Goal: Information Seeking & Learning: Learn about a topic

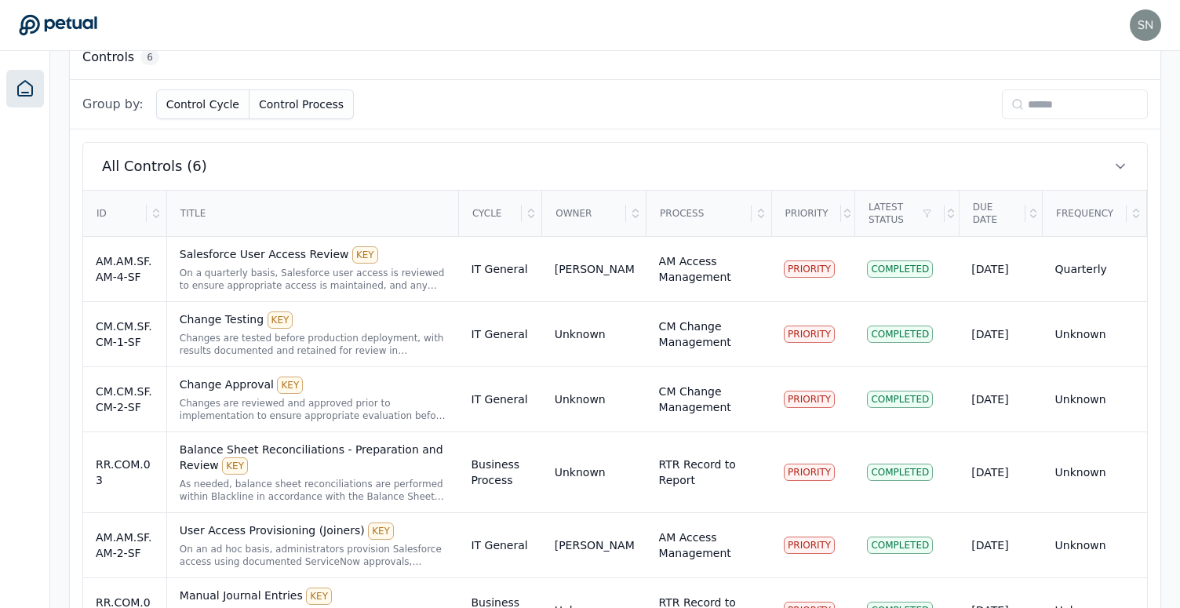
scroll to position [521, 0]
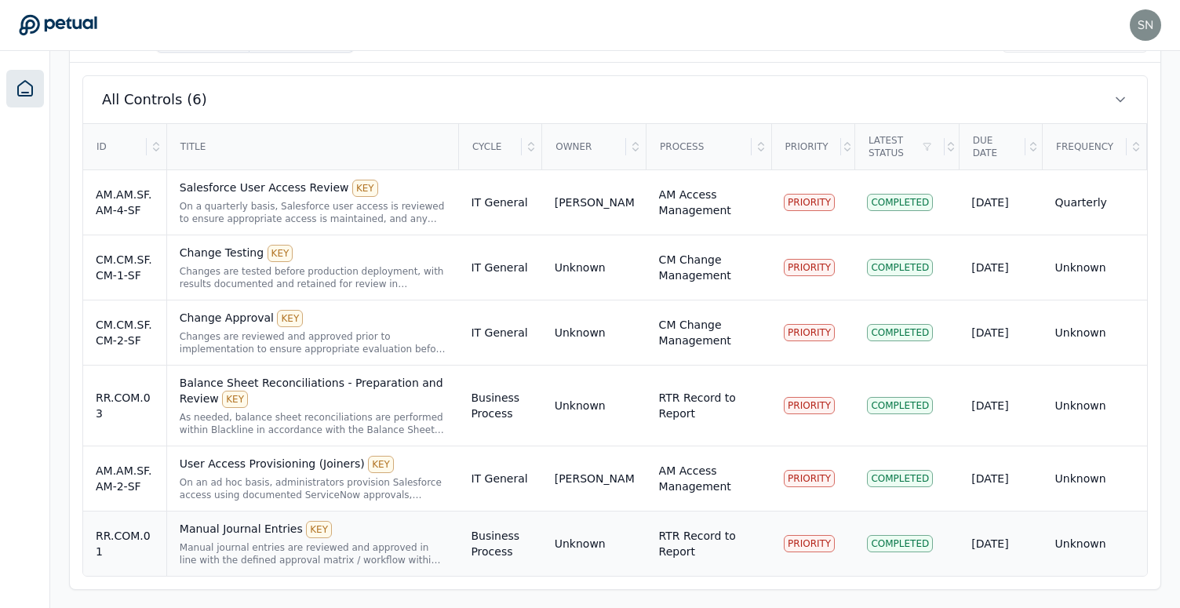
click at [234, 540] on div "Manual Journal Entries KEY Manual journal entries are reviewed and approved in …" at bounding box center [313, 543] width 267 height 45
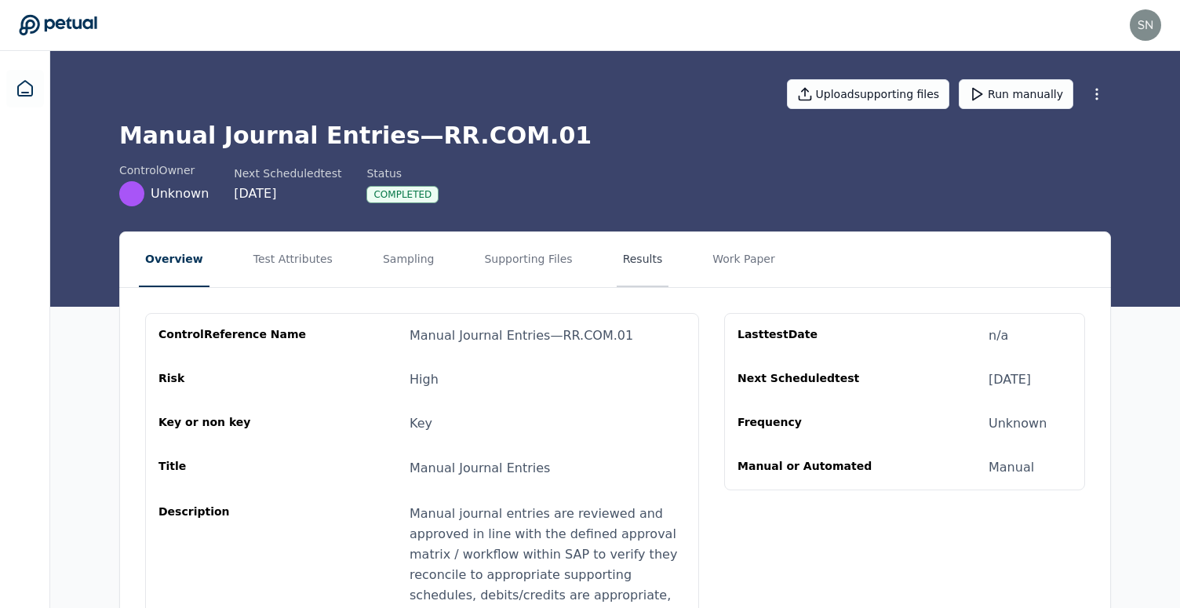
click at [617, 267] on button "Results" at bounding box center [643, 259] width 53 height 55
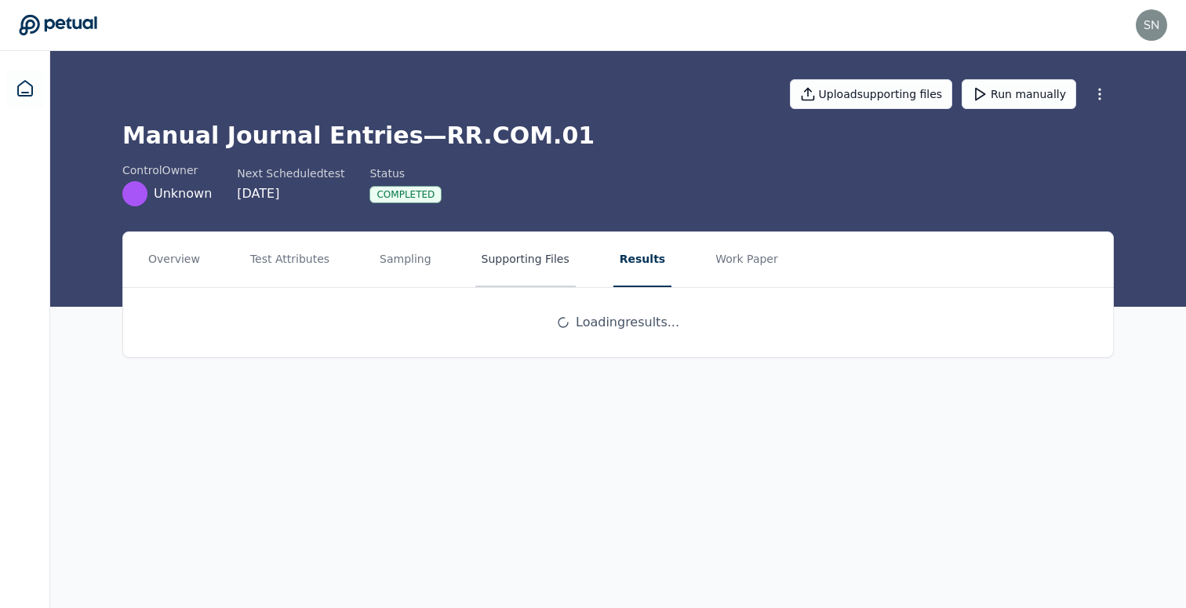
click at [489, 264] on button "Supporting Files" at bounding box center [525, 259] width 100 height 55
click at [311, 275] on button "Test Attributes" at bounding box center [290, 259] width 92 height 55
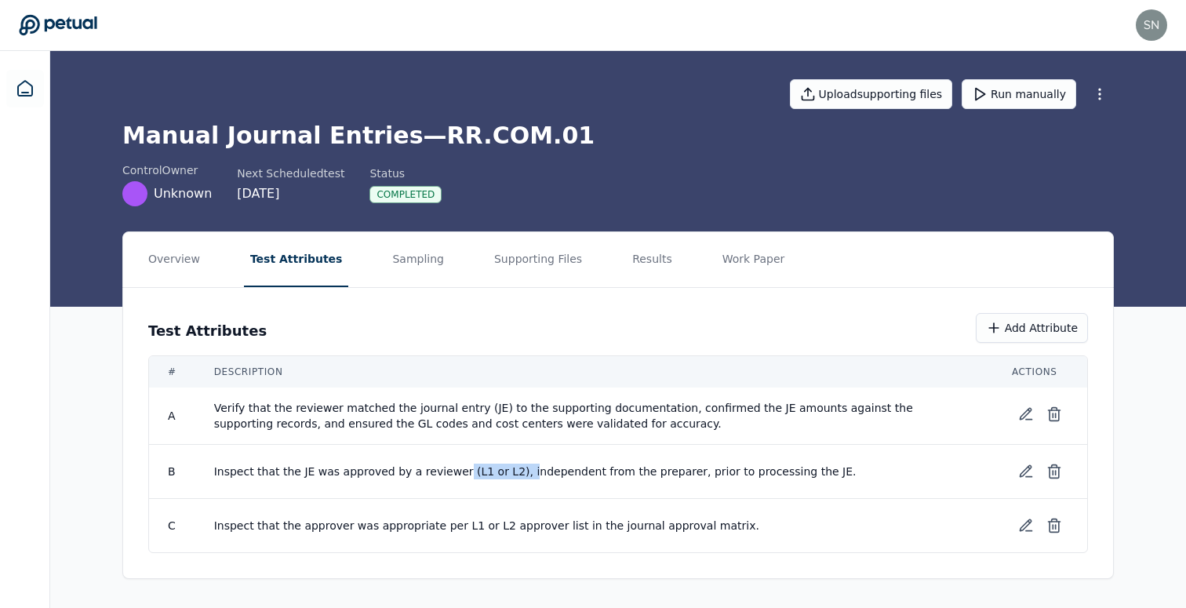
drag, startPoint x: 452, startPoint y: 471, endPoint x: 514, endPoint y: 470, distance: 62.0
click at [514, 470] on span "Inspect that the JE was approved by a reviewer (L1 or L2), independent from the…" at bounding box center [594, 472] width 760 height 16
click at [424, 475] on span "Inspect that the JE was approved by a reviewer (L1 or L2), independent from the…" at bounding box center [594, 472] width 760 height 16
click at [463, 475] on span "Inspect that the JE was approved by a reviewer (L1 or L2), independent from the…" at bounding box center [594, 472] width 760 height 16
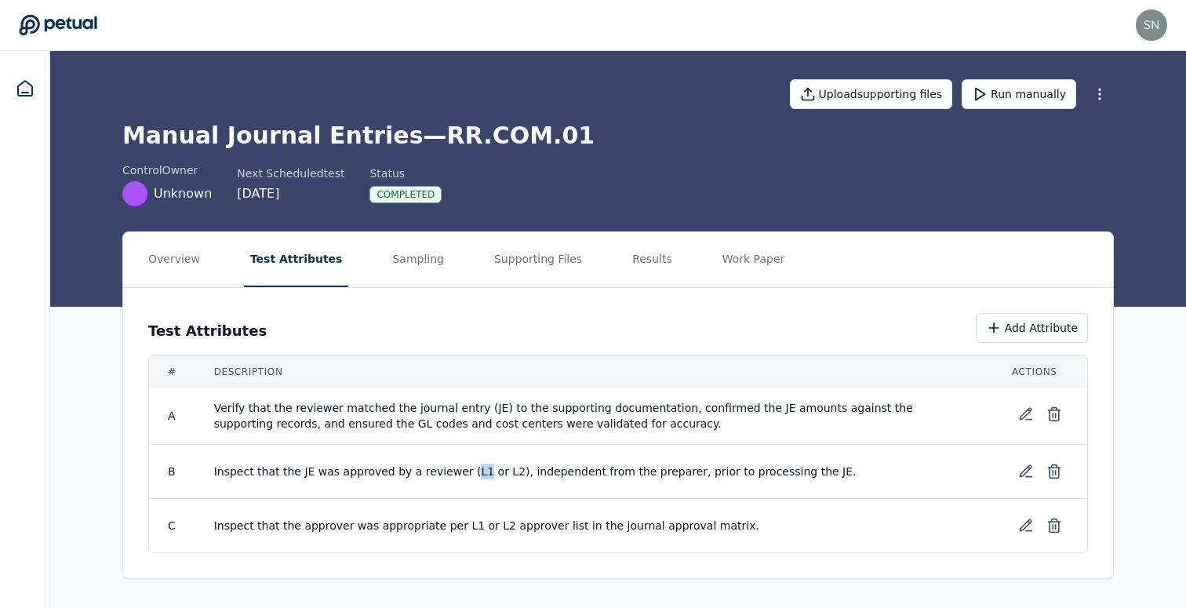
click at [463, 475] on span "Inspect that the JE was approved by a reviewer (L1 or L2), independent from the…" at bounding box center [594, 472] width 760 height 16
click at [457, 475] on span "Inspect that the JE was approved by a reviewer (L1 or L2), independent from the…" at bounding box center [594, 472] width 760 height 16
drag, startPoint x: 383, startPoint y: 477, endPoint x: 511, endPoint y: 478, distance: 127.9
click at [511, 478] on span "Inspect that the JE was approved by a reviewer (L1 or L2), independent from the…" at bounding box center [594, 472] width 760 height 16
click at [626, 259] on button "Results" at bounding box center [652, 259] width 53 height 55
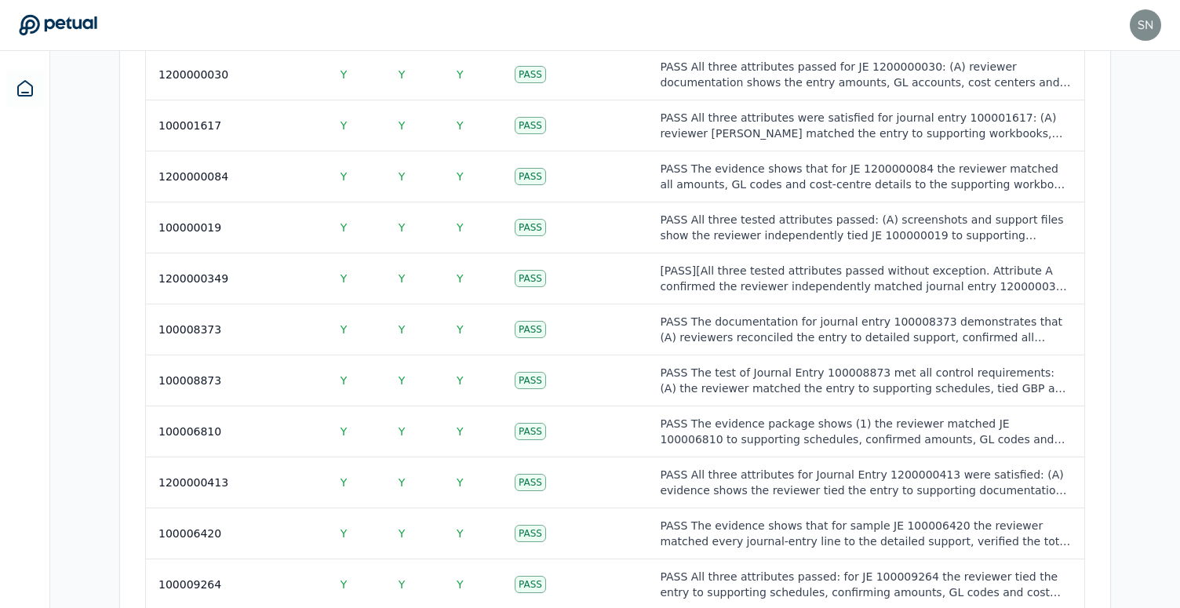
scroll to position [2307, 0]
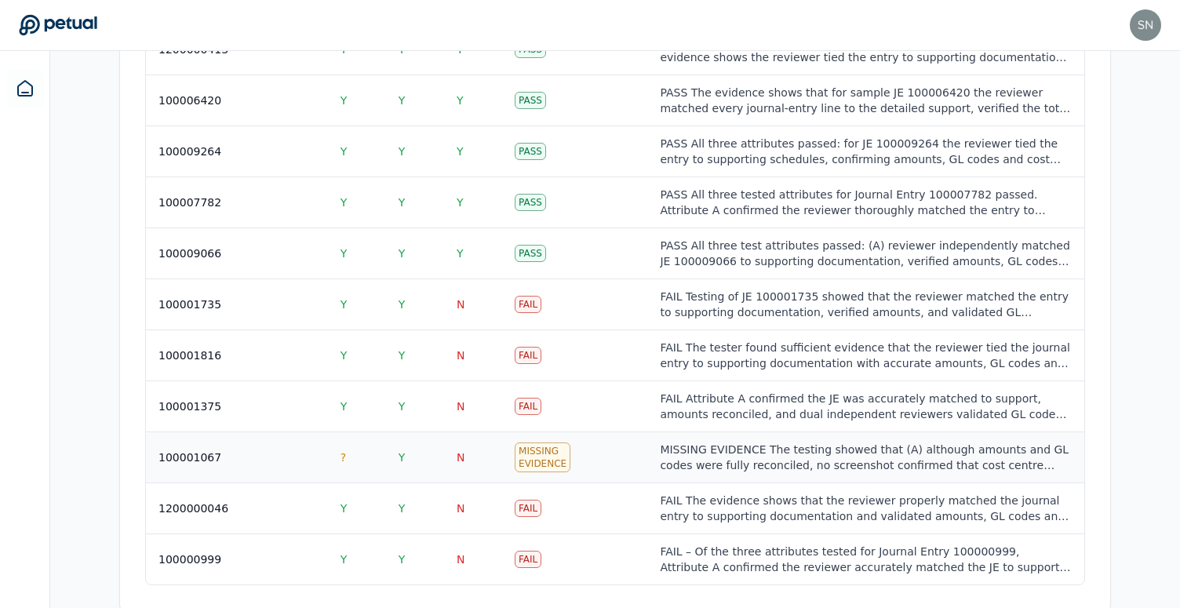
click at [705, 442] on div "MISSING EVIDENCE The testing showed that (A) although amounts and GL codes were…" at bounding box center [865, 457] width 411 height 31
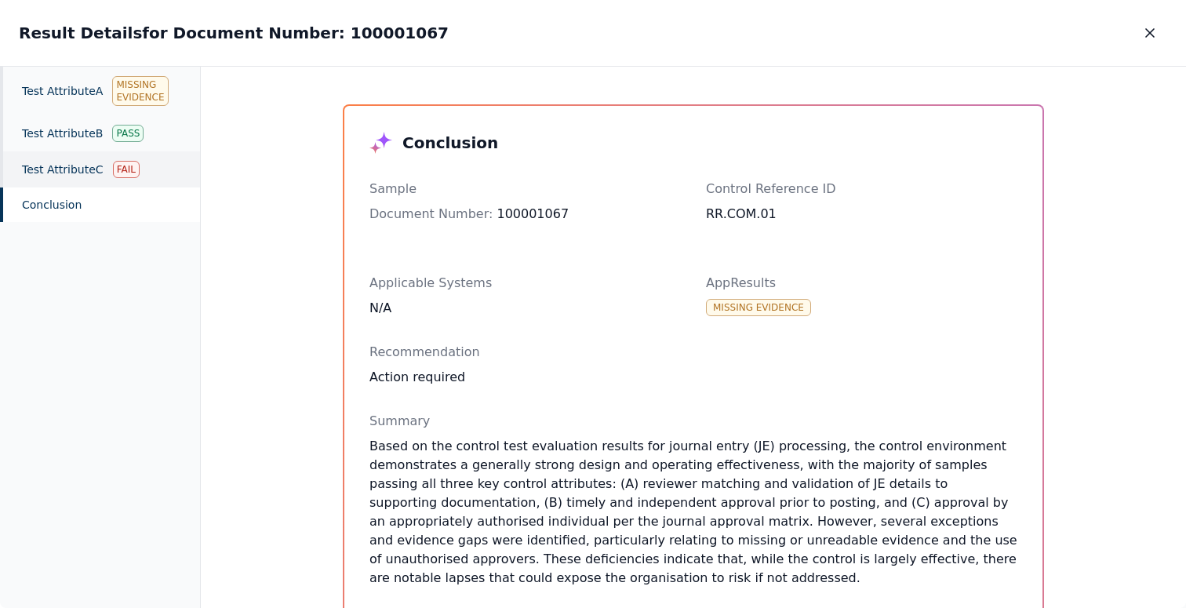
click at [53, 175] on div "Test Attribute C Fail" at bounding box center [100, 169] width 200 height 36
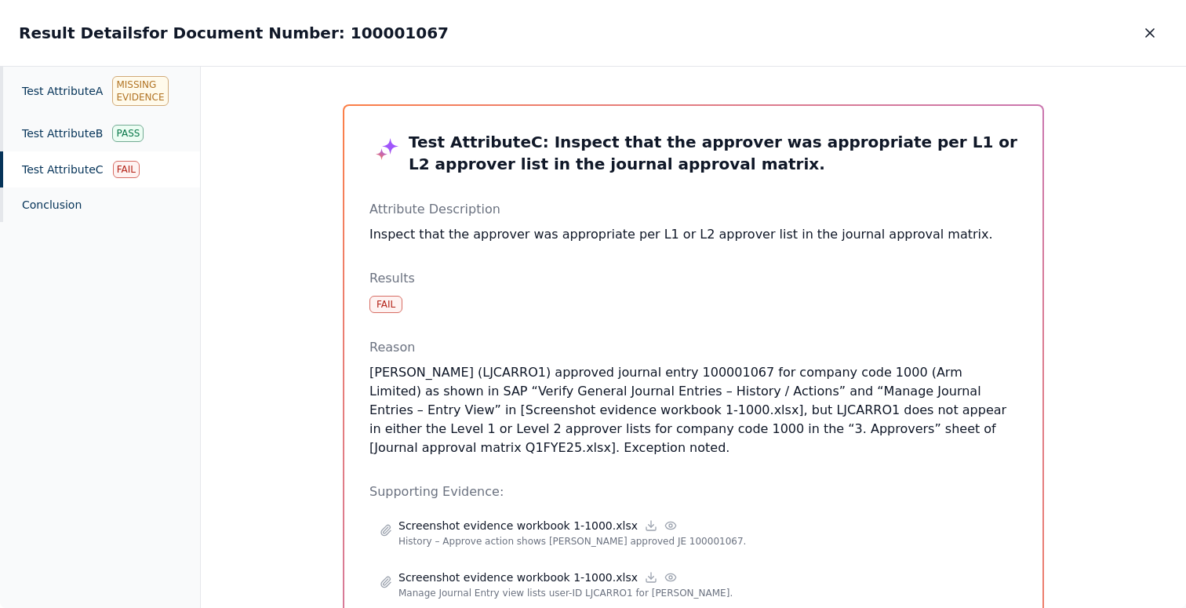
drag, startPoint x: 544, startPoint y: 455, endPoint x: 464, endPoint y: 378, distance: 111.0
click at [464, 378] on p "[PERSON_NAME] (LJCARRO1) approved journal entry 100001067 for company code 1000…" at bounding box center [693, 410] width 648 height 94
click at [456, 369] on p "[PERSON_NAME] (LJCARRO1) approved journal entry 100001067 for company code 1000…" at bounding box center [693, 410] width 648 height 94
click at [670, 416] on p "[PERSON_NAME] (LJCARRO1) approved journal entry 100001067 for company code 1000…" at bounding box center [693, 410] width 648 height 94
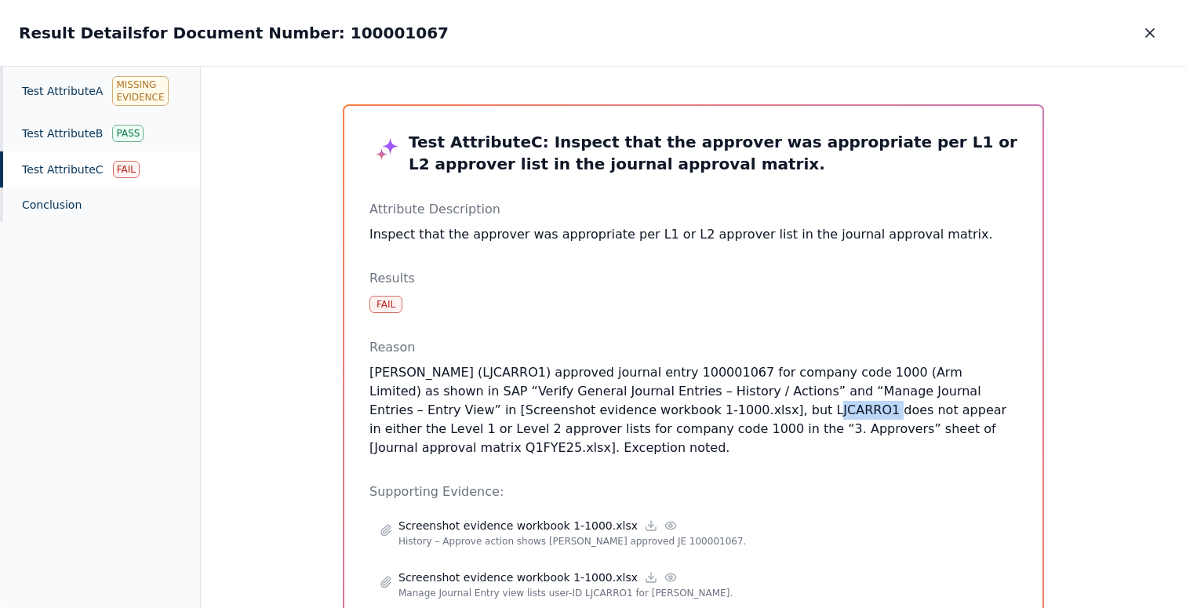
click at [684, 408] on p "[PERSON_NAME] (LJCARRO1) approved journal entry 100001067 for company code 1000…" at bounding box center [693, 410] width 648 height 94
click at [492, 370] on p "[PERSON_NAME] (LJCARRO1) approved journal entry 100001067 for company code 1000…" at bounding box center [693, 410] width 648 height 94
click at [673, 413] on p "[PERSON_NAME] (LJCARRO1) approved journal entry 100001067 for company code 1000…" at bounding box center [693, 410] width 648 height 94
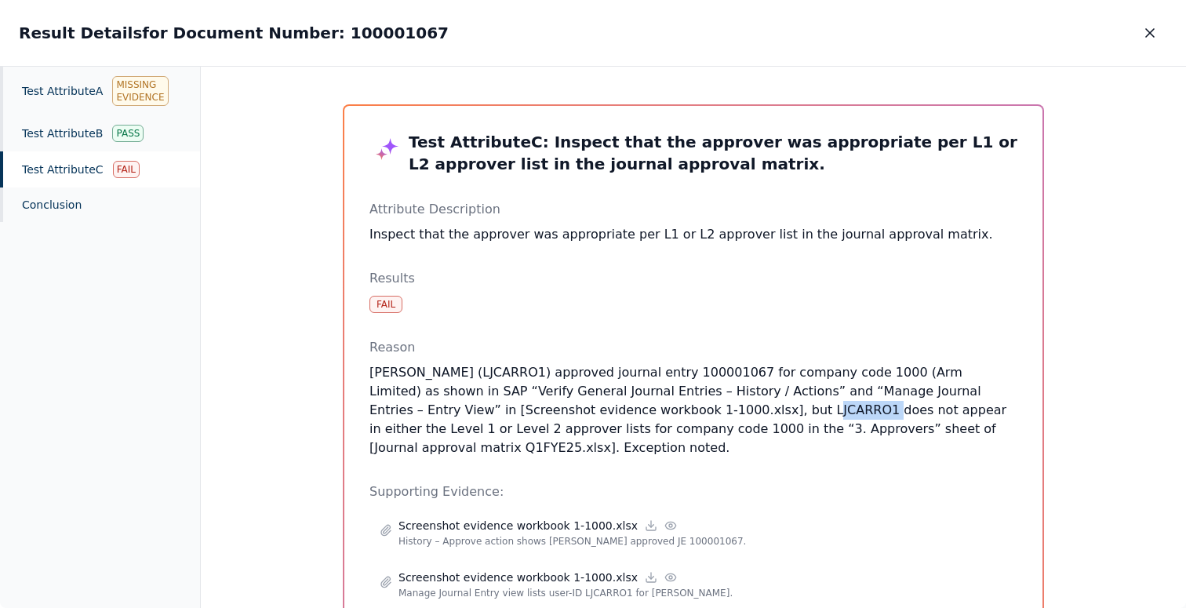
click at [673, 413] on p "[PERSON_NAME] (LJCARRO1) approved journal entry 100001067 for company code 1000…" at bounding box center [693, 410] width 648 height 94
click at [490, 369] on p "[PERSON_NAME] (LJCARRO1) approved journal entry 100001067 for company code 1000…" at bounding box center [693, 410] width 648 height 94
drag, startPoint x: 368, startPoint y: 373, endPoint x: 471, endPoint y: 371, distance: 103.6
click at [471, 371] on p "[PERSON_NAME] (LJCARRO1) approved journal entry 100001067 for company code 1000…" at bounding box center [693, 410] width 648 height 94
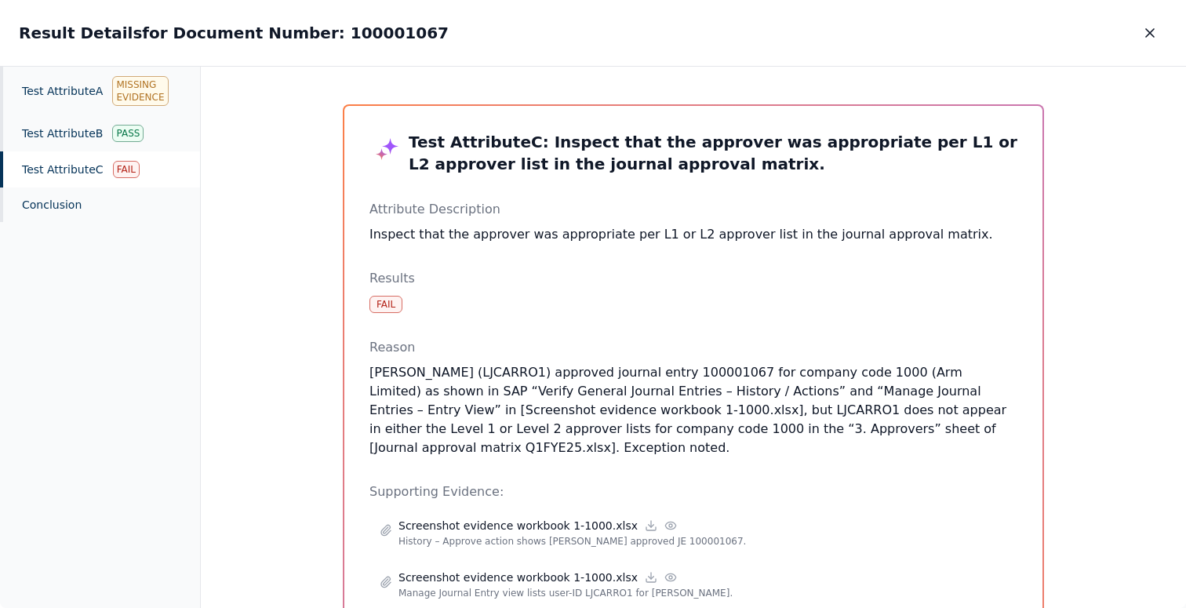
click at [695, 412] on p "[PERSON_NAME] (LJCARRO1) approved journal entry 100001067 for company code 1000…" at bounding box center [693, 410] width 648 height 94
click at [693, 412] on p "[PERSON_NAME] (LJCARRO1) approved journal entry 100001067 for company code 1000…" at bounding box center [693, 410] width 648 height 94
click at [685, 416] on p "[PERSON_NAME] (LJCARRO1) approved journal entry 100001067 for company code 1000…" at bounding box center [693, 410] width 648 height 94
click at [718, 417] on p "[PERSON_NAME] (LJCARRO1) approved journal entry 100001067 for company code 1000…" at bounding box center [693, 410] width 648 height 94
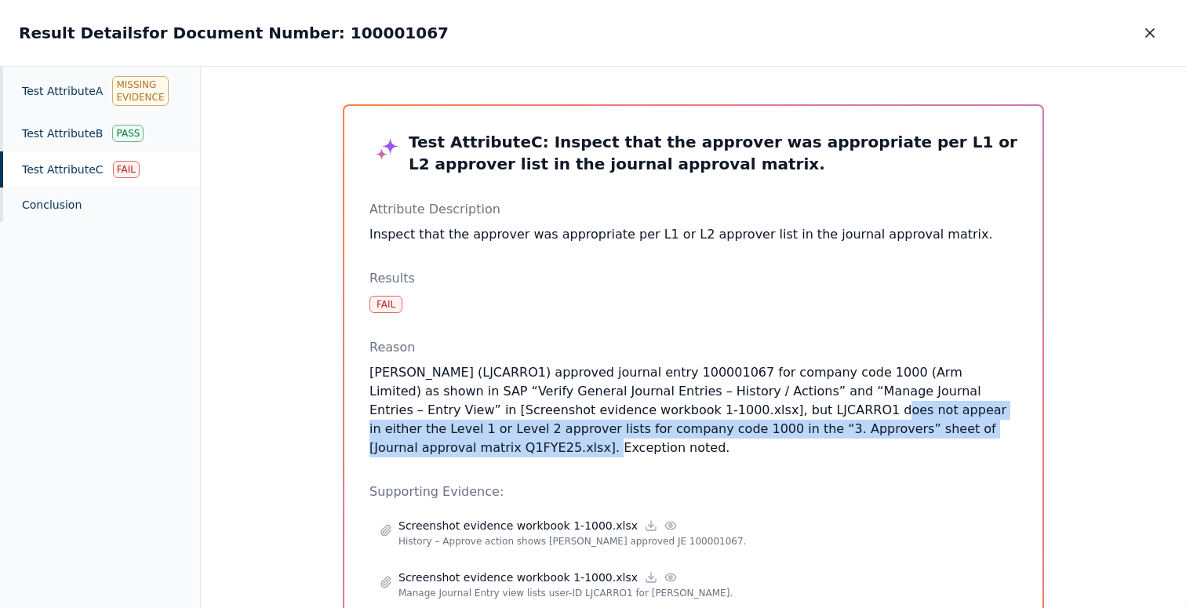
drag, startPoint x: 718, startPoint y: 417, endPoint x: 998, endPoint y: 426, distance: 280.2
click at [998, 426] on p "[PERSON_NAME] (LJCARRO1) approved journal entry 100001067 for company code 1000…" at bounding box center [693, 410] width 648 height 94
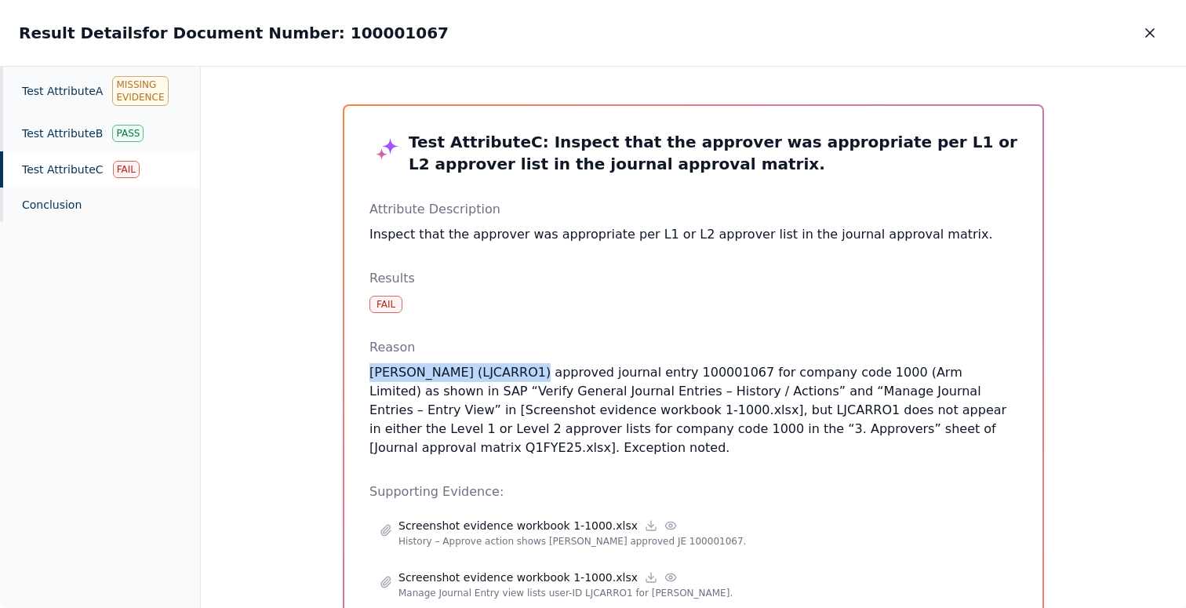
drag, startPoint x: 363, startPoint y: 375, endPoint x: 532, endPoint y: 373, distance: 168.7
click at [532, 373] on div "Test Attribute C : Inspect that the approver was appropriate per L1 or L2 appro…" at bounding box center [693, 449] width 698 height 686
click at [1137, 31] on button "button" at bounding box center [1150, 33] width 35 height 28
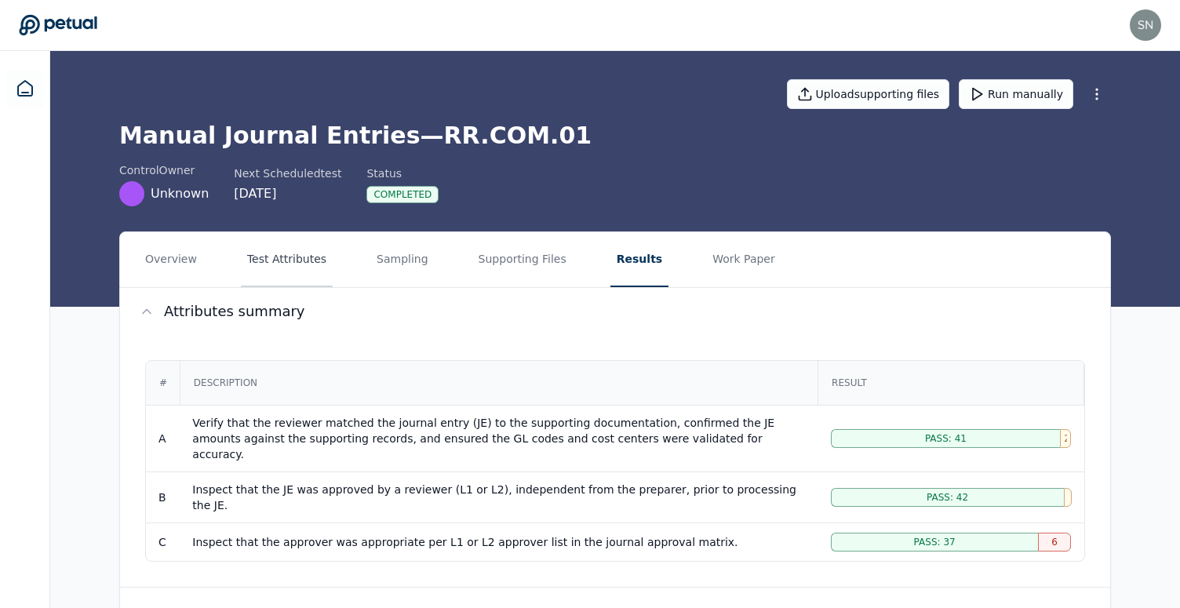
click at [282, 259] on button "Test Attributes" at bounding box center [287, 259] width 92 height 55
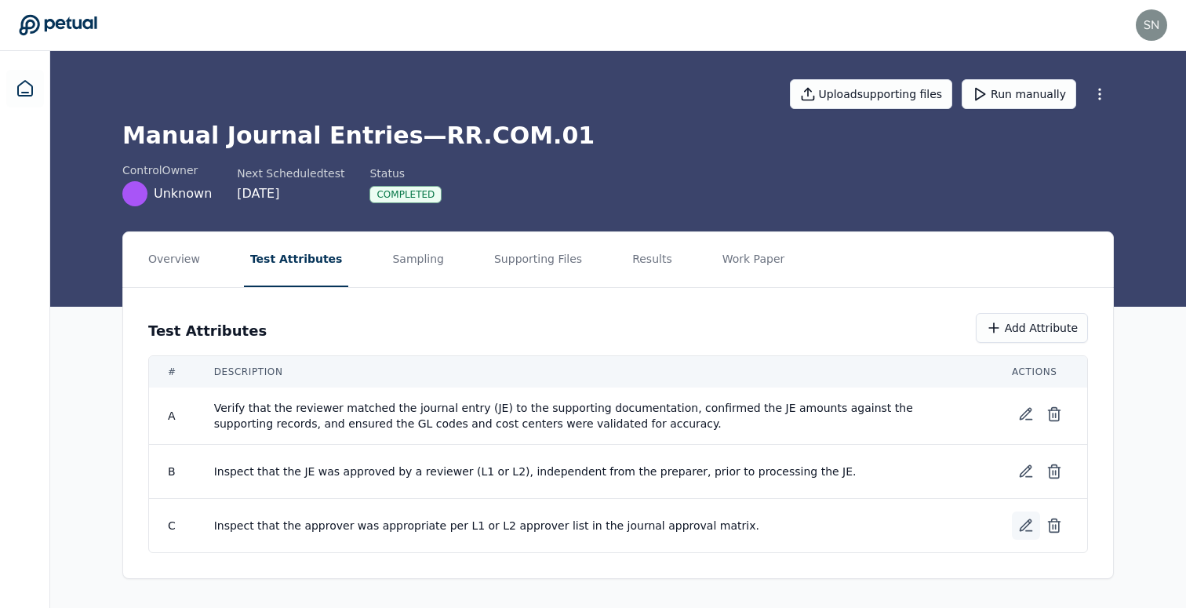
click at [1017, 519] on button at bounding box center [1026, 525] width 28 height 28
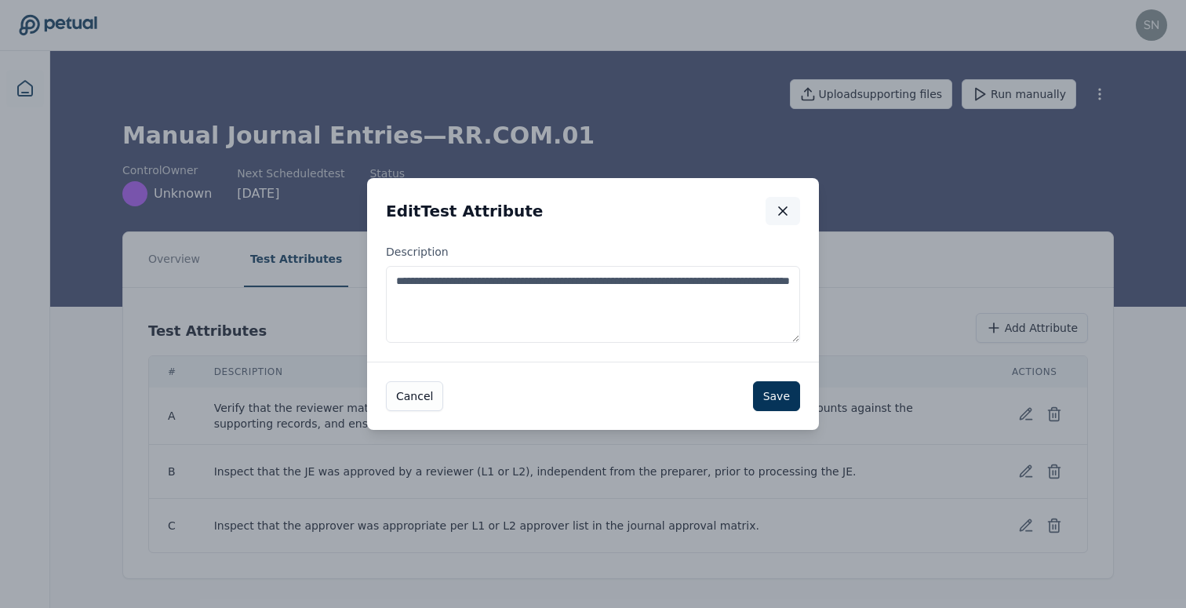
click at [782, 211] on icon "button" at bounding box center [783, 211] width 8 height 8
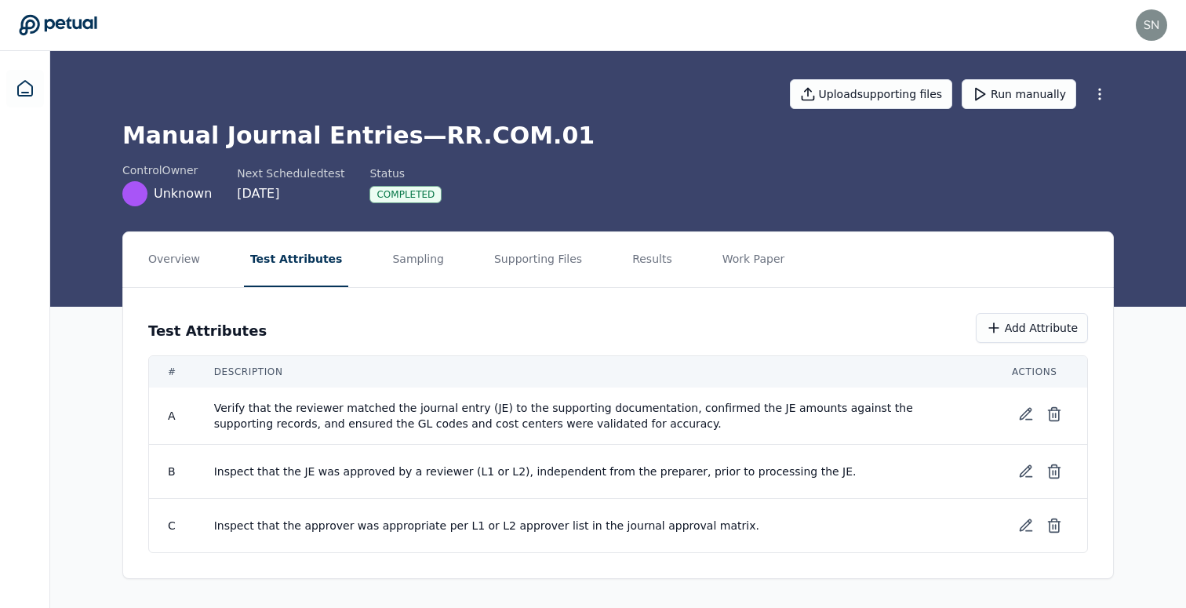
click at [678, 264] on nav "Overview Test Attributes Sampling Supporting Files Results Work Paper" at bounding box center [618, 259] width 990 height 55
click at [631, 264] on button "Results" at bounding box center [652, 259] width 53 height 55
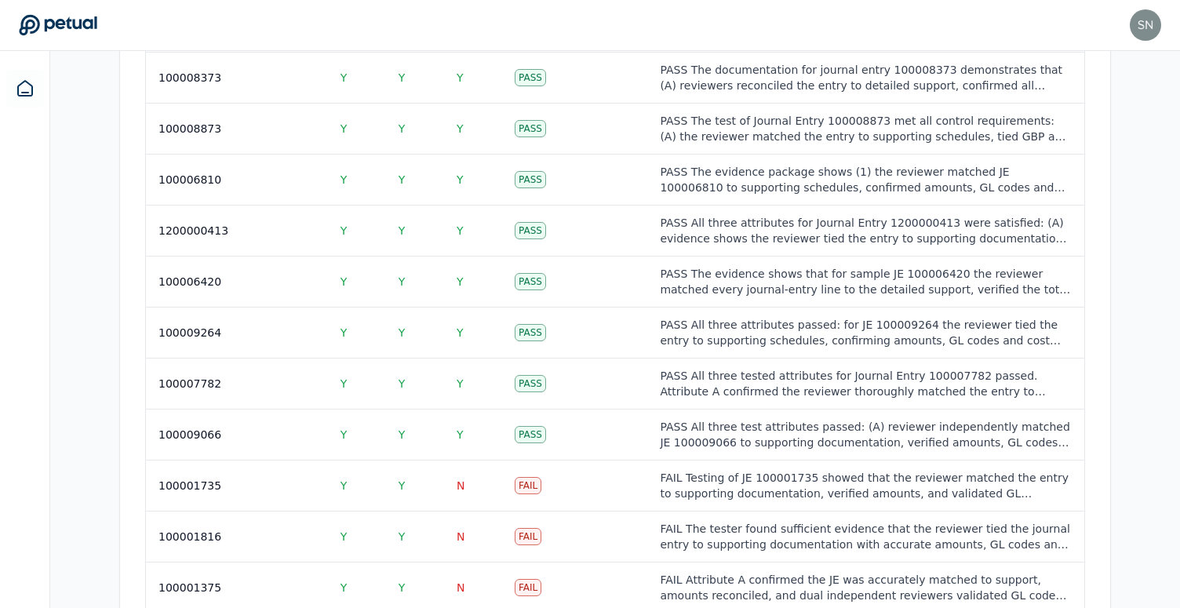
scroll to position [2307, 0]
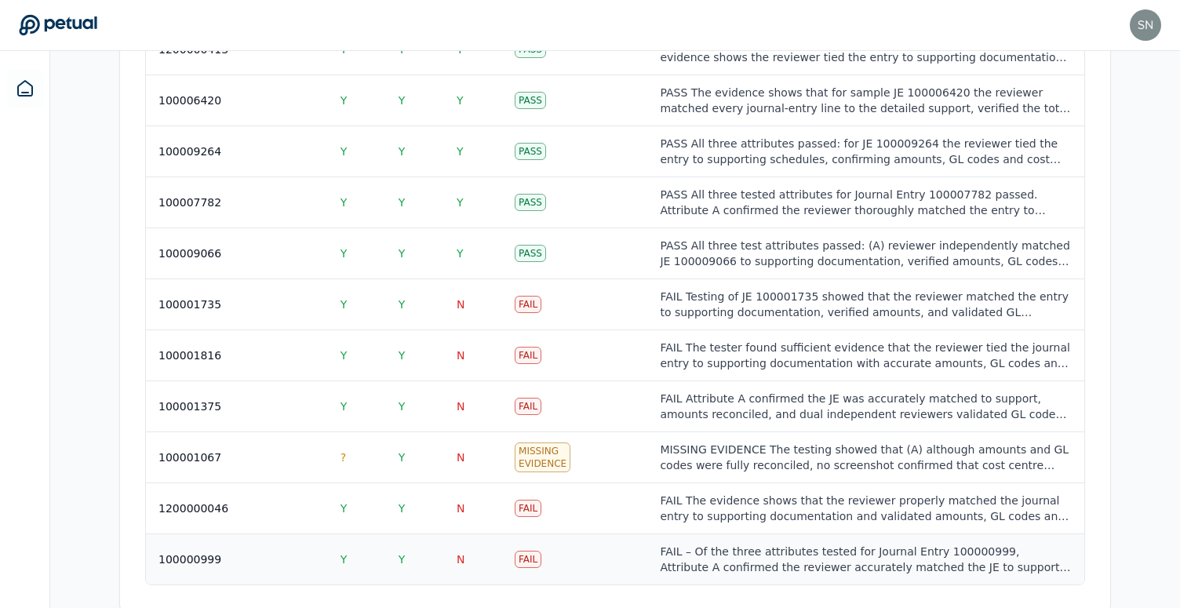
click at [304, 551] on div "100000999" at bounding box center [236, 559] width 157 height 16
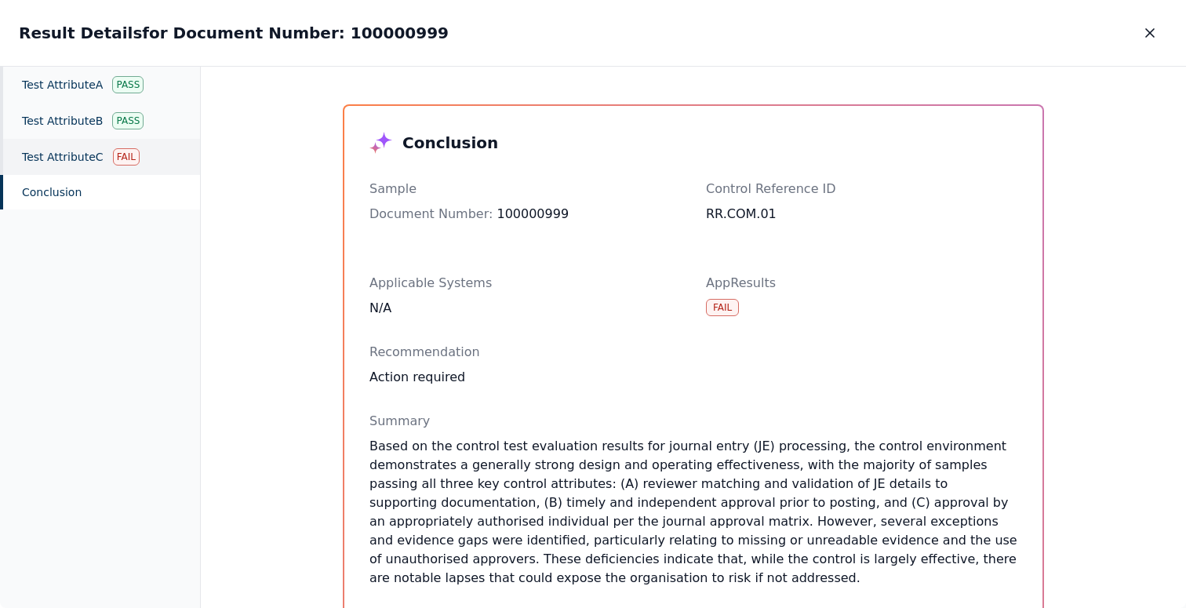
click at [47, 156] on div "Test Attribute C Fail" at bounding box center [100, 157] width 200 height 36
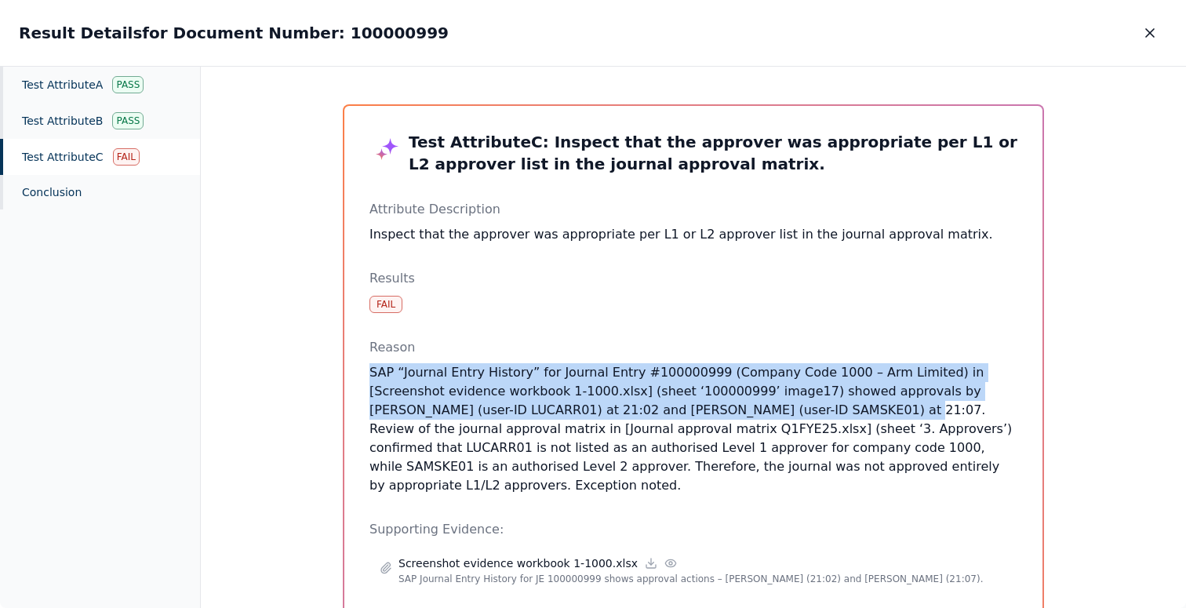
drag, startPoint x: 475, startPoint y: 359, endPoint x: 733, endPoint y: 412, distance: 262.6
click at [733, 413] on div "Reason SAP “Journal Entry History” for Journal Entry #100000999 (Company Code 1…" at bounding box center [693, 416] width 648 height 157
click at [734, 400] on p "SAP “Journal Entry History” for Journal Entry #100000999 (Company Code 1000 – A…" at bounding box center [693, 429] width 648 height 132
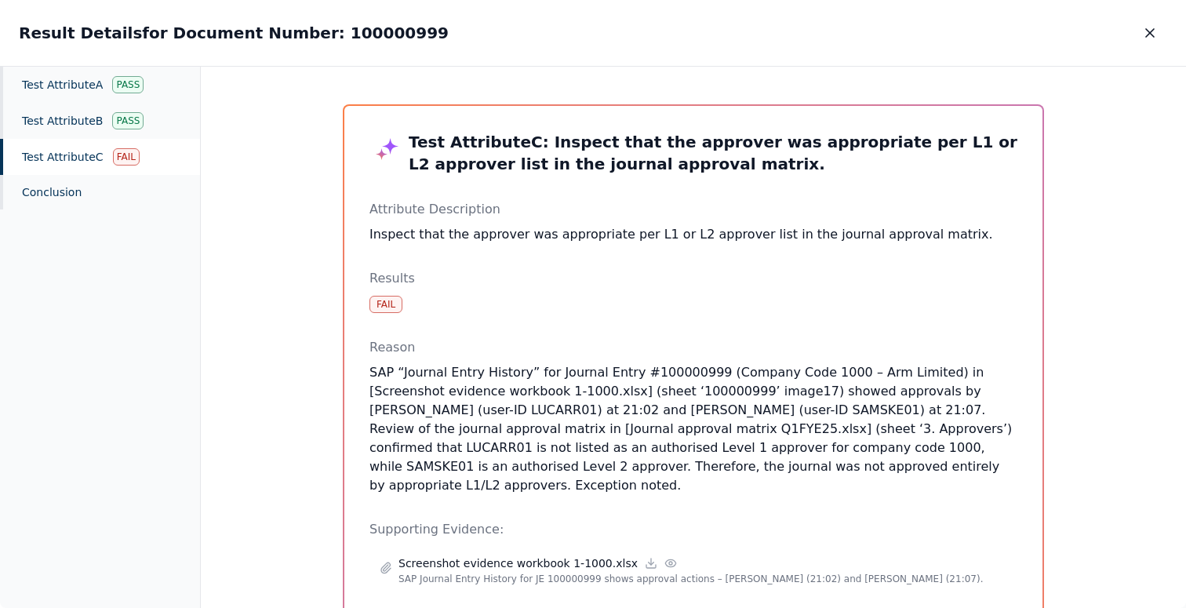
click at [397, 408] on p "SAP “Journal Entry History” for Journal Entry #100000999 (Company Code 1000 – A…" at bounding box center [693, 429] width 648 height 132
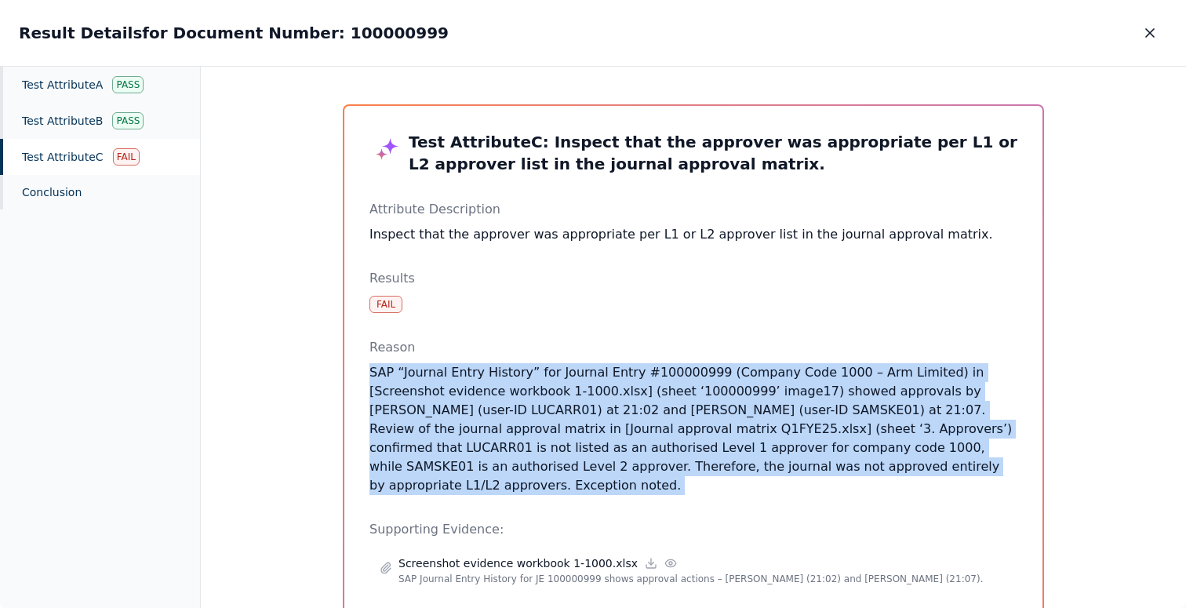
click at [397, 408] on p "SAP “Journal Entry History” for Journal Entry #100000999 (Company Code 1000 – A…" at bounding box center [693, 429] width 648 height 132
click at [753, 411] on p "SAP “Journal Entry History” for Journal Entry #100000999 (Company Code 1000 – A…" at bounding box center [693, 429] width 648 height 132
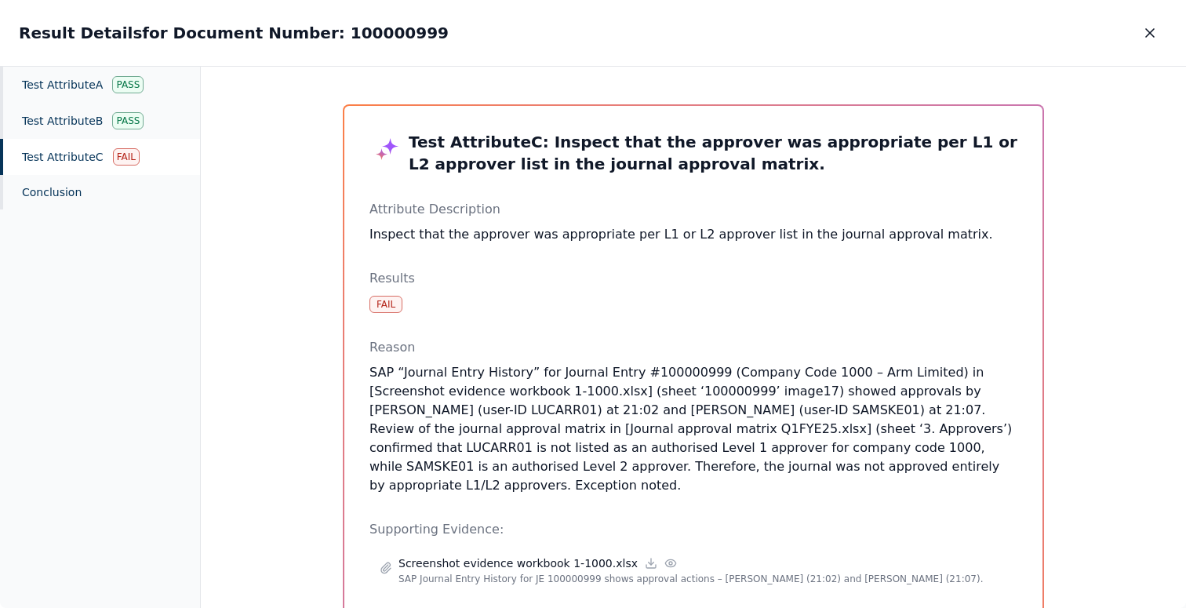
click at [839, 428] on p "SAP “Journal Entry History” for Journal Entry #100000999 (Company Code 1000 – A…" at bounding box center [693, 429] width 648 height 132
click at [831, 421] on p "SAP “Journal Entry History” for Journal Entry #100000999 (Company Code 1000 – A…" at bounding box center [693, 429] width 648 height 132
click at [756, 451] on p "SAP “Journal Entry History” for Journal Entry #100000999 (Company Code 1000 – A…" at bounding box center [693, 429] width 648 height 132
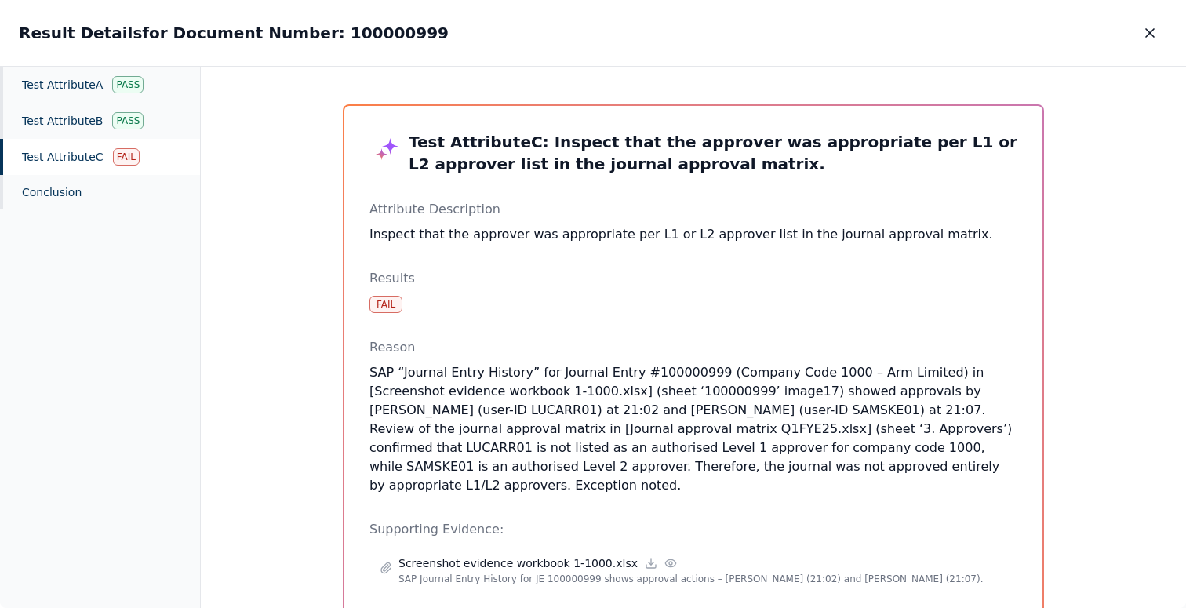
click at [671, 409] on p "SAP “Journal Entry History” for Journal Entry #100000999 (Company Code 1000 – A…" at bounding box center [693, 429] width 648 height 132
click at [737, 449] on p "SAP “Journal Entry History” for Journal Entry #100000999 (Company Code 1000 – A…" at bounding box center [693, 429] width 648 height 132
click at [671, 411] on p "SAP “Journal Entry History” for Journal Entry #100000999 (Company Code 1000 – A…" at bounding box center [693, 429] width 648 height 132
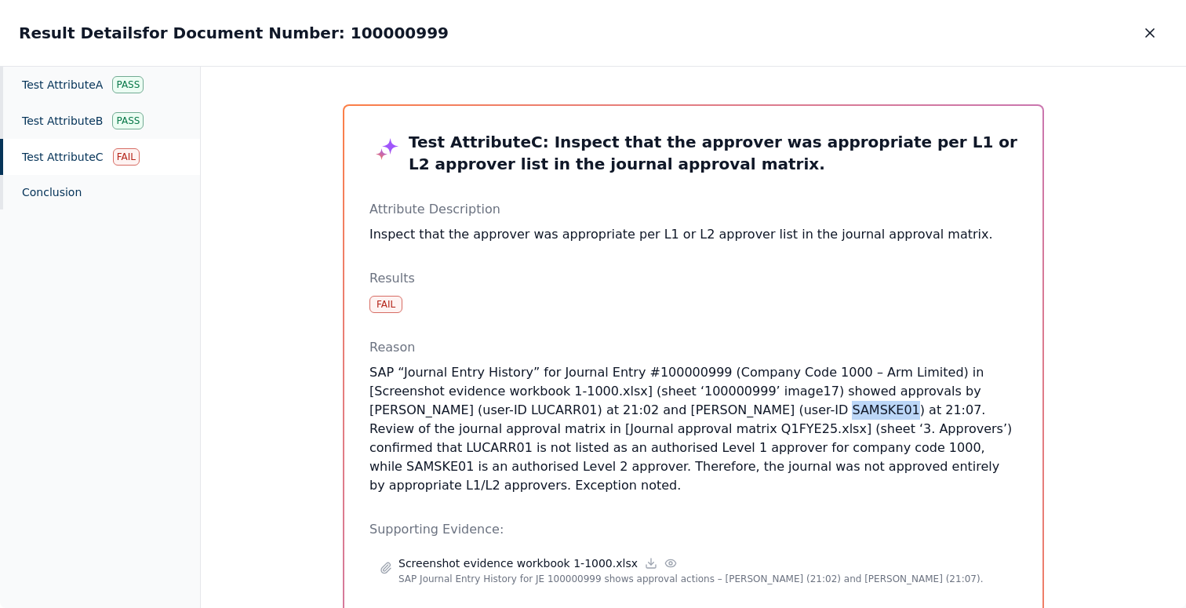
click at [671, 411] on p "SAP “Journal Entry History” for Journal Entry #100000999 (Company Code 1000 – A…" at bounding box center [693, 429] width 648 height 132
click at [835, 424] on p "SAP “Journal Entry History” for Journal Entry #100000999 (Company Code 1000 – A…" at bounding box center [693, 429] width 648 height 132
click at [391, 409] on p "SAP “Journal Entry History” for Journal Entry #100000999 (Company Code 1000 – A…" at bounding box center [693, 429] width 648 height 132
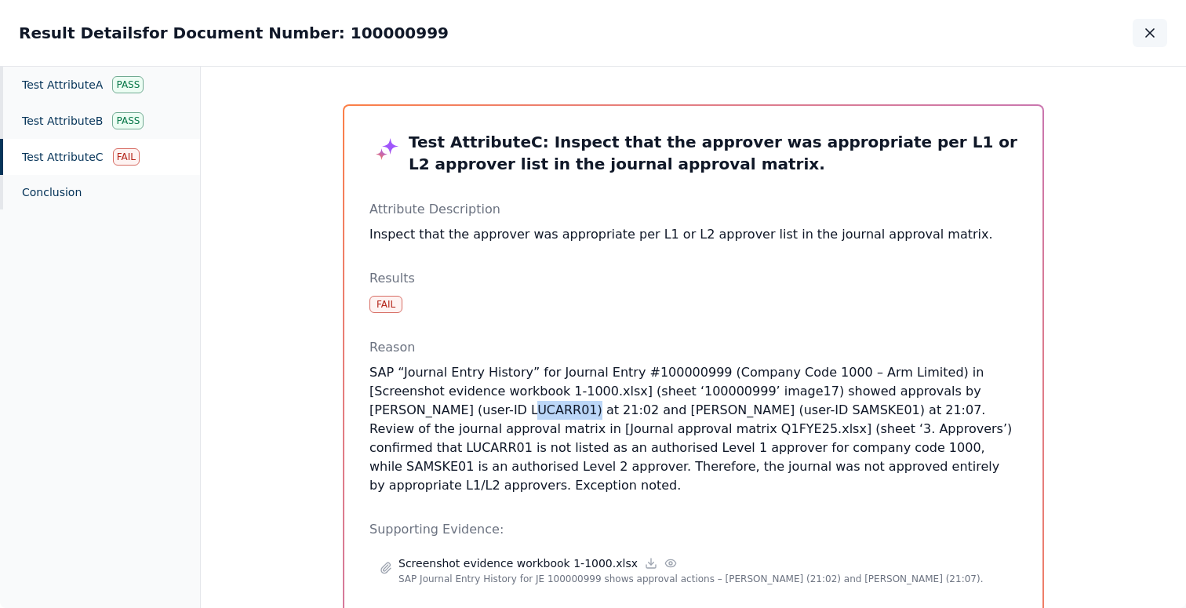
click at [1147, 26] on icon "button" at bounding box center [1150, 33] width 16 height 16
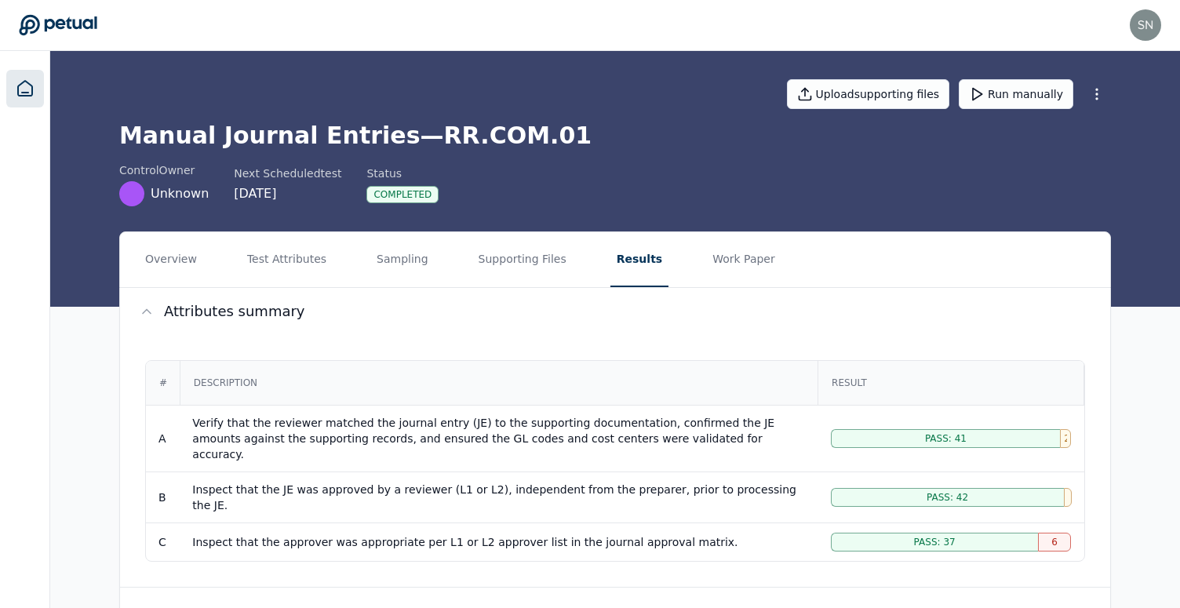
click at [36, 84] on link at bounding box center [25, 89] width 38 height 38
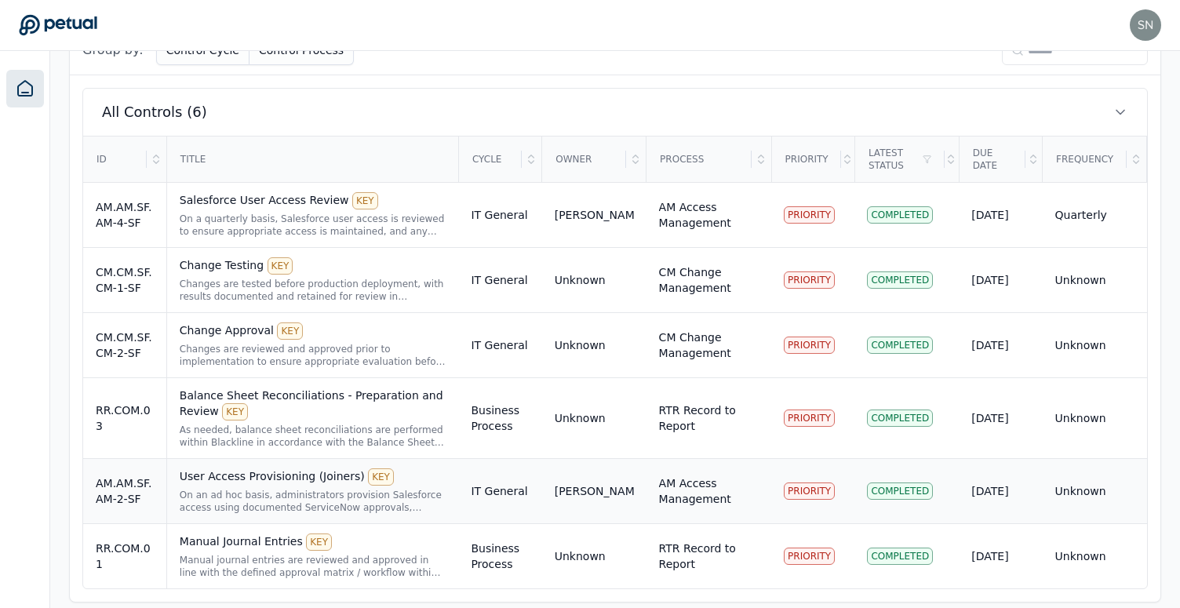
scroll to position [522, 0]
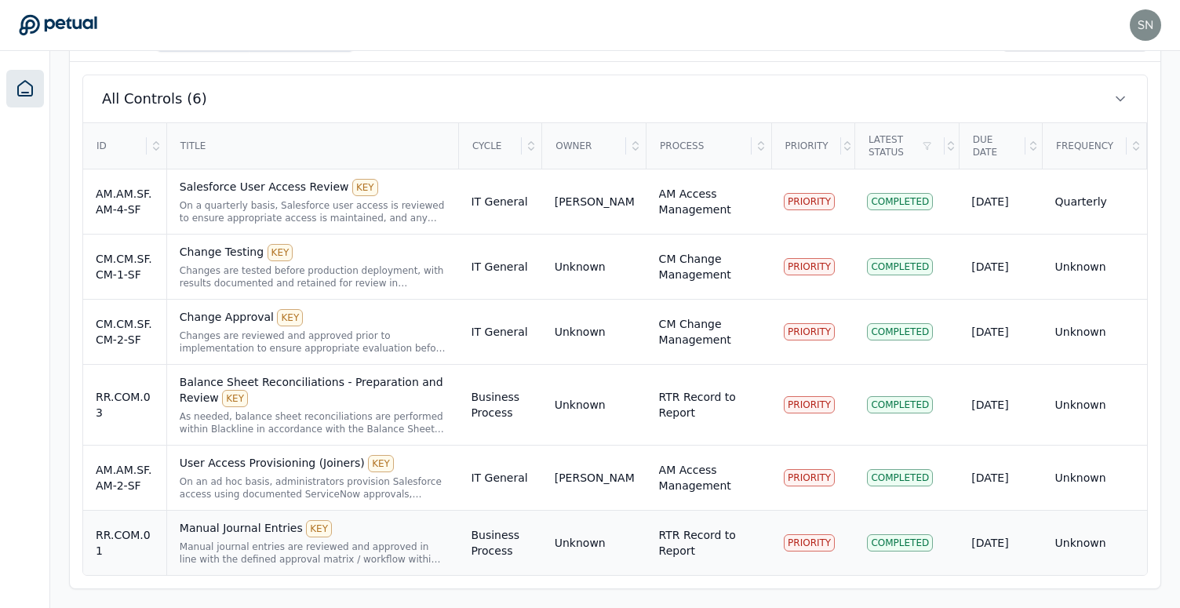
click at [366, 529] on div "Manual Journal Entries KEY" at bounding box center [313, 528] width 267 height 17
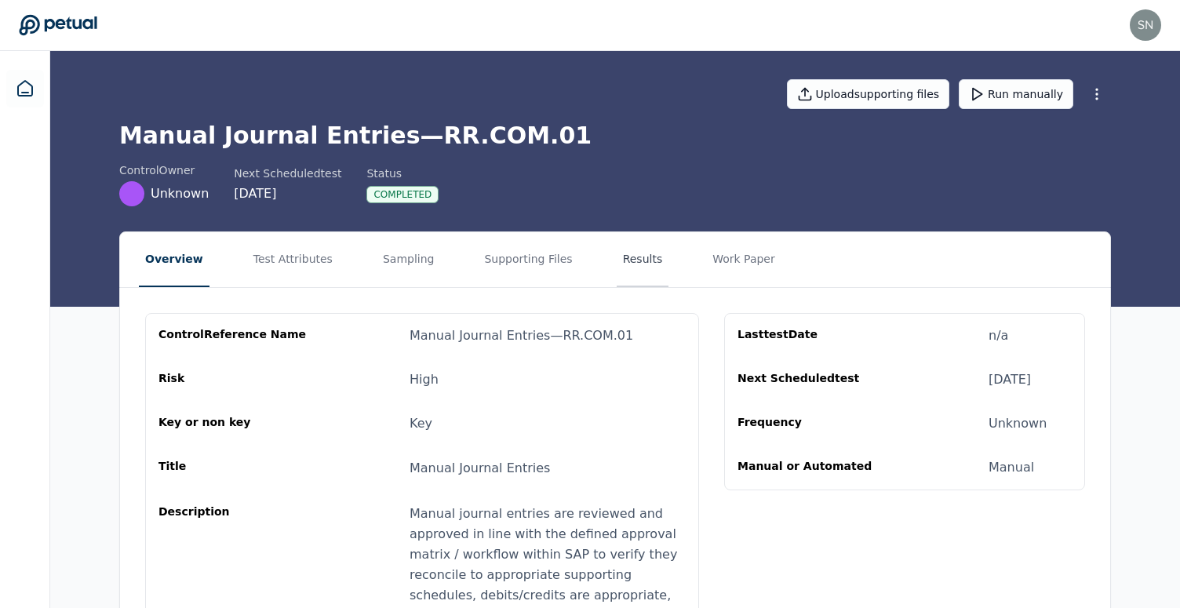
click at [636, 255] on button "Results" at bounding box center [643, 259] width 53 height 55
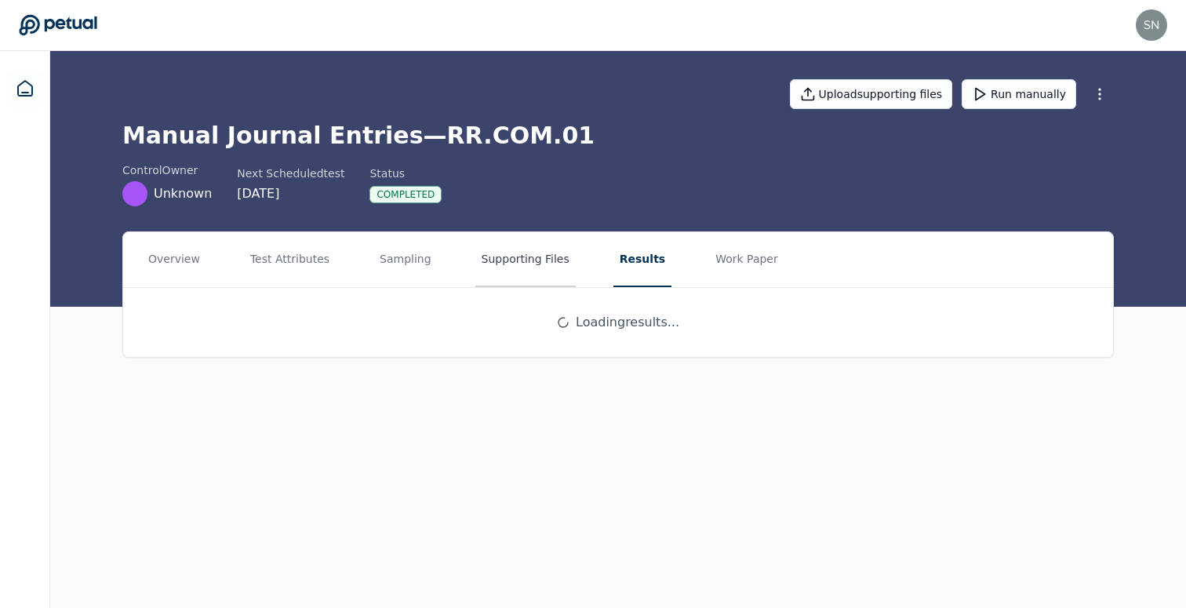
click at [526, 253] on button "Supporting Files" at bounding box center [525, 259] width 100 height 55
click at [645, 252] on button "Results" at bounding box center [654, 259] width 53 height 55
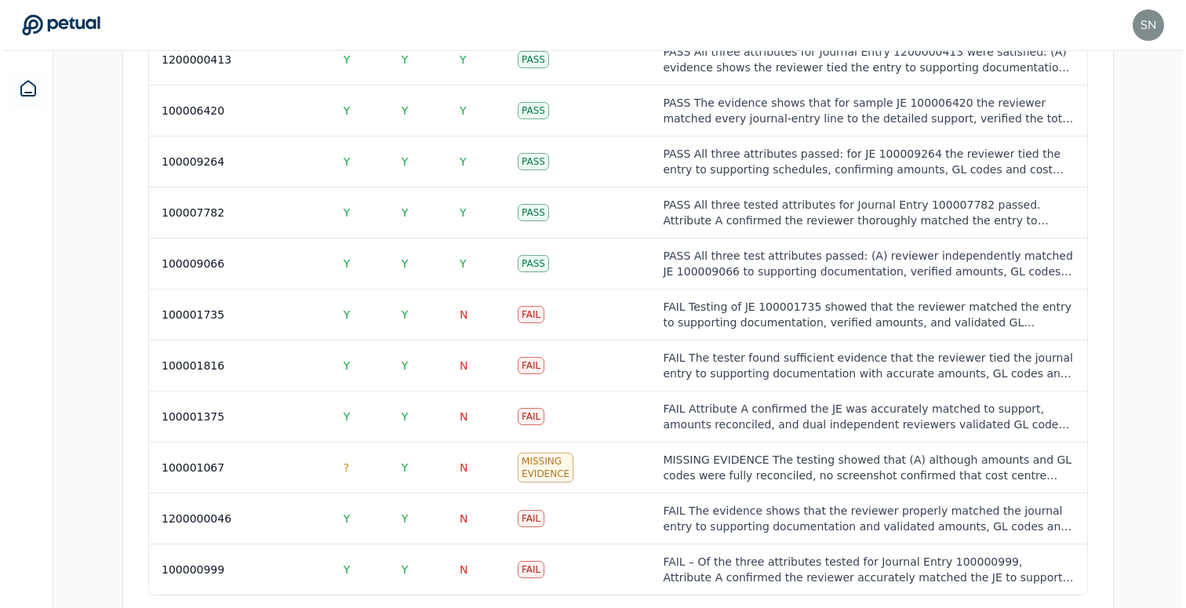
scroll to position [2307, 0]
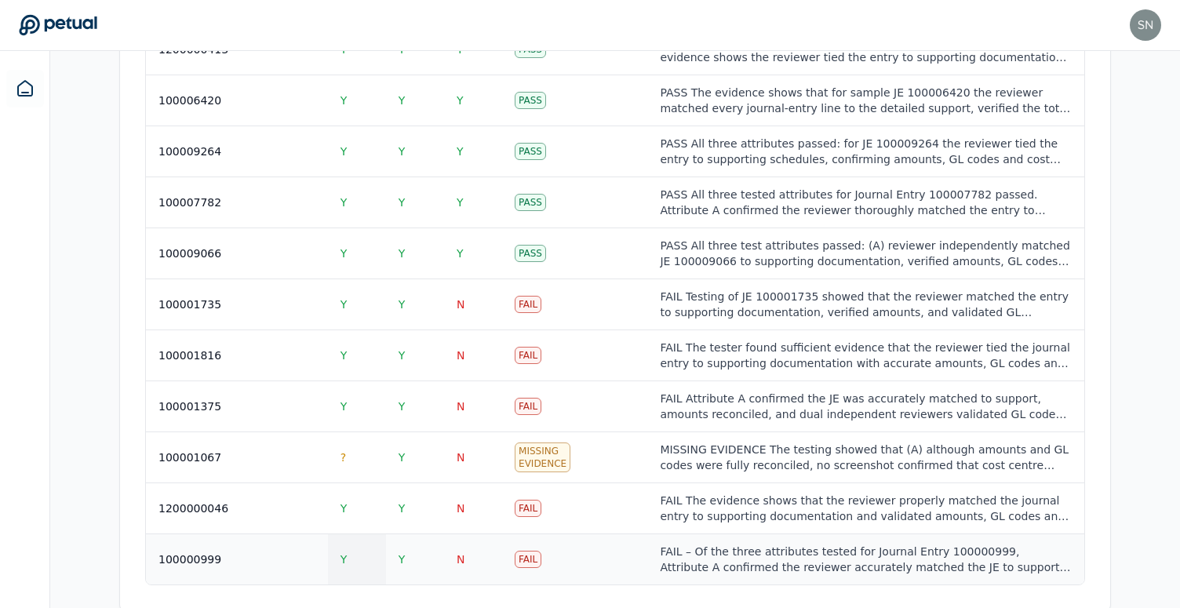
click at [380, 534] on td "Y" at bounding box center [357, 559] width 58 height 51
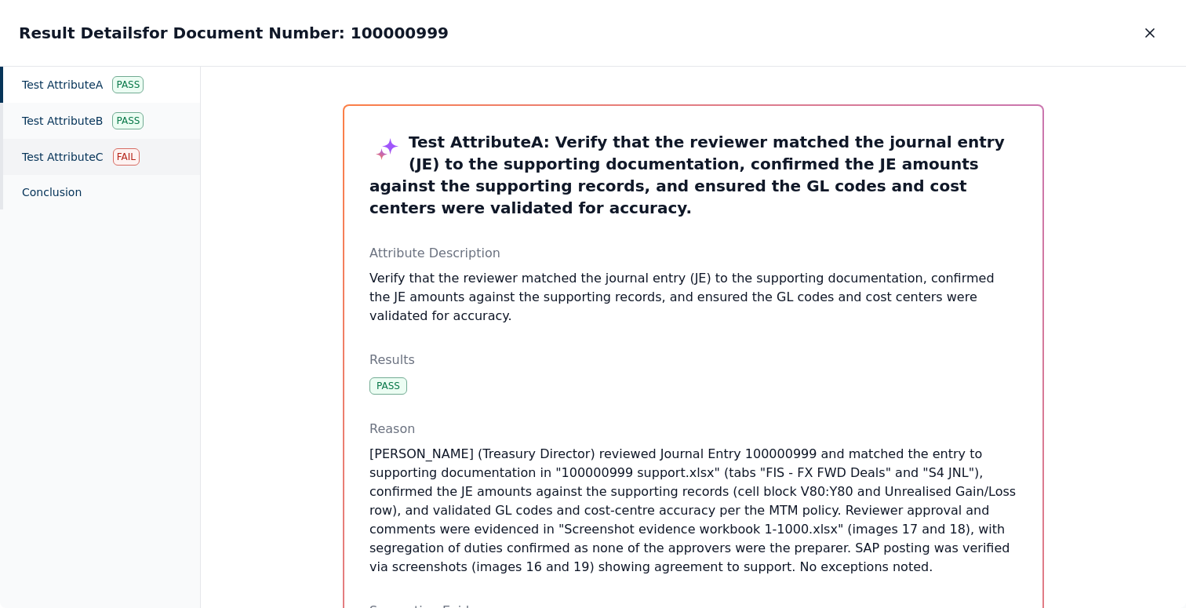
click at [93, 163] on div "Test Attribute C Fail" at bounding box center [100, 157] width 200 height 36
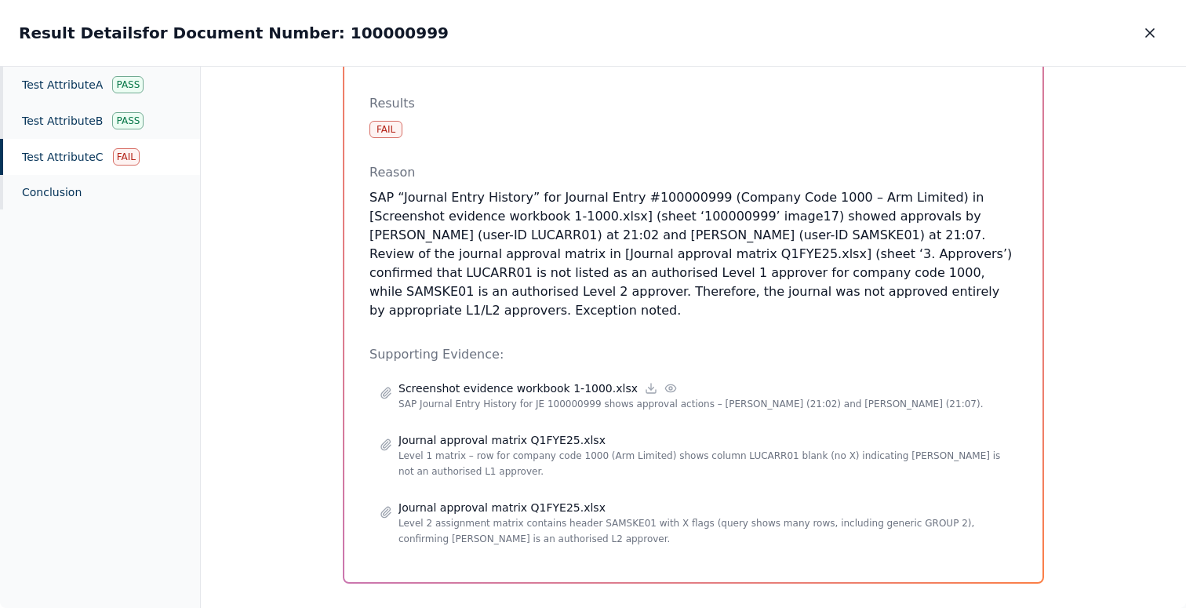
scroll to position [175, 0]
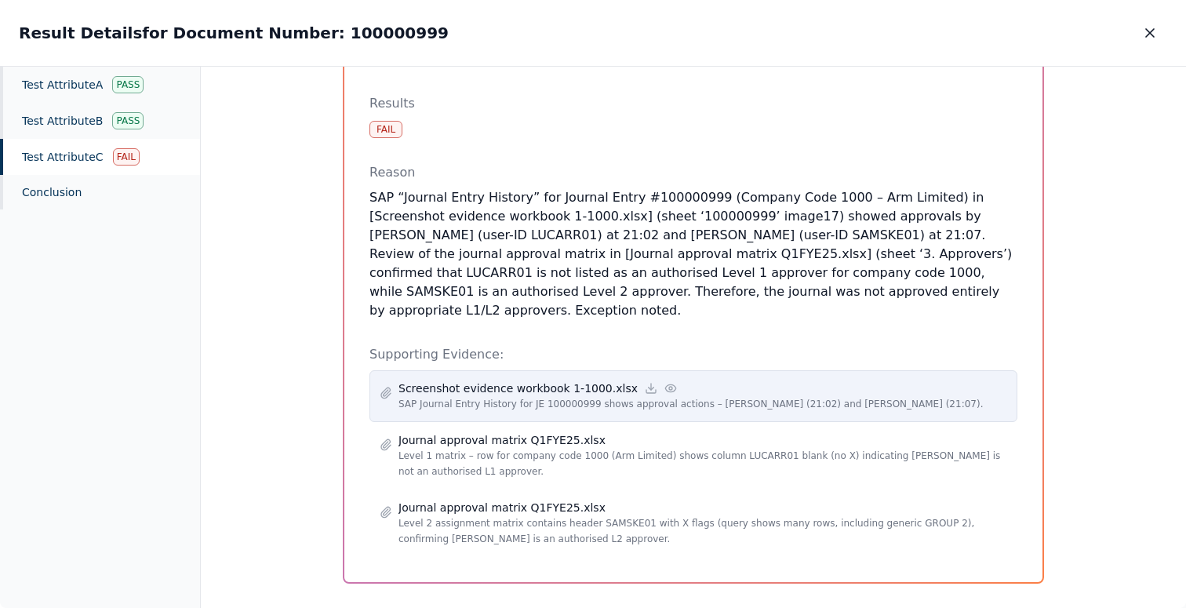
click at [669, 387] on circle at bounding box center [670, 388] width 3 height 3
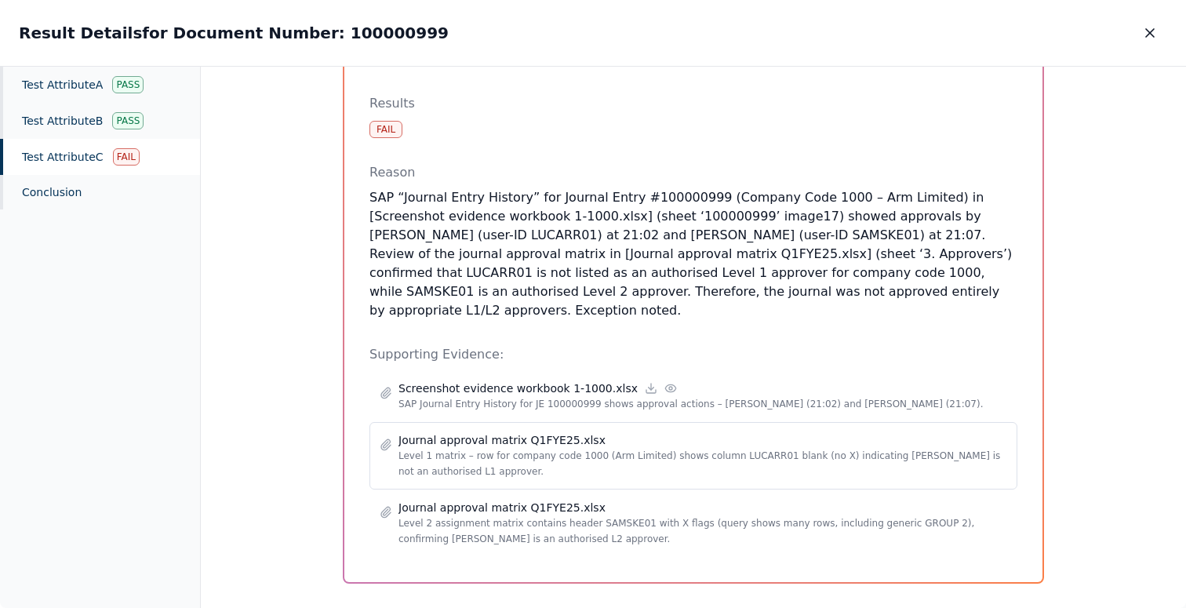
click at [518, 432] on p "Journal approval matrix Q1FYE25.xlsx" at bounding box center [501, 440] width 207 height 16
click at [386, 439] on icon at bounding box center [385, 444] width 9 height 10
click at [548, 432] on p "Journal approval matrix Q1FYE25.xlsx" at bounding box center [501, 440] width 207 height 16
click at [575, 432] on p "Journal approval matrix Q1FYE25.xlsx" at bounding box center [501, 440] width 207 height 16
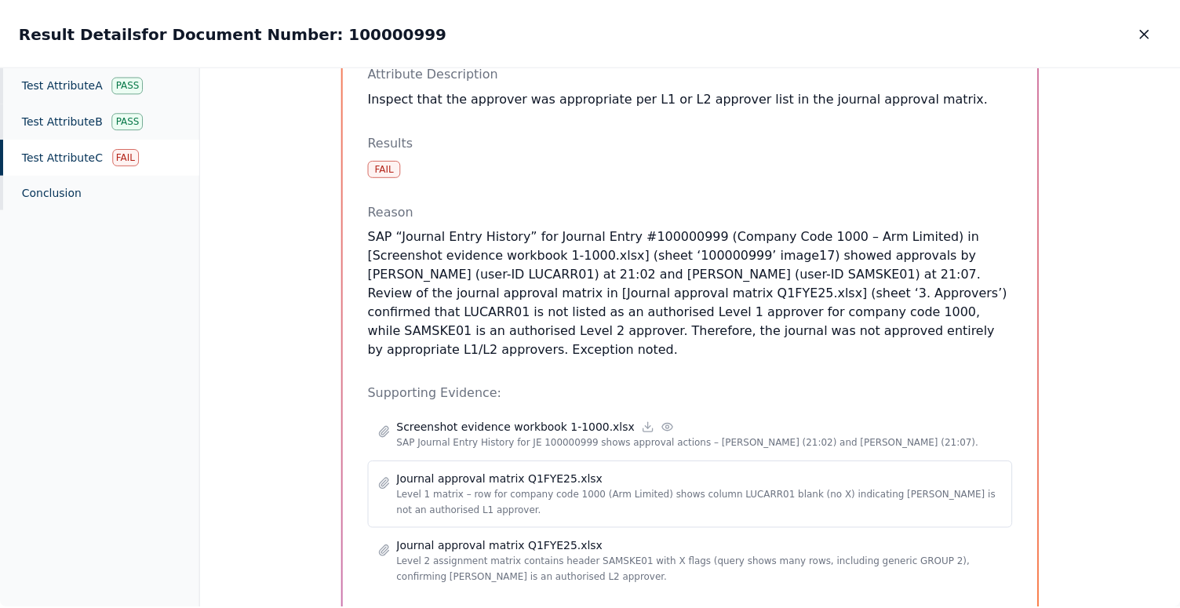
scroll to position [0, 0]
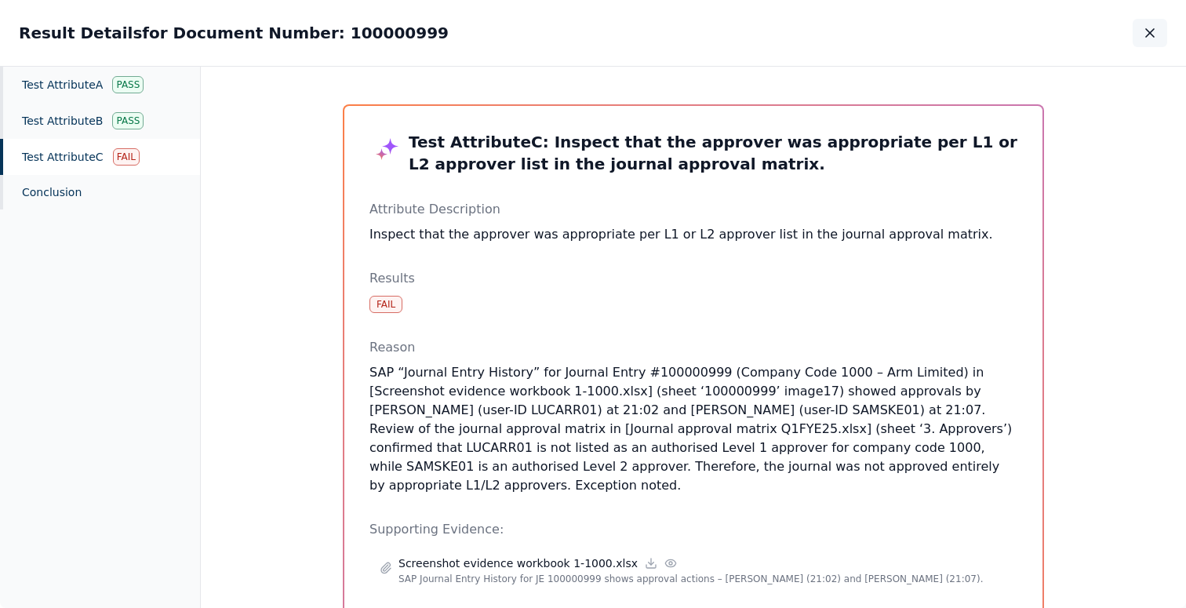
click at [1143, 35] on icon "button" at bounding box center [1150, 33] width 16 height 16
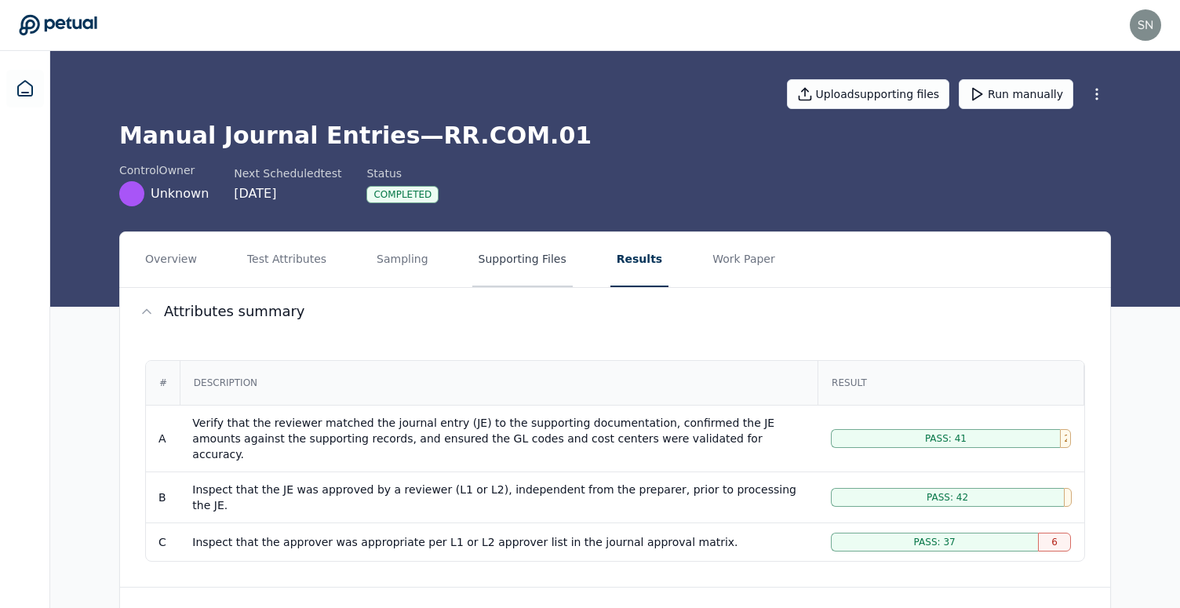
click at [486, 271] on button "Supporting Files" at bounding box center [522, 259] width 100 height 55
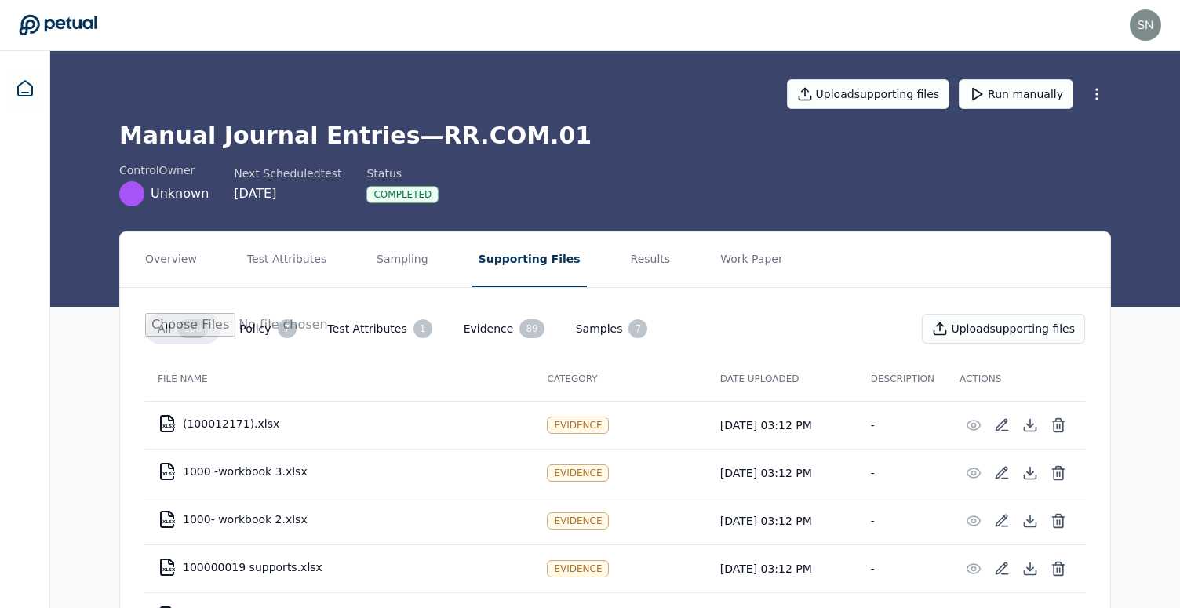
scroll to position [4603, 0]
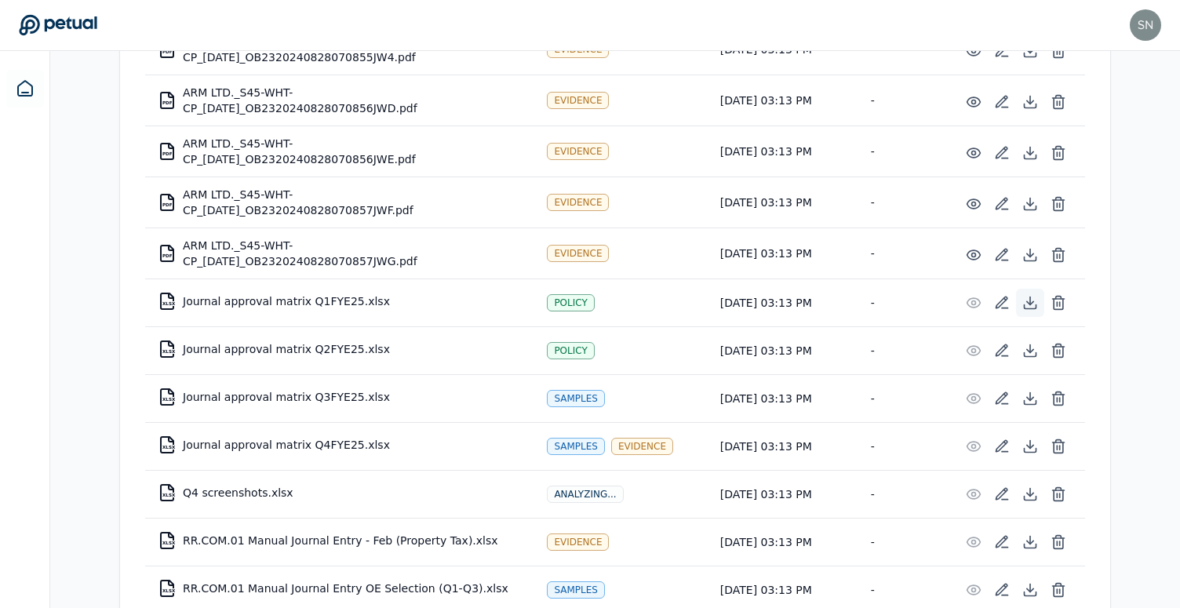
click at [1028, 309] on icon at bounding box center [1030, 303] width 16 height 16
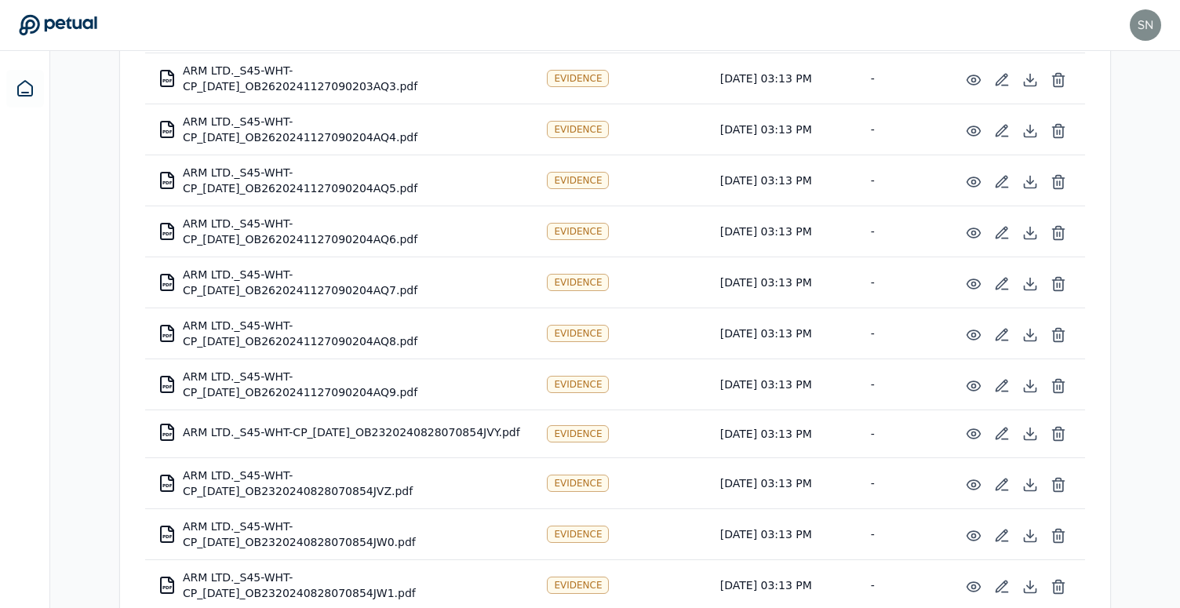
scroll to position [4312, 0]
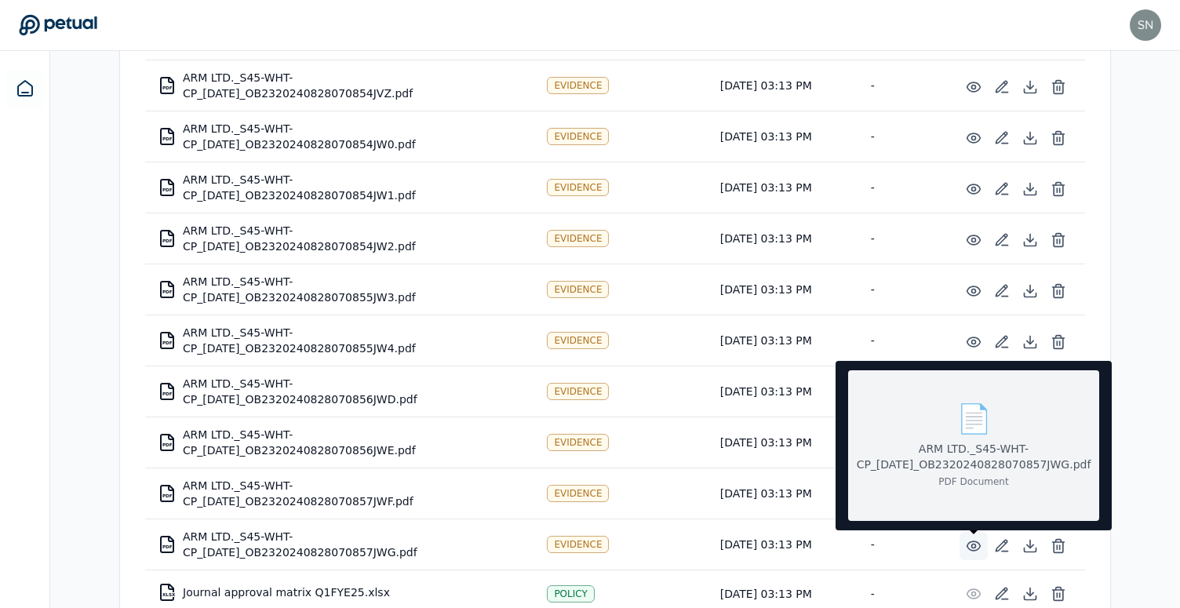
click at [979, 551] on icon at bounding box center [974, 546] width 16 height 16
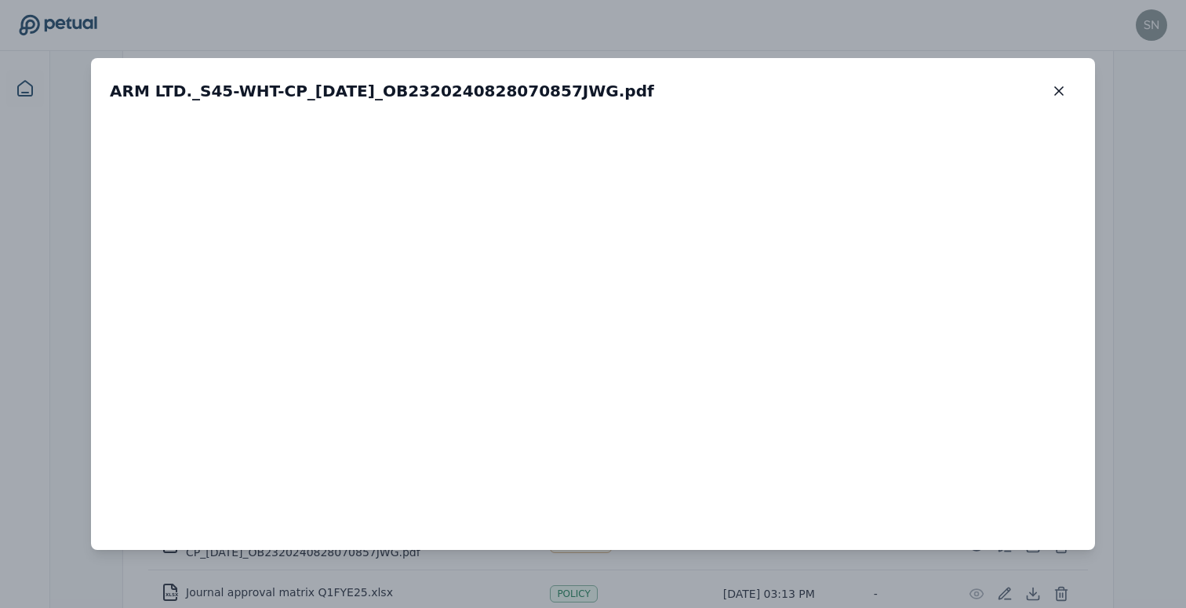
click at [1133, 416] on div "ARM LTD._S45-WHT-CP_[DATE]_OB2320240828070857JWG.pdf ARM LTD._S45-WHT-CP_[DATE]…" at bounding box center [593, 304] width 1186 height 608
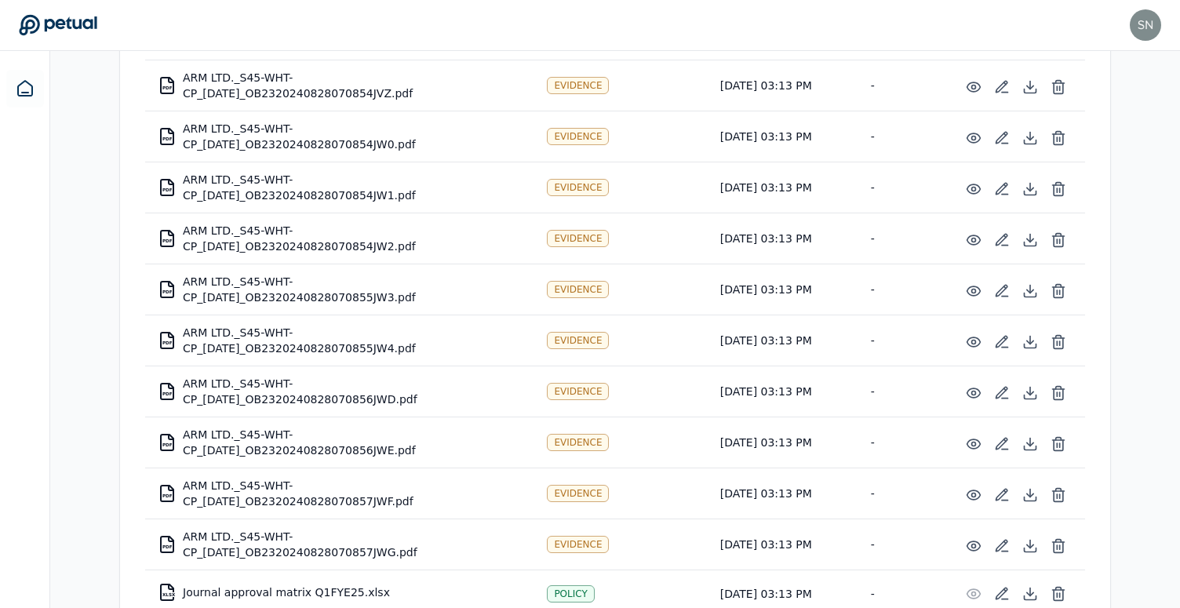
click at [739, 241] on td "[DATE] 03:13 PM" at bounding box center [783, 238] width 151 height 51
click at [779, 195] on td "[DATE] 03:13 PM" at bounding box center [783, 187] width 151 height 51
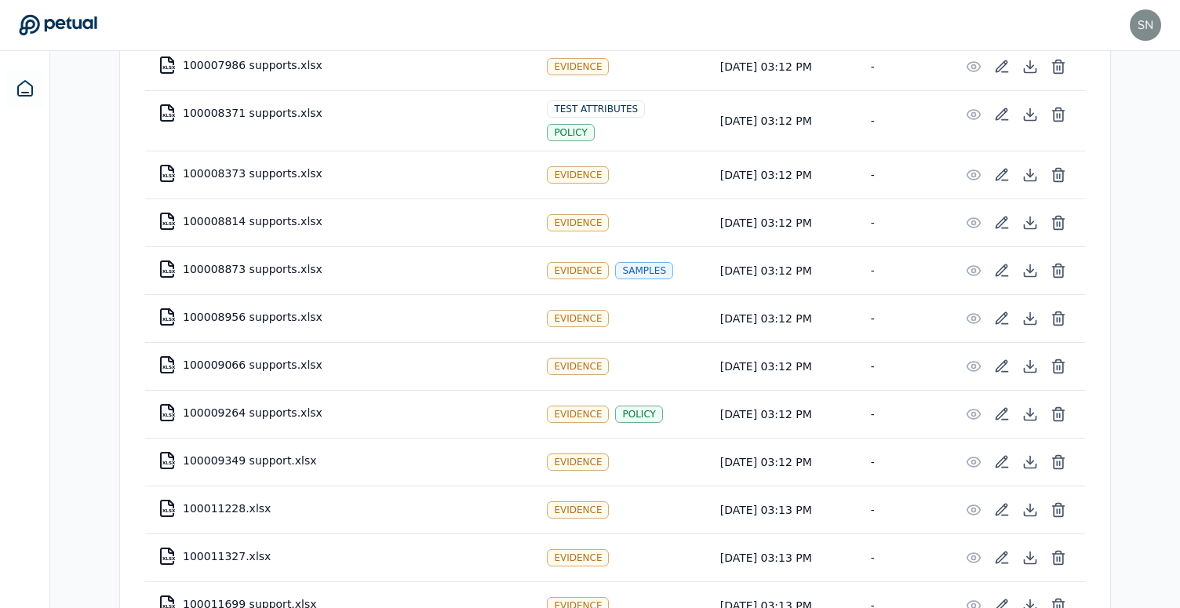
scroll to position [454, 0]
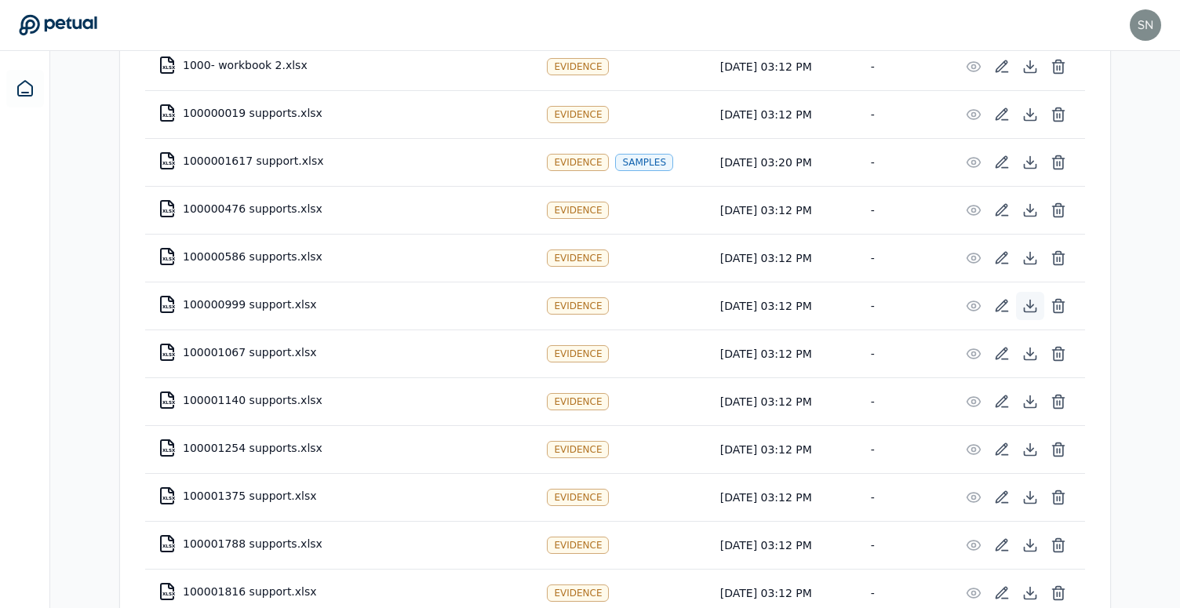
click at [1033, 304] on icon at bounding box center [1030, 305] width 6 height 3
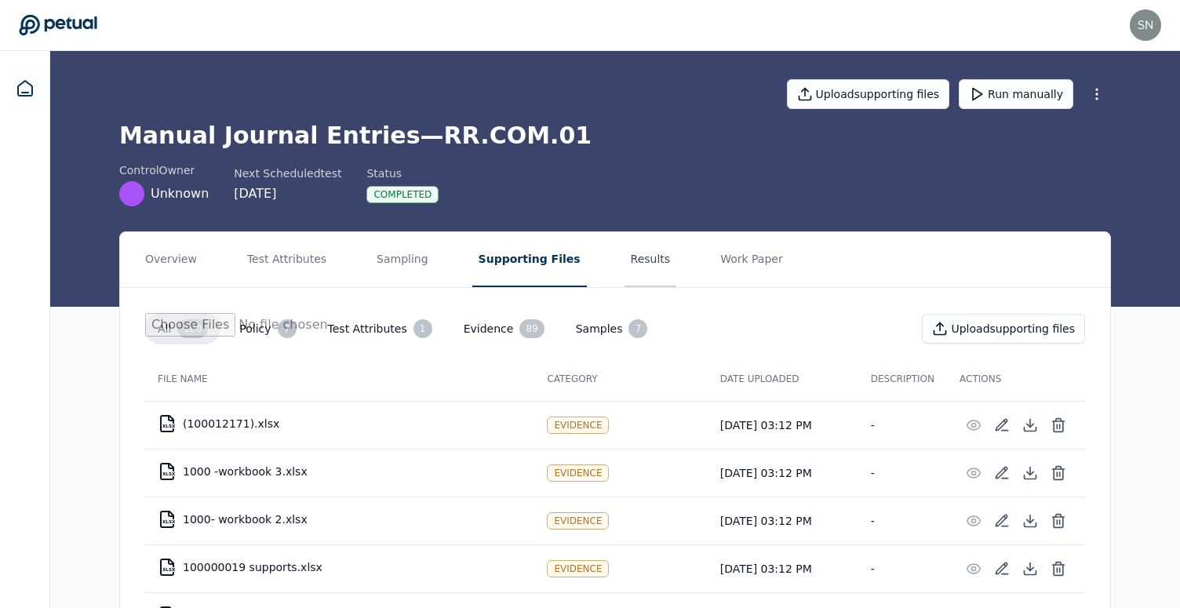
click at [626, 242] on button "Results" at bounding box center [650, 259] width 53 height 55
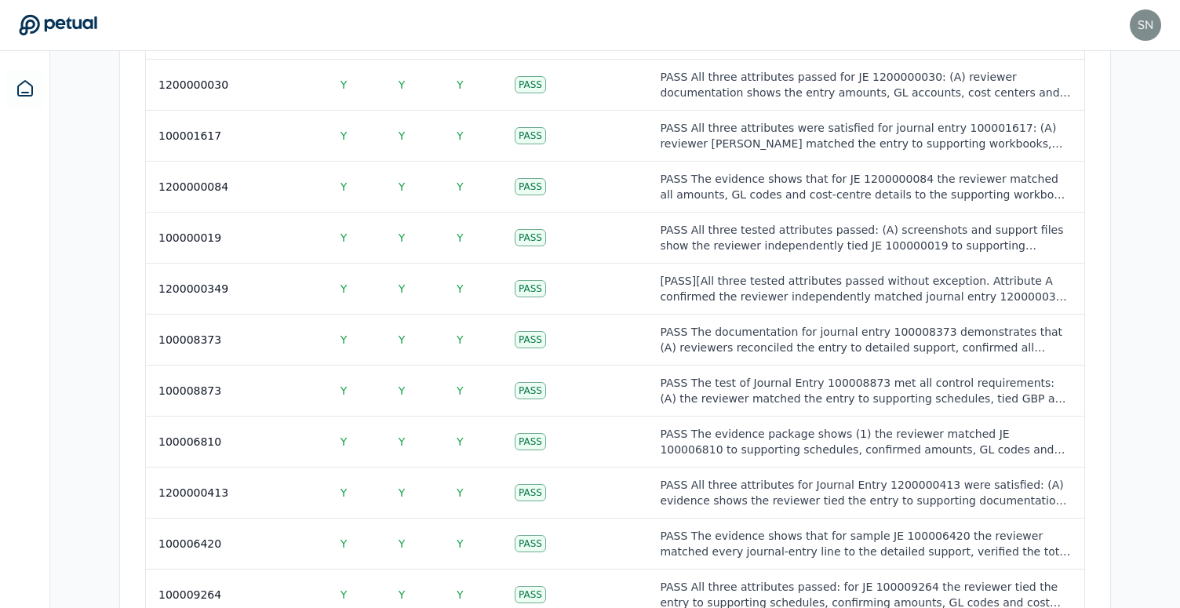
scroll to position [2307, 0]
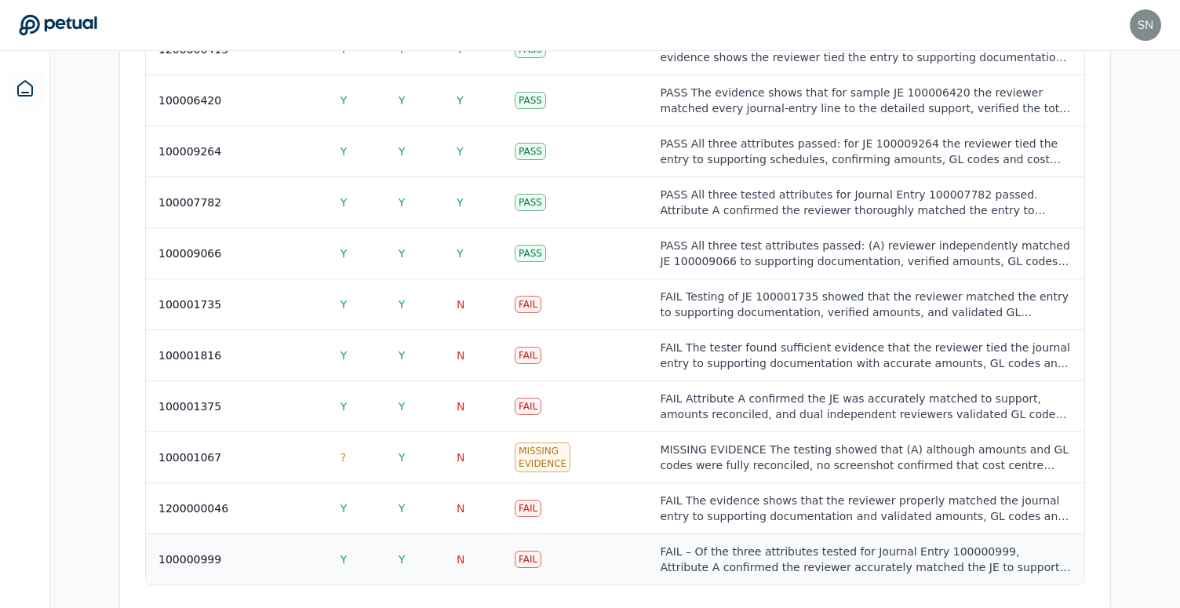
click at [599, 534] on td "Fail" at bounding box center [574, 559] width 145 height 51
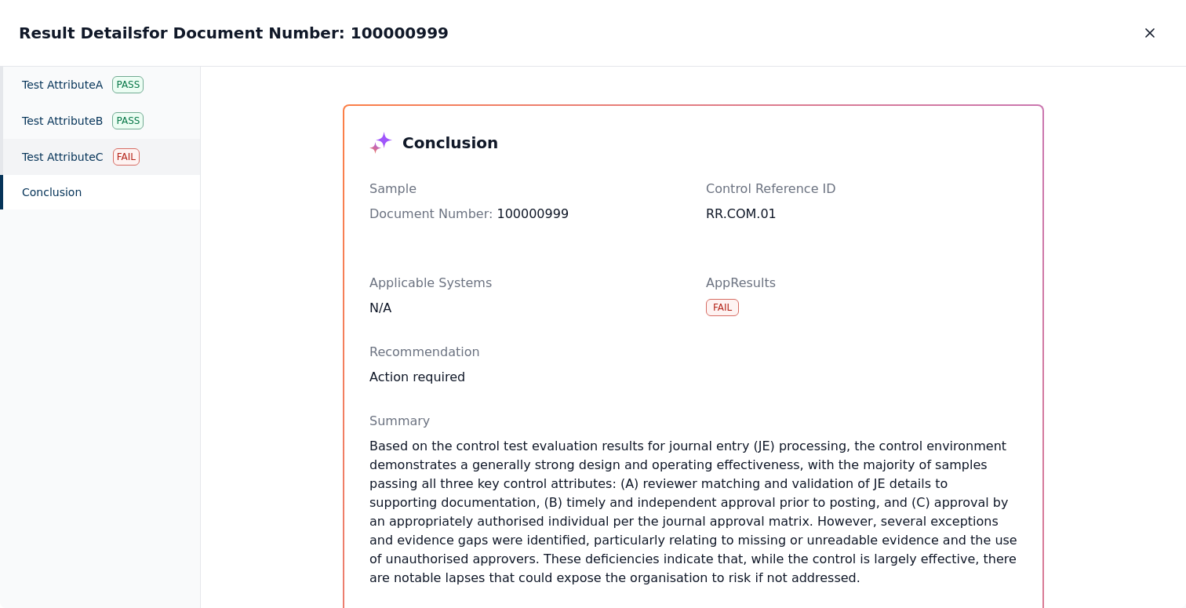
click at [65, 155] on div "Test Attribute C Fail" at bounding box center [100, 157] width 200 height 36
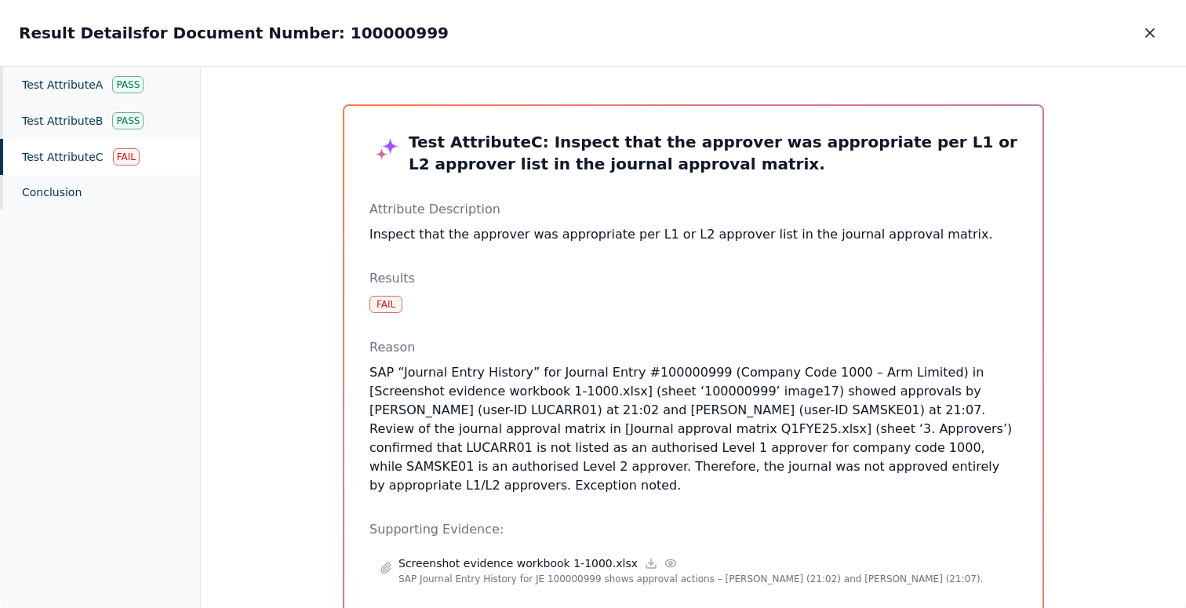
click at [680, 410] on p "SAP “Journal Entry History” for Journal Entry #100000999 (Company Code 1000 – A…" at bounding box center [693, 429] width 648 height 132
copy p "SAMSKE01"
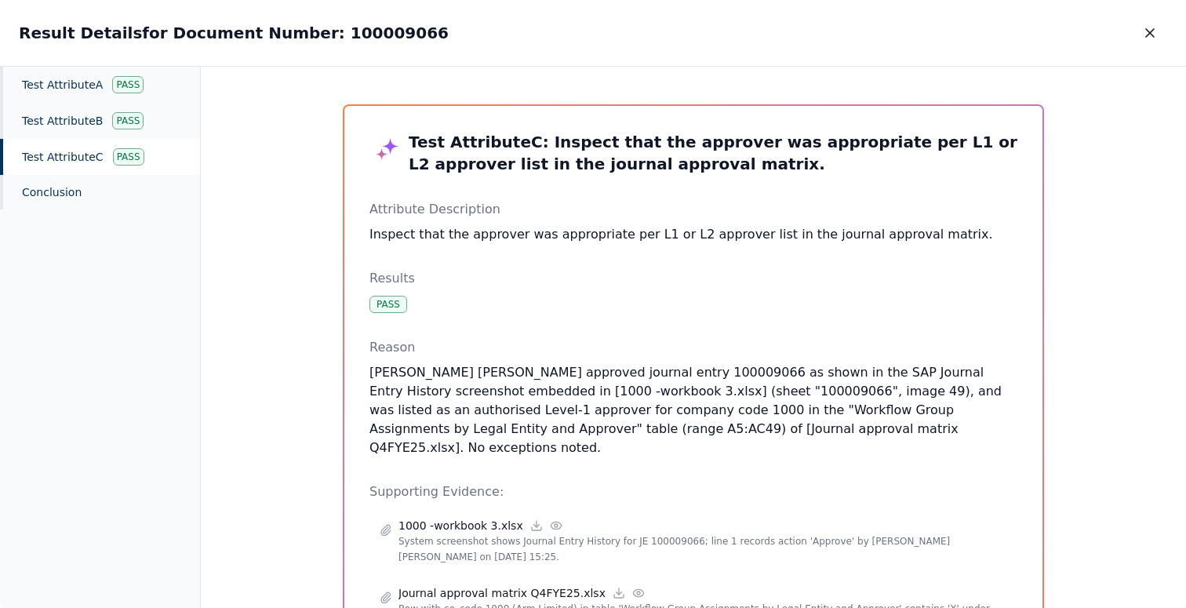
click at [548, 400] on p "[PERSON_NAME] [PERSON_NAME] approved journal entry 100009066 as shown in the SA…" at bounding box center [693, 410] width 648 height 94
click at [1151, 43] on button "button" at bounding box center [1150, 33] width 35 height 28
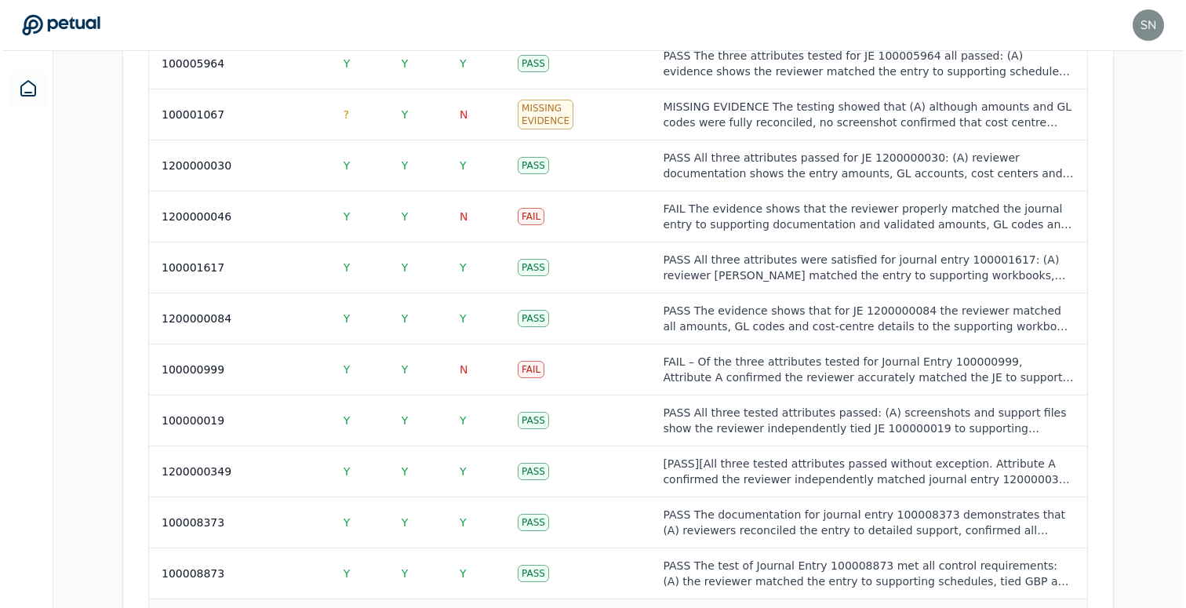
scroll to position [1991, 0]
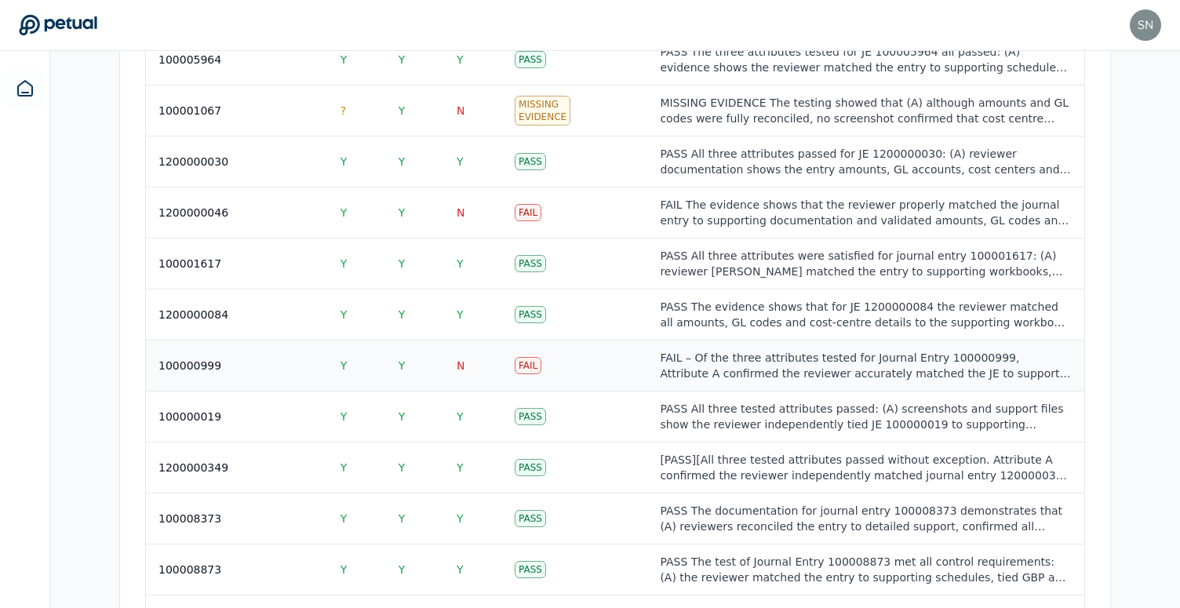
click at [610, 348] on td "Fail" at bounding box center [574, 365] width 145 height 51
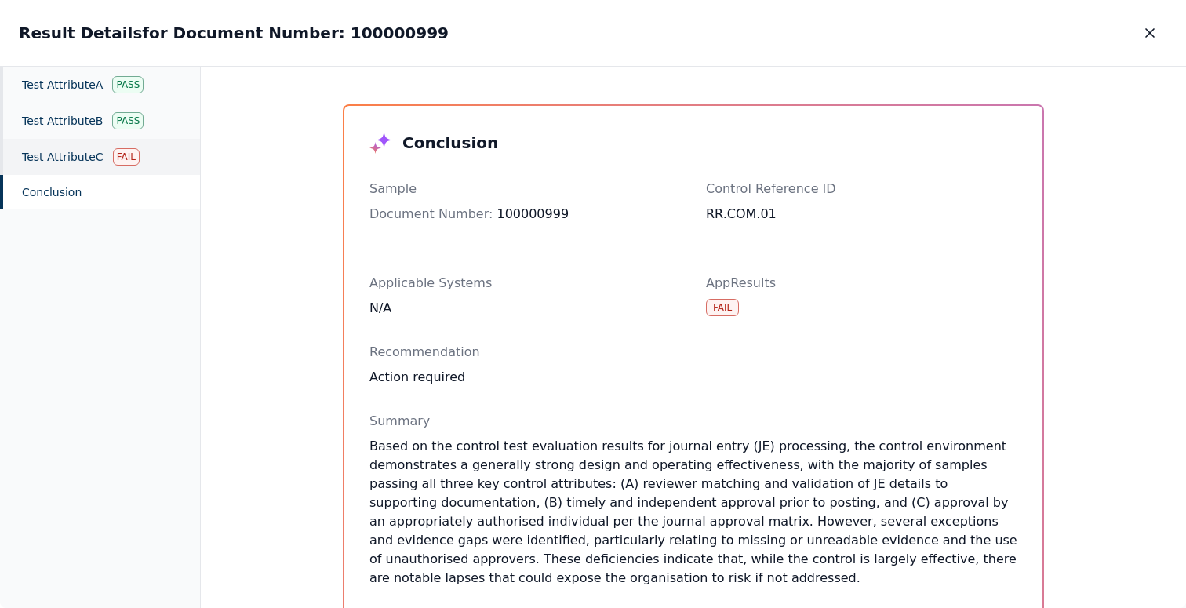
click at [106, 158] on div "Test Attribute C Fail" at bounding box center [100, 157] width 200 height 36
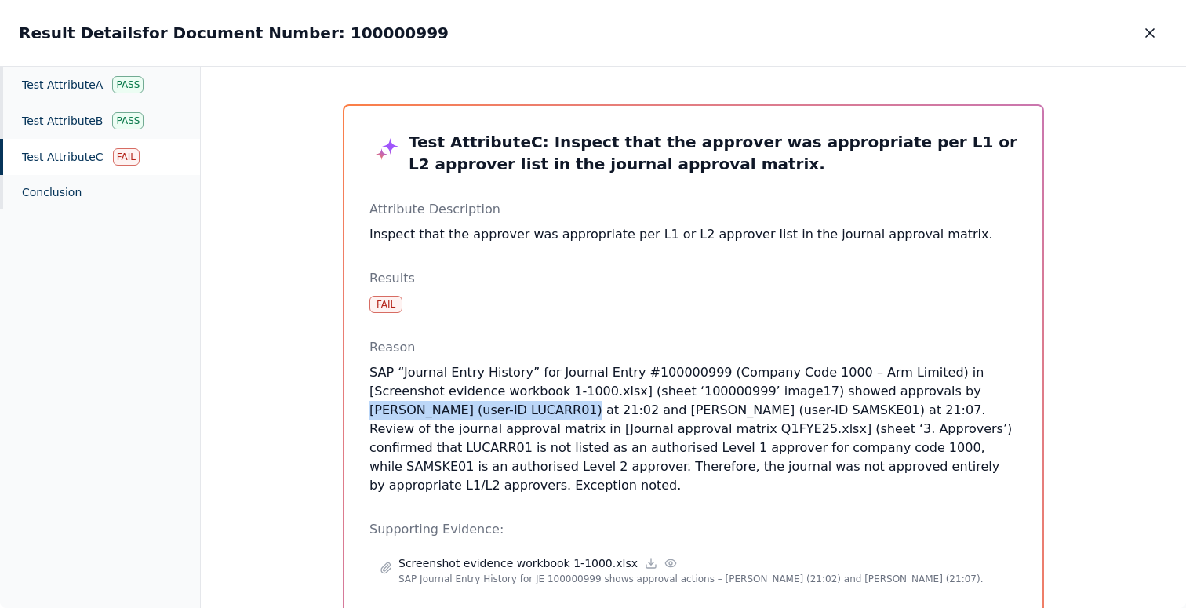
drag, startPoint x: 849, startPoint y: 391, endPoint x: 431, endPoint y: 414, distance: 418.7
click at [431, 414] on p "SAP “Journal Entry History” for Journal Entry #100000999 (Company Code 1000 – A…" at bounding box center [693, 429] width 648 height 132
click at [828, 431] on p "SAP “Journal Entry History” for Journal Entry #100000999 (Company Code 1000 – A…" at bounding box center [693, 429] width 648 height 132
copy p "LUCARR01"
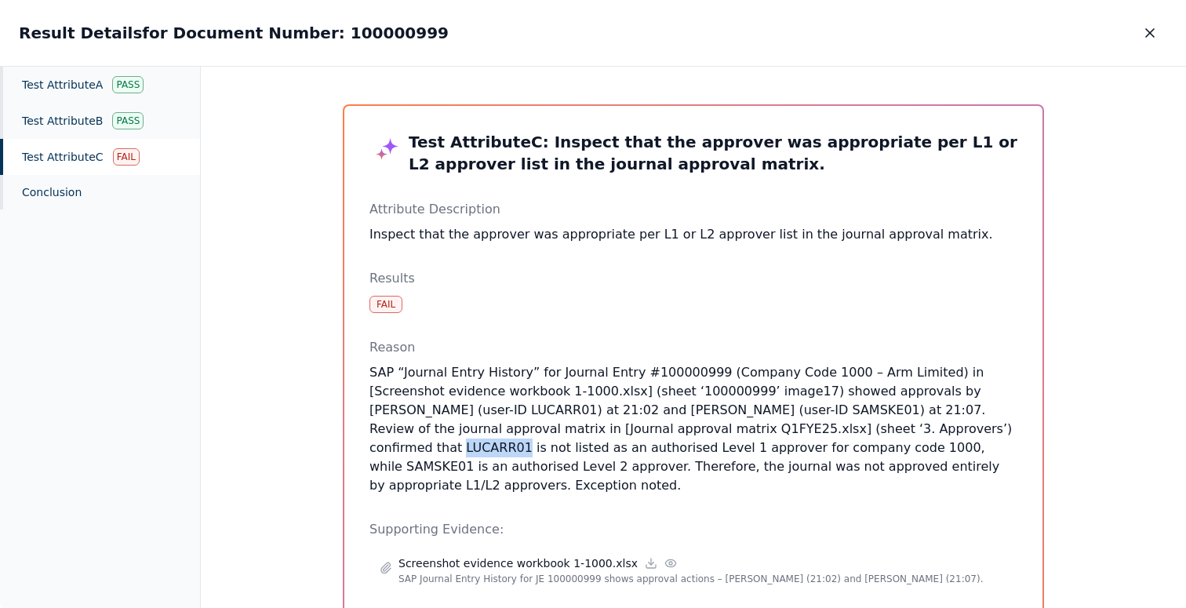
click at [823, 431] on p "SAP “Journal Entry History” for Journal Entry #100000999 (Company Code 1000 – A…" at bounding box center [693, 429] width 648 height 132
drag, startPoint x: 378, startPoint y: 444, endPoint x: 479, endPoint y: 441, distance: 100.5
click at [479, 441] on p "SAP “Journal Entry History” for Journal Entry #100000999 (Company Code 1000 – A…" at bounding box center [693, 429] width 648 height 132
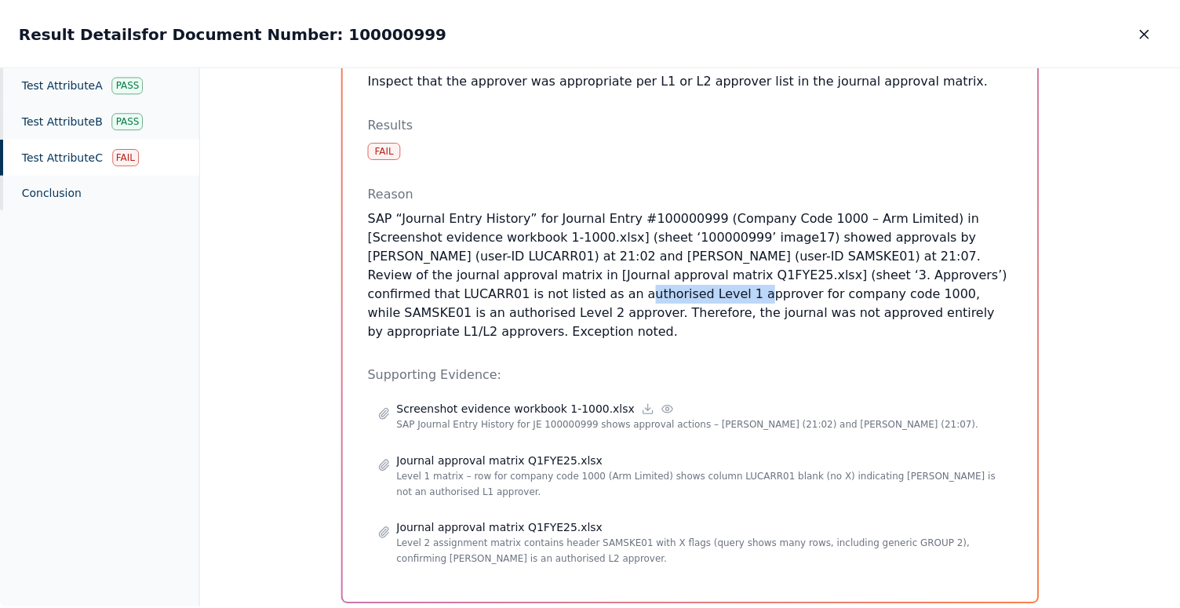
scroll to position [158, 0]
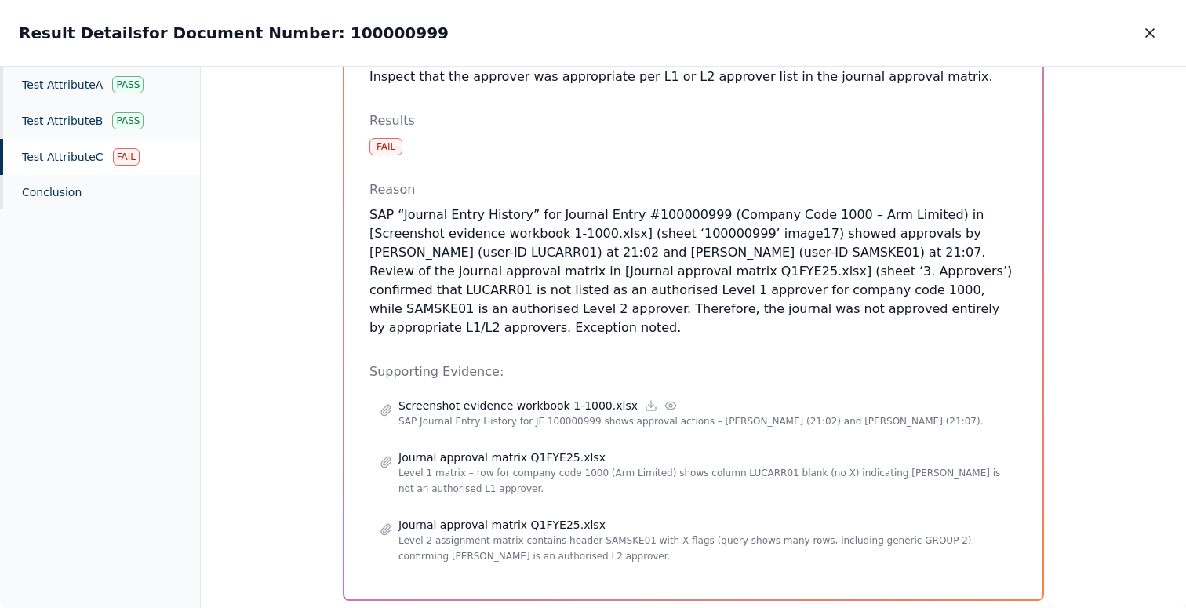
click at [529, 296] on p "SAP “Journal Entry History” for Journal Entry #100000999 (Company Code 1000 – A…" at bounding box center [693, 272] width 648 height 132
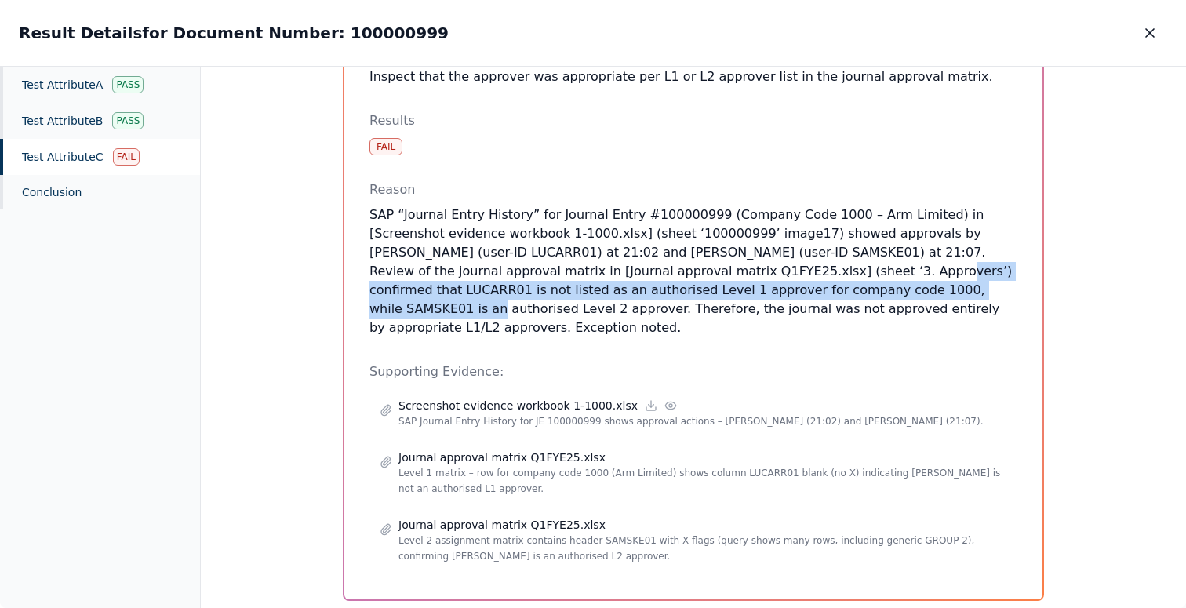
drag, startPoint x: 682, startPoint y: 273, endPoint x: 794, endPoint y: 285, distance: 112.0
click at [794, 285] on p "SAP “Journal Entry History” for Journal Entry #100000999 (Company Code 1000 – A…" at bounding box center [693, 272] width 648 height 132
click at [741, 297] on p "SAP “Journal Entry History” for Journal Entry #100000999 (Company Code 1000 – A…" at bounding box center [693, 272] width 648 height 132
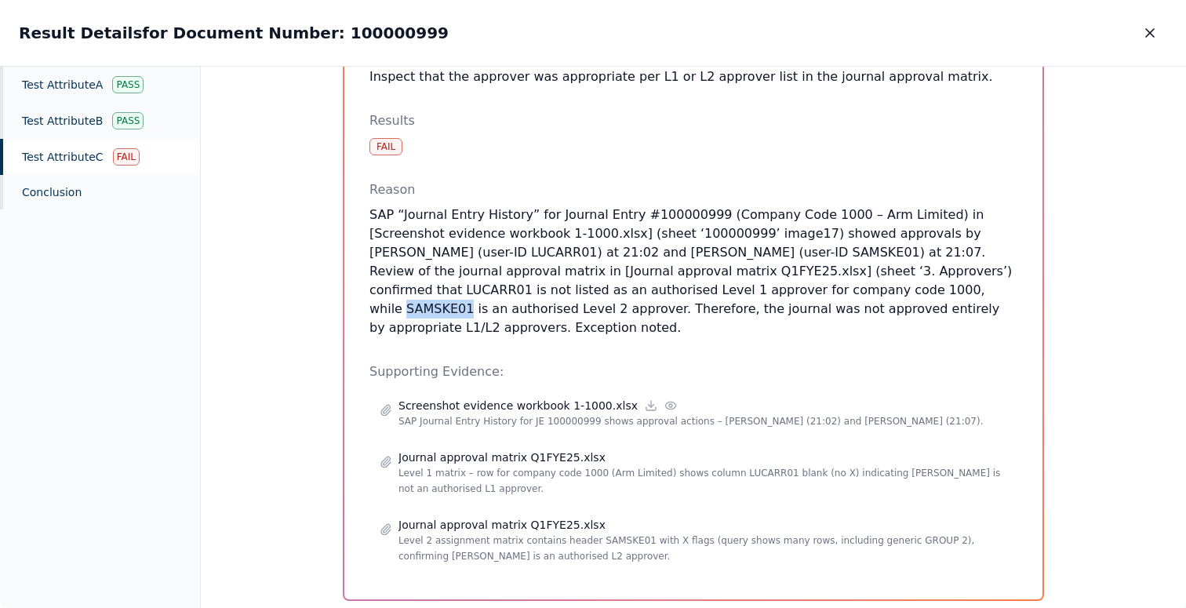
click at [741, 297] on p "SAP “Journal Entry History” for Journal Entry #100000999 (Company Code 1000 – A…" at bounding box center [693, 272] width 648 height 132
drag, startPoint x: 728, startPoint y: 313, endPoint x: 770, endPoint y: 313, distance: 42.4
click at [770, 313] on p "SAP “Journal Entry History” for Journal Entry #100000999 (Company Code 1000 – A…" at bounding box center [693, 272] width 648 height 132
click at [1148, 45] on button "button" at bounding box center [1150, 33] width 35 height 28
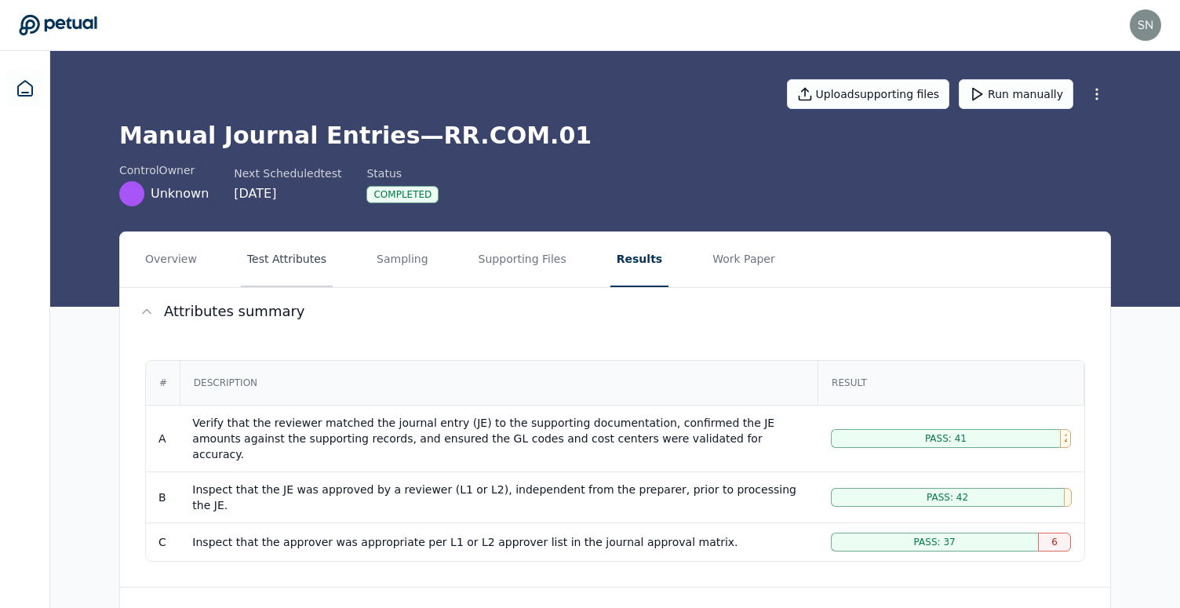
click at [311, 261] on button "Test Attributes" at bounding box center [287, 259] width 92 height 55
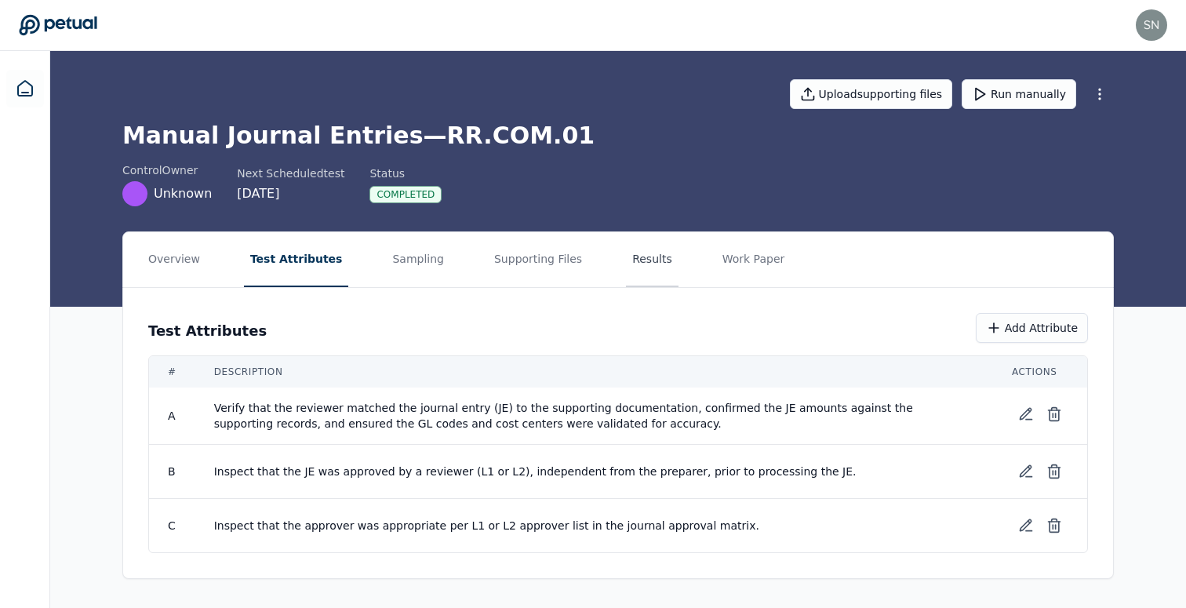
click at [638, 260] on button "Results" at bounding box center [652, 259] width 53 height 55
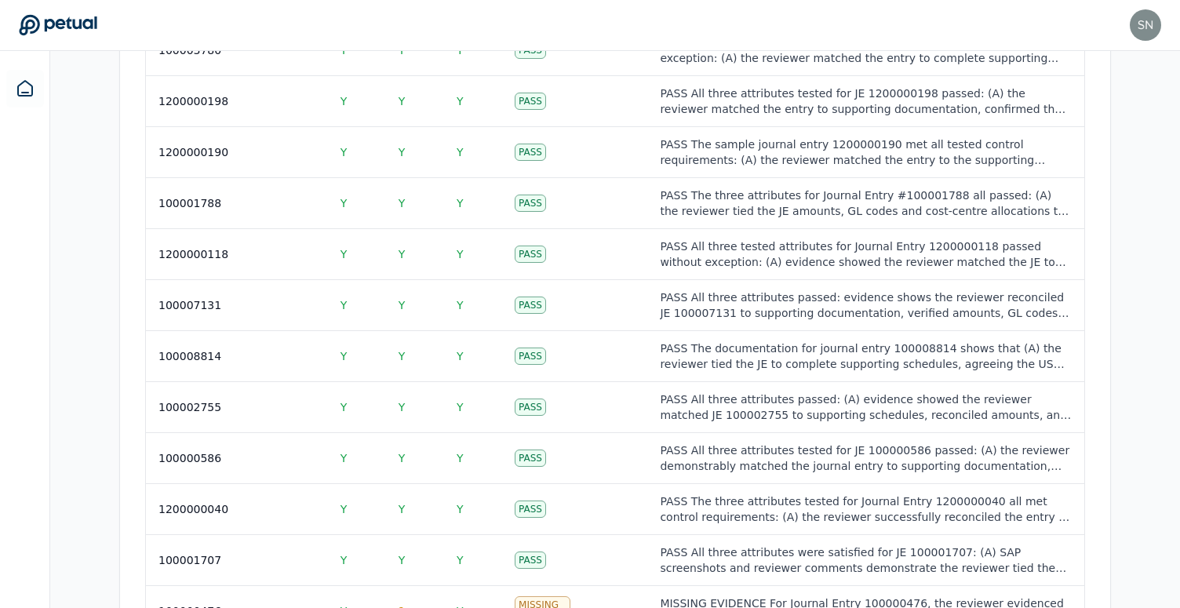
scroll to position [2307, 0]
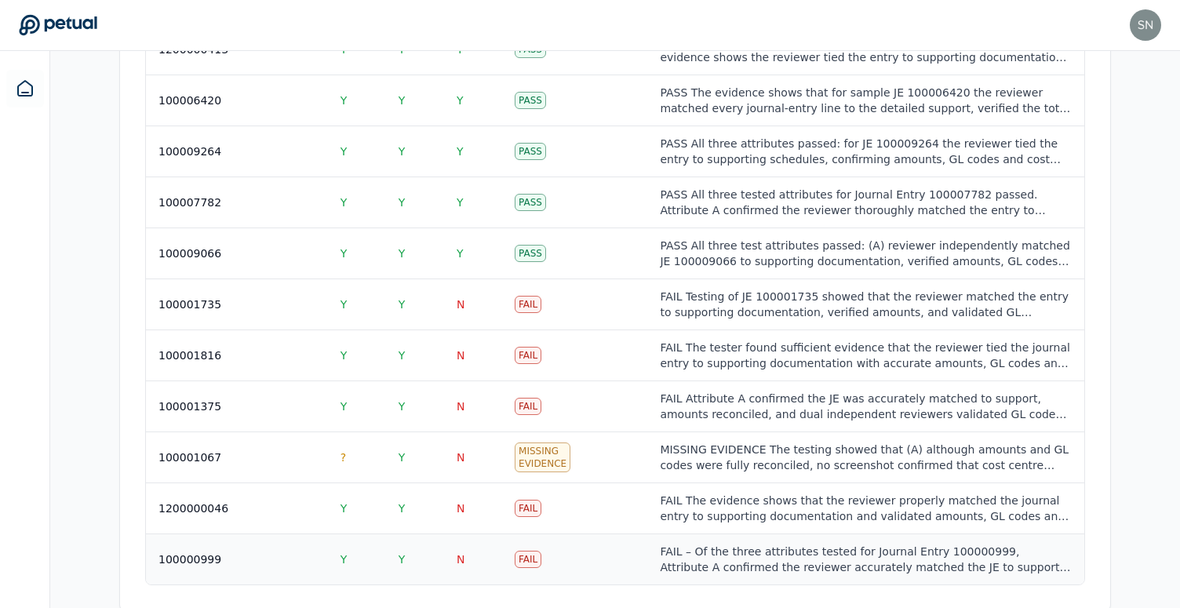
click at [273, 551] on div "100000999" at bounding box center [236, 559] width 157 height 16
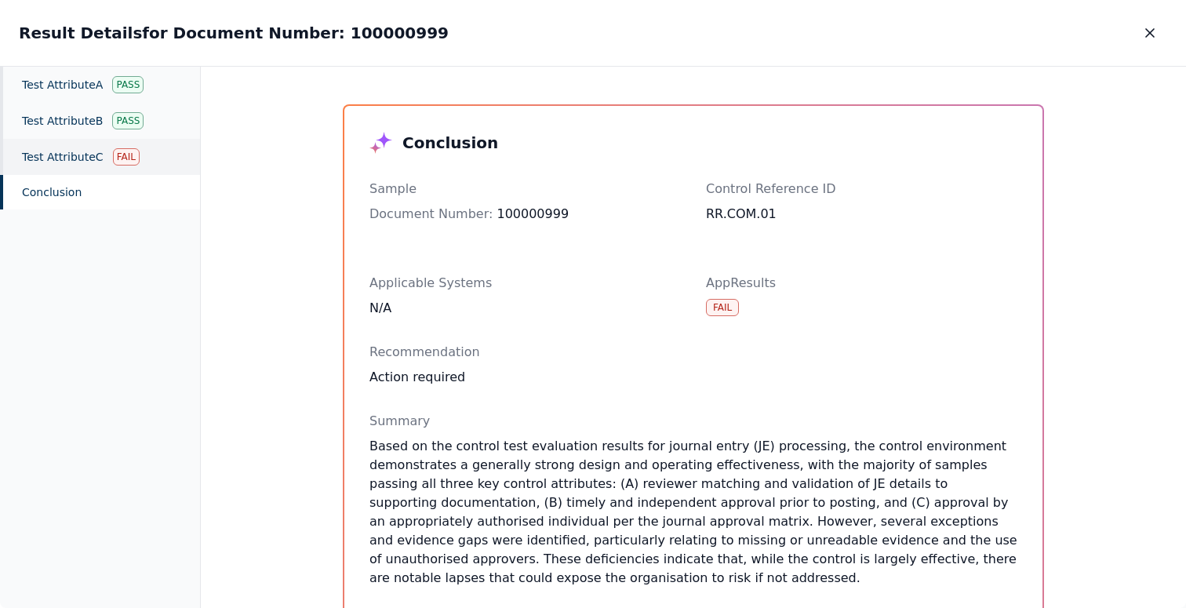
click at [96, 170] on div "Test Attribute C Fail" at bounding box center [100, 157] width 200 height 36
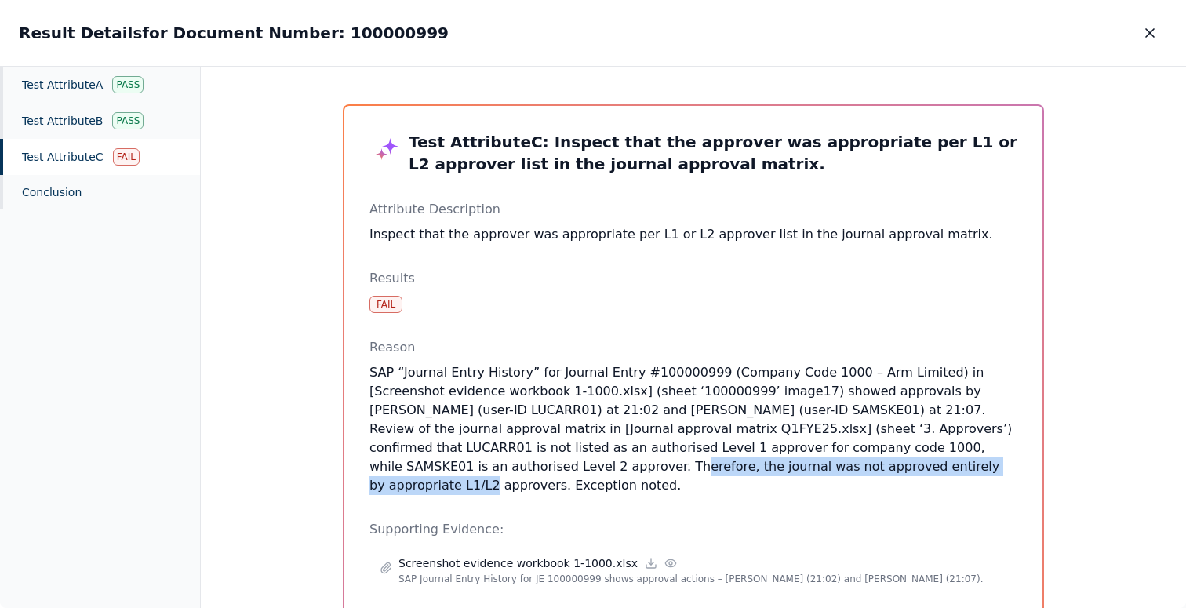
drag, startPoint x: 380, startPoint y: 467, endPoint x: 758, endPoint y: 469, distance: 378.1
click at [758, 469] on p "SAP “Journal Entry History” for Journal Entry #100000999 (Company Code 1000 – A…" at bounding box center [693, 429] width 648 height 132
drag, startPoint x: 811, startPoint y: 469, endPoint x: 439, endPoint y: 470, distance: 371.8
click at [439, 470] on p "SAP “Journal Entry History” for Journal Entry #100000999 (Company Code 1000 – A…" at bounding box center [693, 429] width 648 height 132
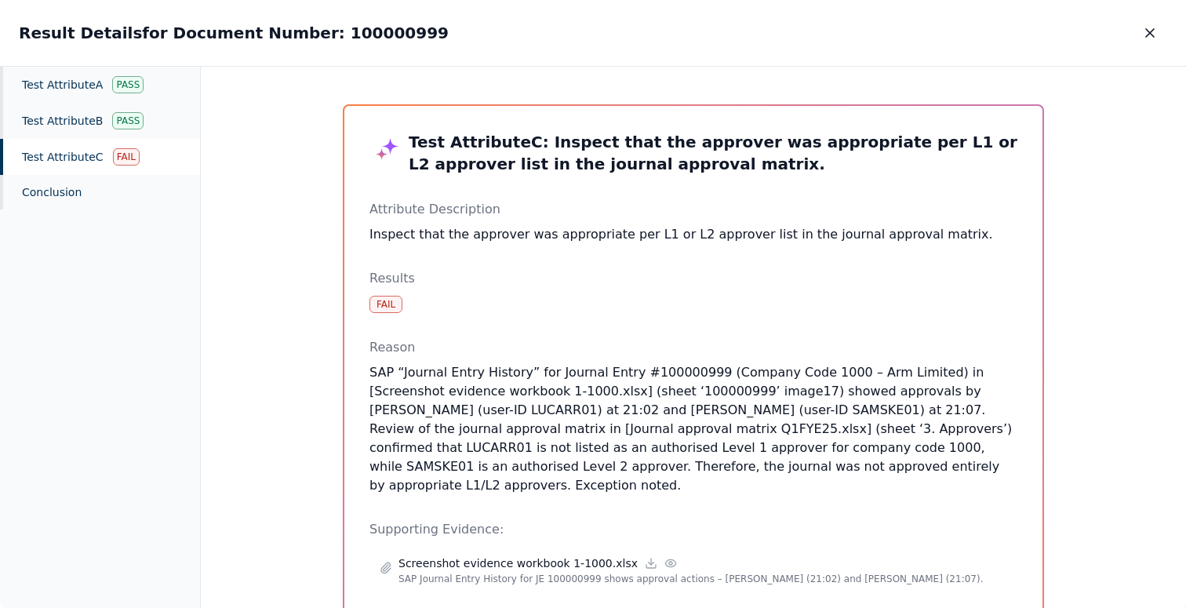
click at [737, 460] on p "SAP “Journal Entry History” for Journal Entry #100000999 (Company Code 1000 – A…" at bounding box center [693, 429] width 648 height 132
drag, startPoint x: 767, startPoint y: 452, endPoint x: 929, endPoint y: 453, distance: 161.6
click at [929, 453] on p "SAP “Journal Entry History” for Journal Entry #100000999 (Company Code 1000 – A…" at bounding box center [693, 429] width 648 height 132
drag, startPoint x: 479, startPoint y: 448, endPoint x: 336, endPoint y: 444, distance: 142.8
click at [336, 444] on div "Test Attribute C : Inspect that the approver was appropriate per L1 or L2 appro…" at bounding box center [693, 432] width 739 height 692
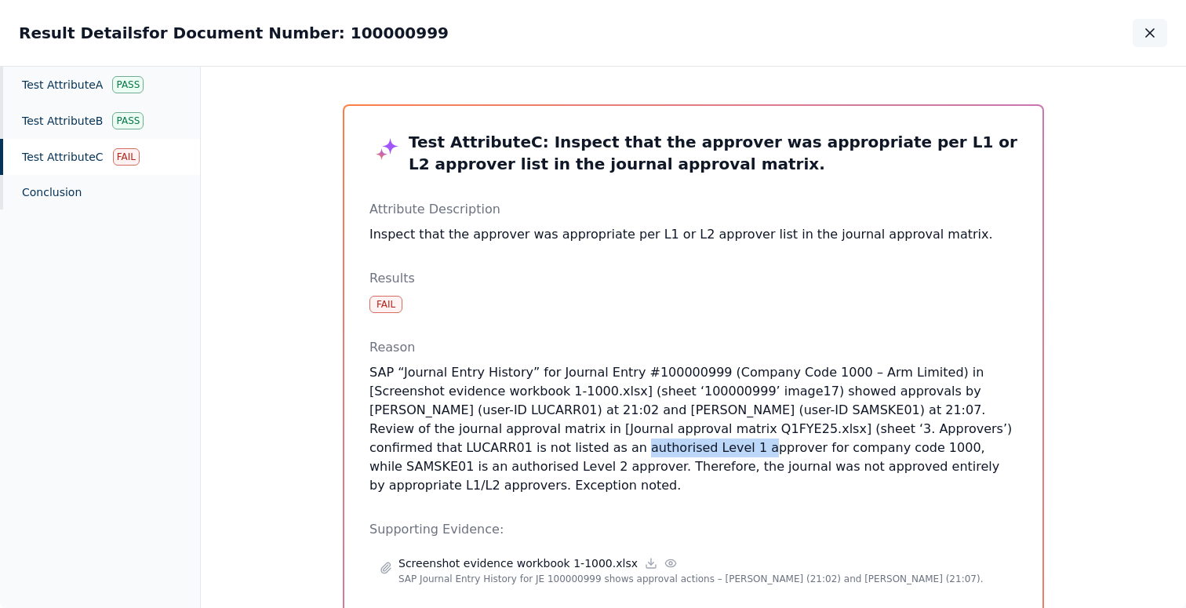
click at [1152, 39] on icon "button" at bounding box center [1150, 33] width 16 height 16
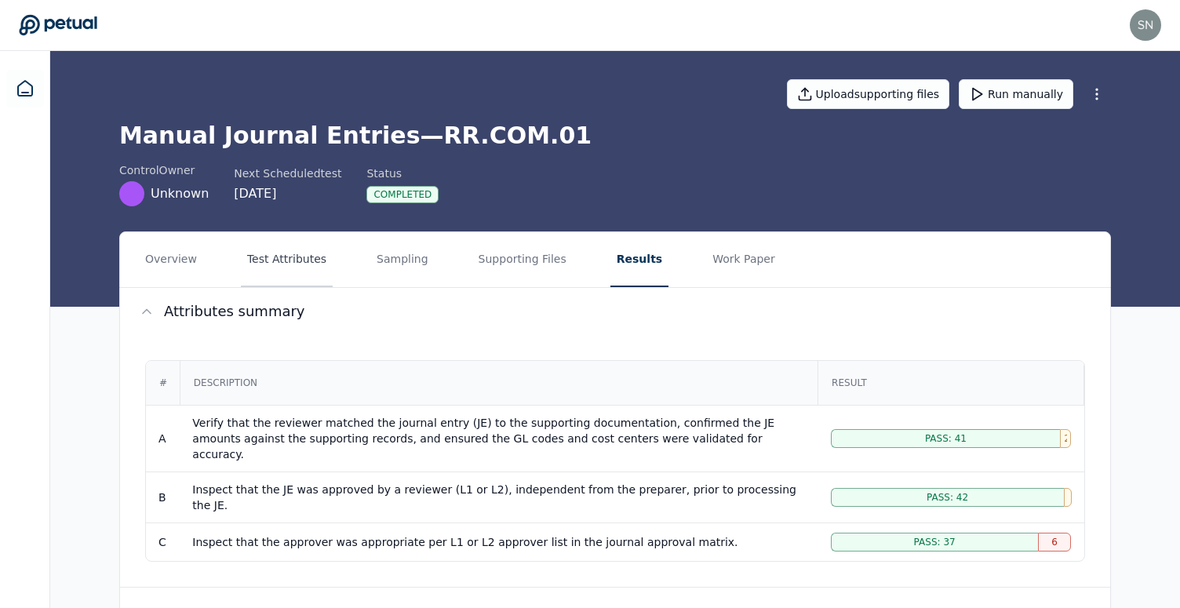
click at [307, 256] on button "Test Attributes" at bounding box center [287, 259] width 92 height 55
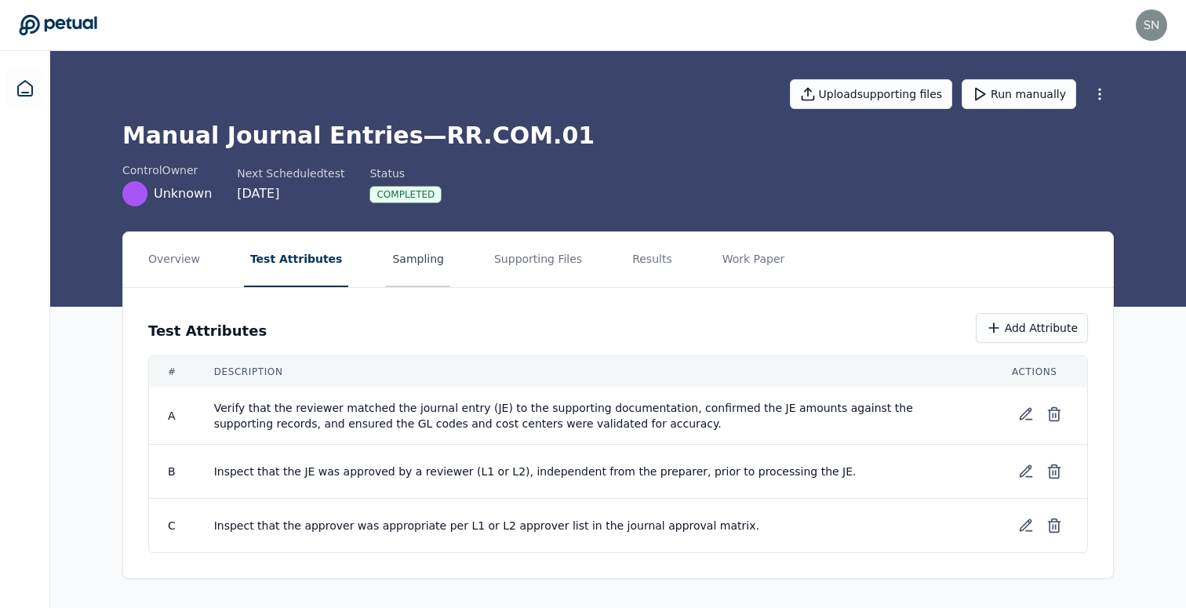
click at [410, 267] on button "Sampling" at bounding box center [418, 259] width 64 height 55
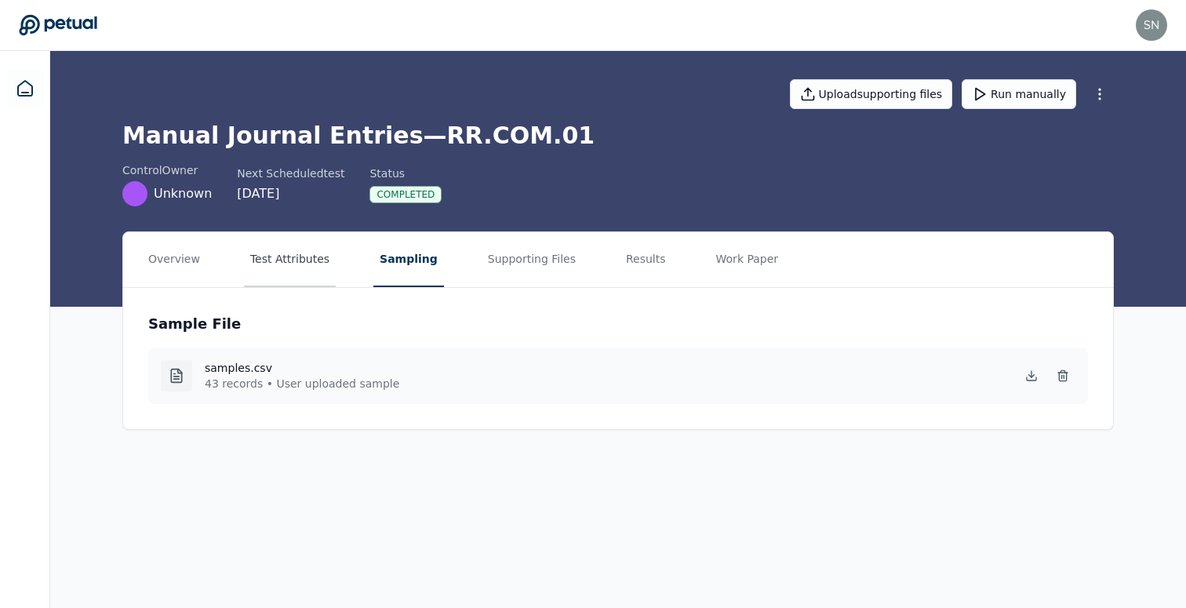
click at [260, 261] on button "Test Attributes" at bounding box center [290, 259] width 92 height 55
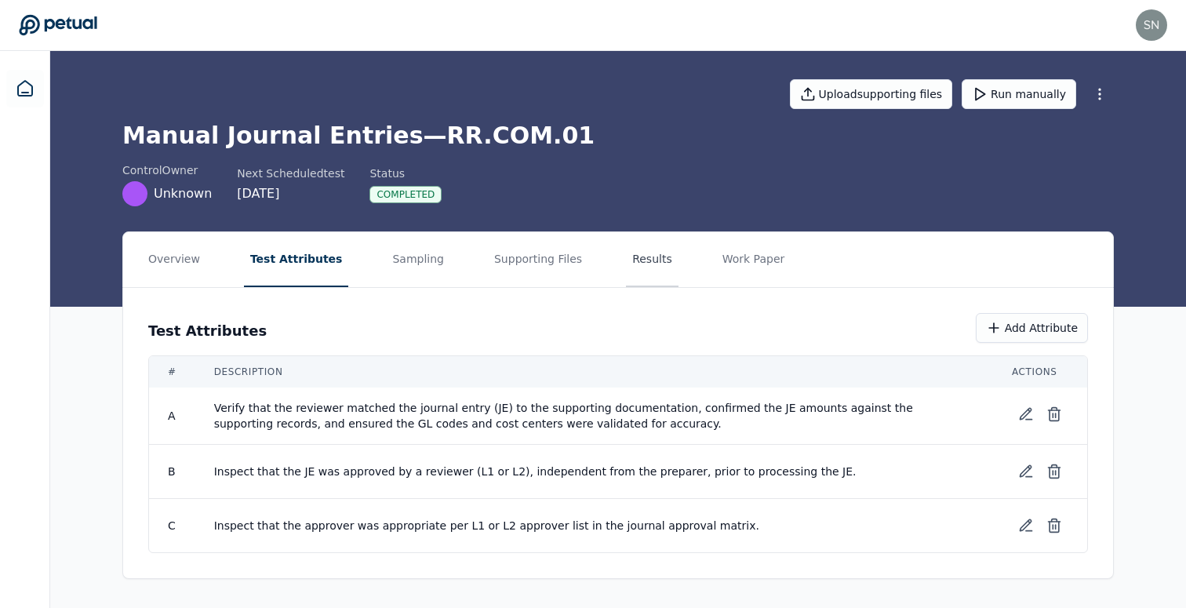
click at [626, 268] on button "Results" at bounding box center [652, 259] width 53 height 55
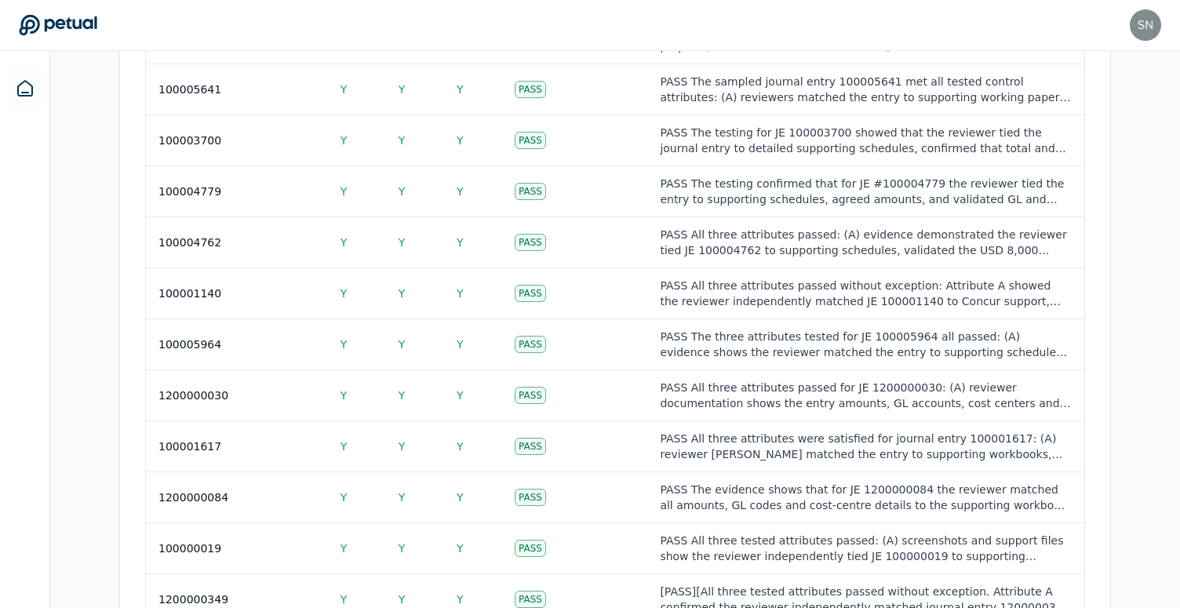
scroll to position [2307, 0]
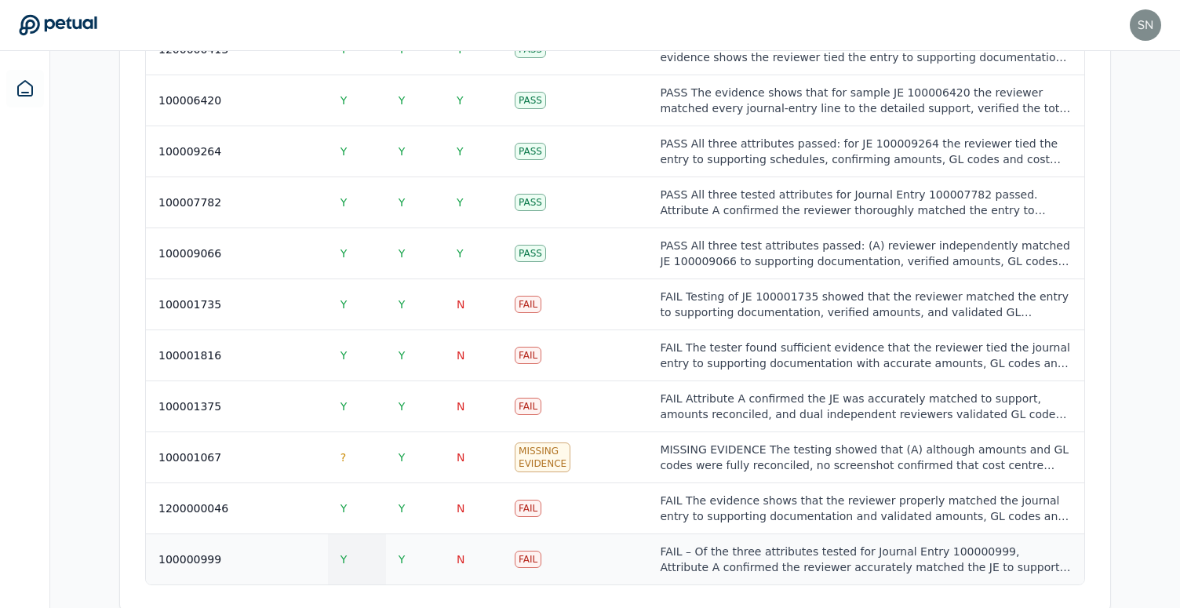
click at [373, 534] on td "Y" at bounding box center [357, 559] width 58 height 51
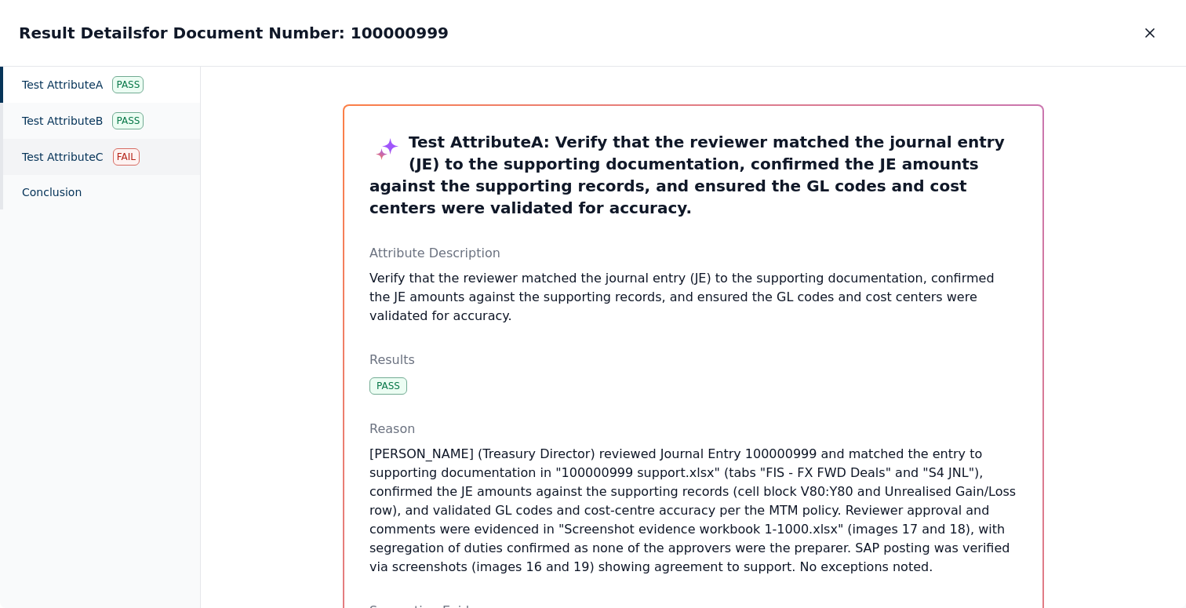
click at [108, 155] on div "Test Attribute C Fail" at bounding box center [100, 157] width 200 height 36
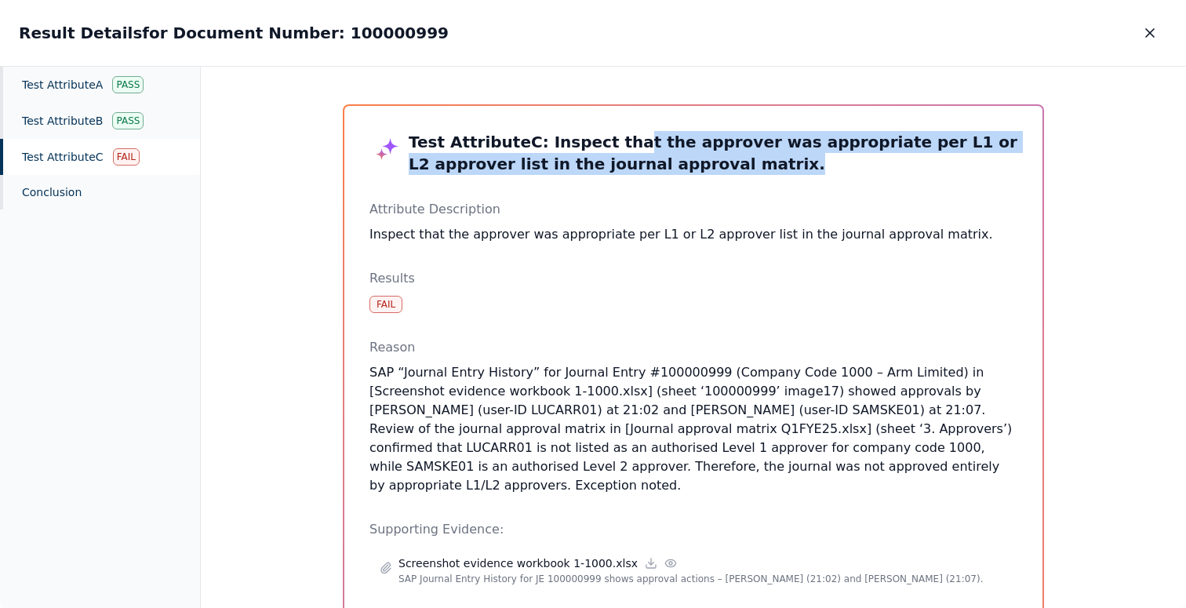
drag, startPoint x: 696, startPoint y: 179, endPoint x: 609, endPoint y: 135, distance: 97.5
click at [609, 135] on div "Test Attribute C : Inspect that the approver was appropriate per L1 or L2 appro…" at bounding box center [693, 431] width 648 height 601
click at [609, 135] on h3 "Test Attribute C : Inspect that the approver was appropriate per L1 or L2 appro…" at bounding box center [693, 153] width 648 height 44
drag, startPoint x: 609, startPoint y: 135, endPoint x: 693, endPoint y: 162, distance: 88.8
click at [693, 162] on h3 "Test Attribute C : Inspect that the approver was appropriate per L1 or L2 appro…" at bounding box center [693, 153] width 648 height 44
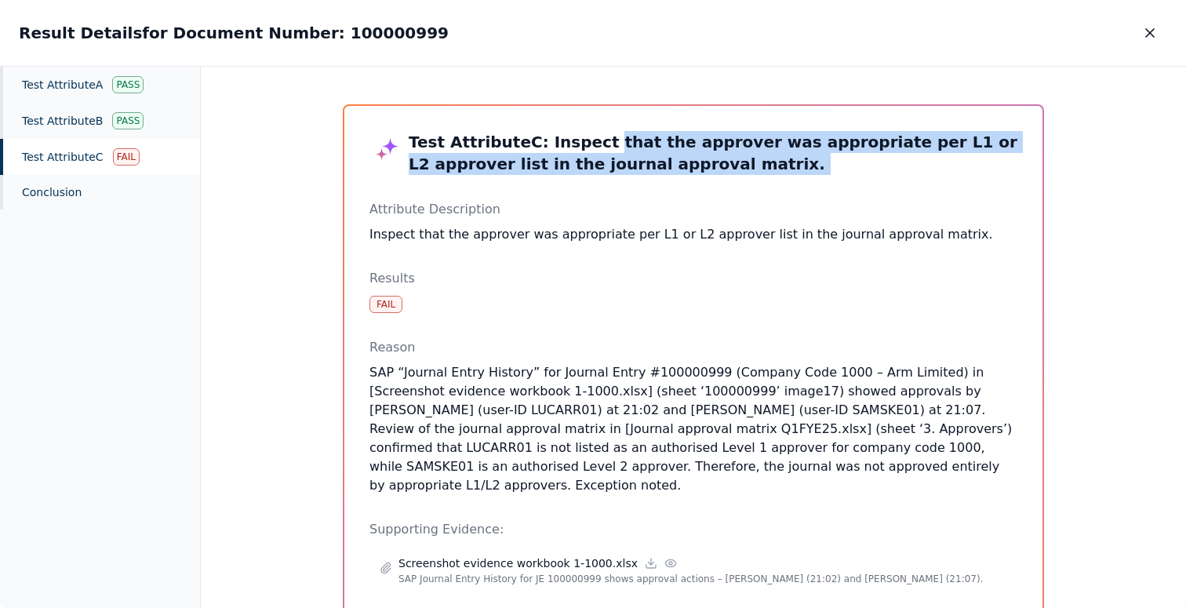
click at [693, 162] on h3 "Test Attribute C : Inspect that the approver was appropriate per L1 or L2 appro…" at bounding box center [693, 153] width 648 height 44
drag, startPoint x: 693, startPoint y: 162, endPoint x: 631, endPoint y: 136, distance: 67.9
click at [631, 136] on h3 "Test Attribute C : Inspect that the approver was appropriate per L1 or L2 appro…" at bounding box center [693, 153] width 648 height 44
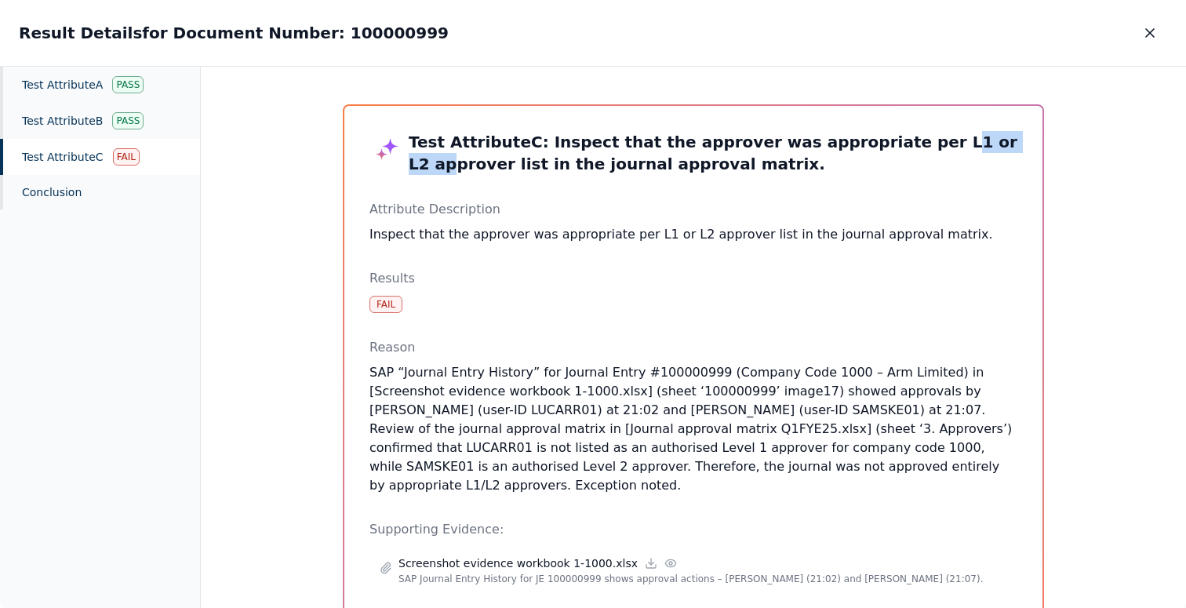
drag, startPoint x: 866, startPoint y: 140, endPoint x: 942, endPoint y: 140, distance: 76.1
click at [942, 140] on h3 "Test Attribute C : Inspect that the approver was appropriate per L1 or L2 appro…" at bounding box center [693, 153] width 648 height 44
click at [1021, 151] on div "Test Attribute C : Inspect that the approver was appropriate per L1 or L2 appro…" at bounding box center [693, 431] width 698 height 651
drag, startPoint x: 839, startPoint y: 145, endPoint x: 907, endPoint y: 144, distance: 68.3
click at [907, 144] on h3 "Test Attribute C : Inspect that the approver was appropriate per L1 or L2 appro…" at bounding box center [693, 153] width 648 height 44
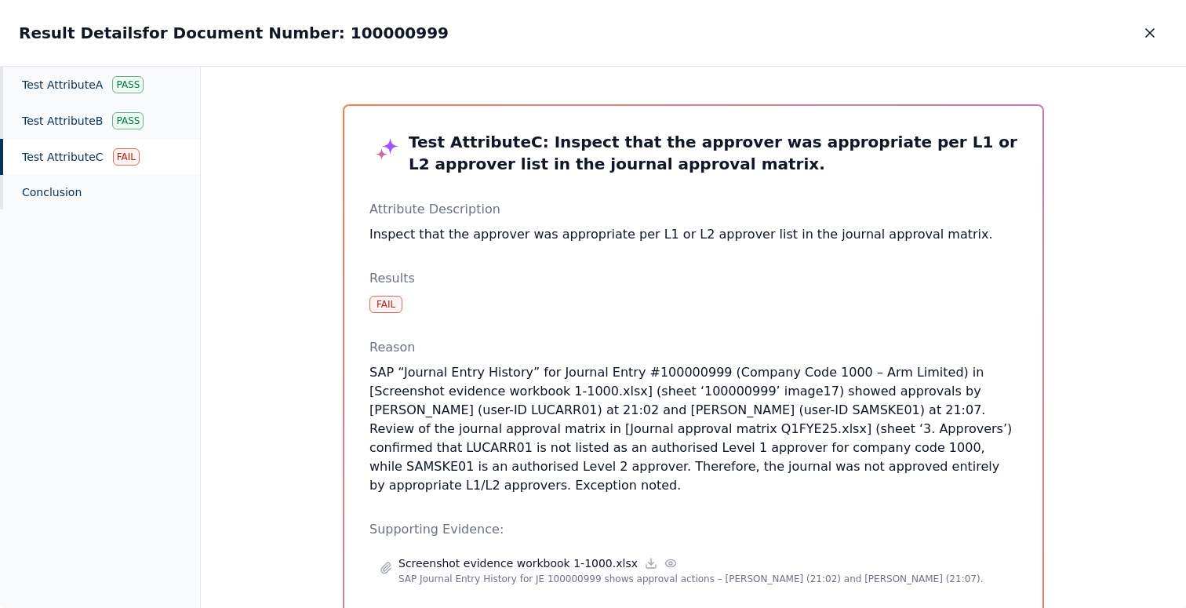
click at [627, 187] on div "Test Attribute C : Inspect that the approver was appropriate per L1 or L2 appro…" at bounding box center [693, 431] width 648 height 601
click at [1144, 42] on button "button" at bounding box center [1150, 33] width 35 height 28
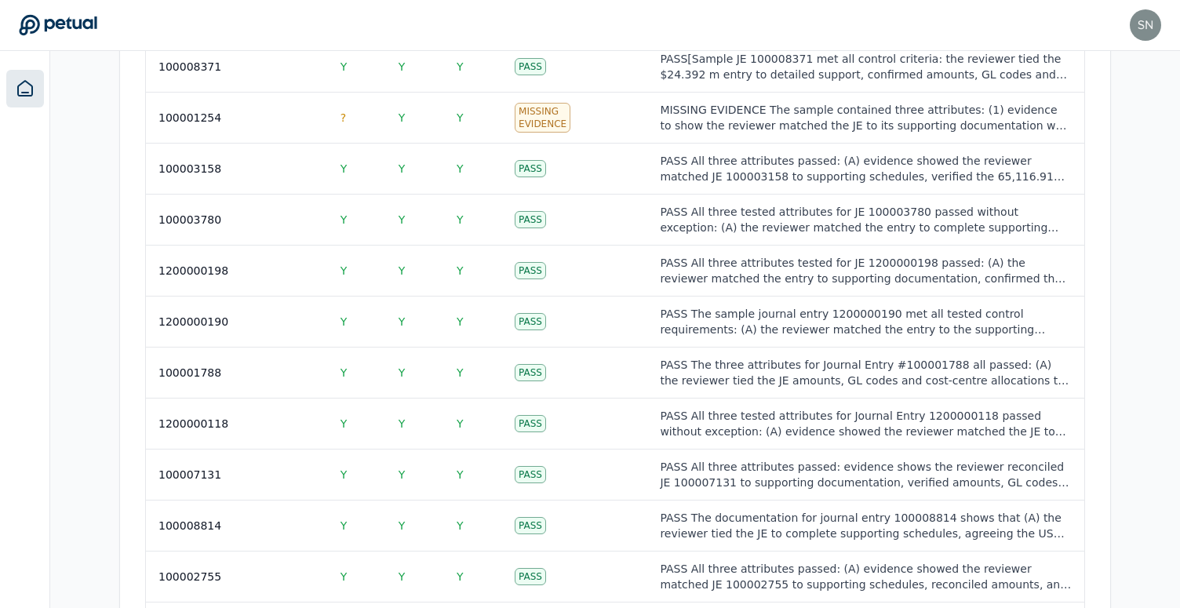
scroll to position [668, 0]
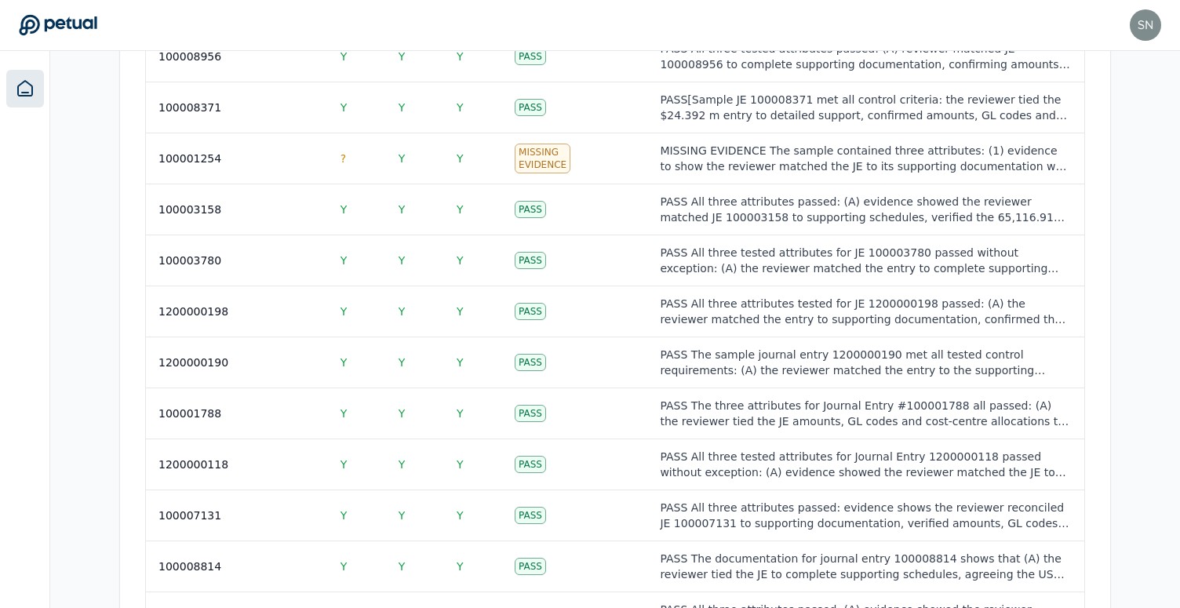
click at [13, 84] on link at bounding box center [25, 89] width 38 height 38
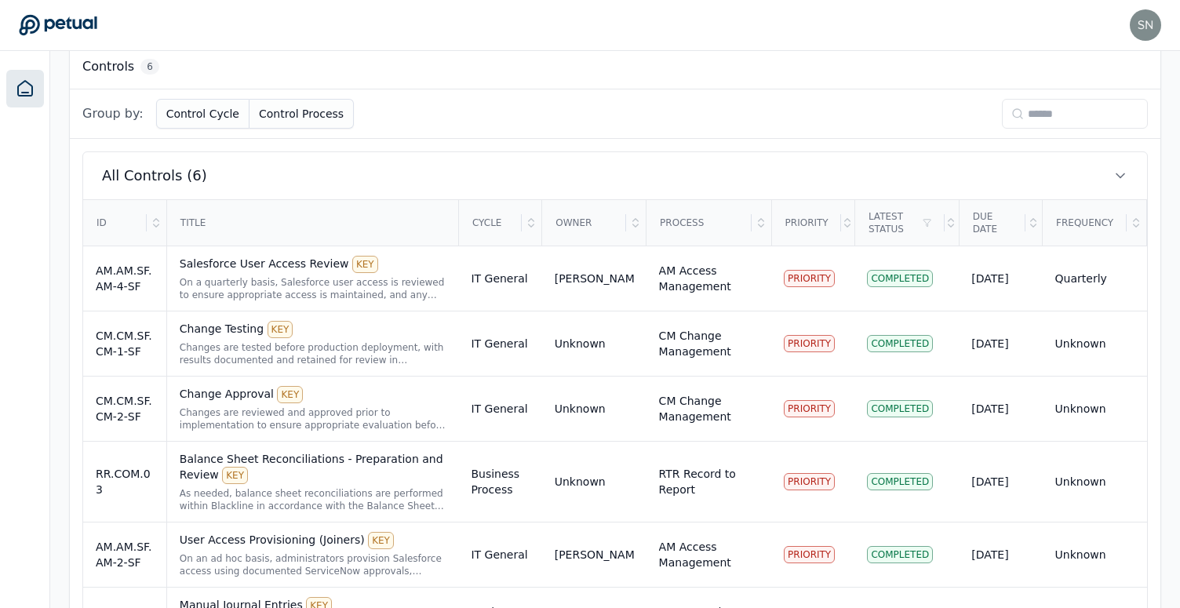
scroll to position [522, 0]
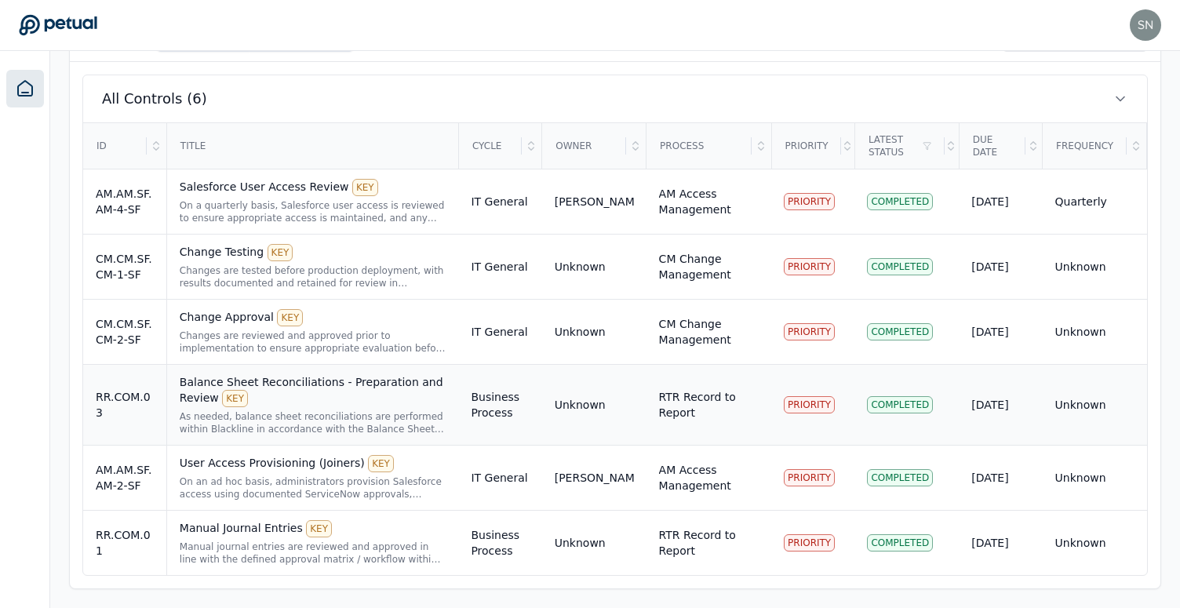
click at [329, 403] on div "Balance Sheet Reconciliations - Preparation and Review KEY" at bounding box center [313, 390] width 267 height 33
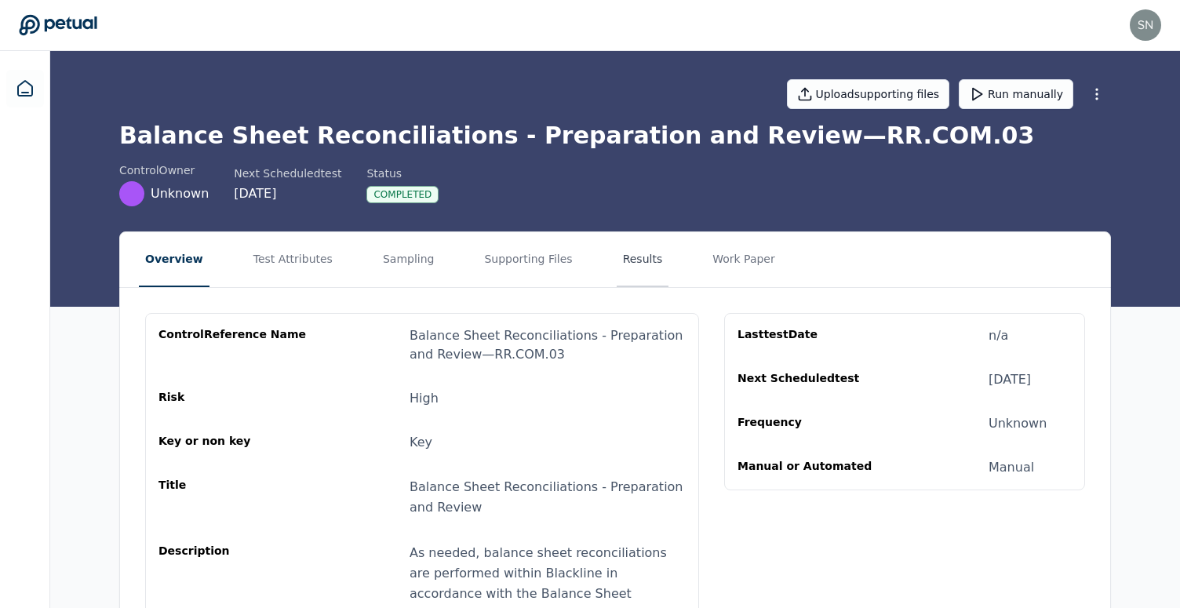
click at [617, 268] on button "Results" at bounding box center [643, 259] width 53 height 55
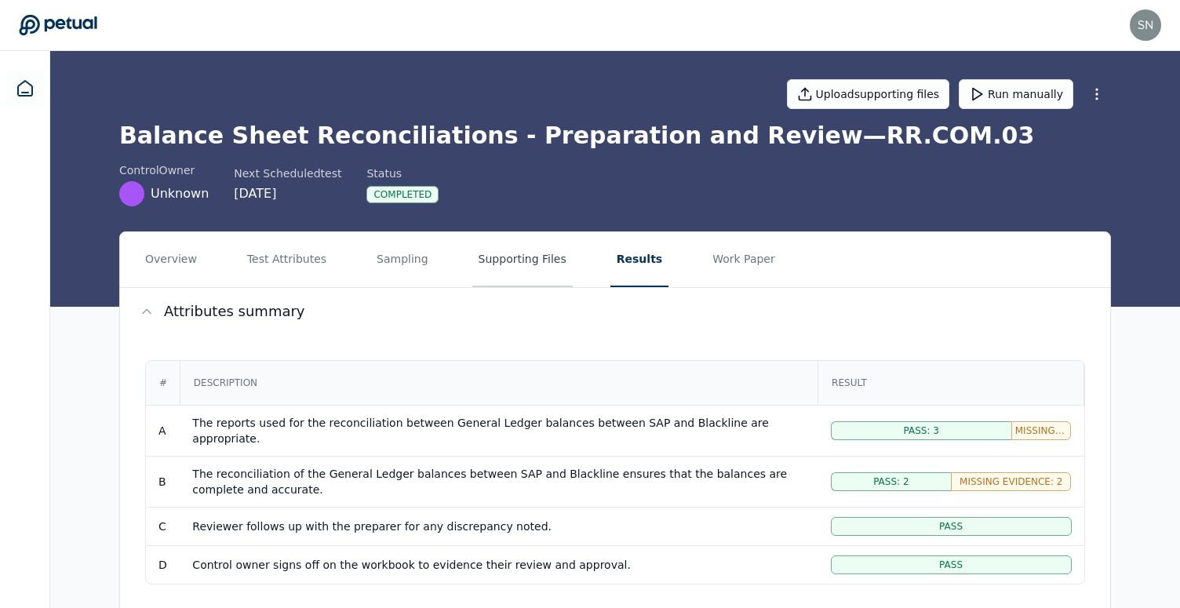
click at [515, 242] on button "Supporting Files" at bounding box center [522, 259] width 100 height 55
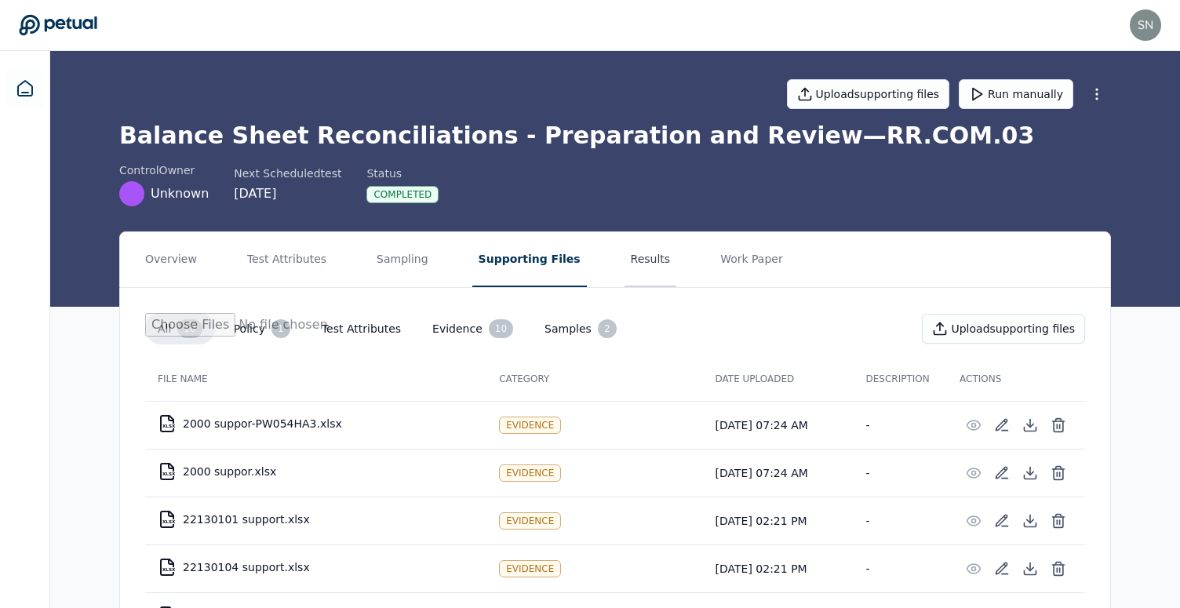
click at [624, 275] on button "Results" at bounding box center [650, 259] width 53 height 55
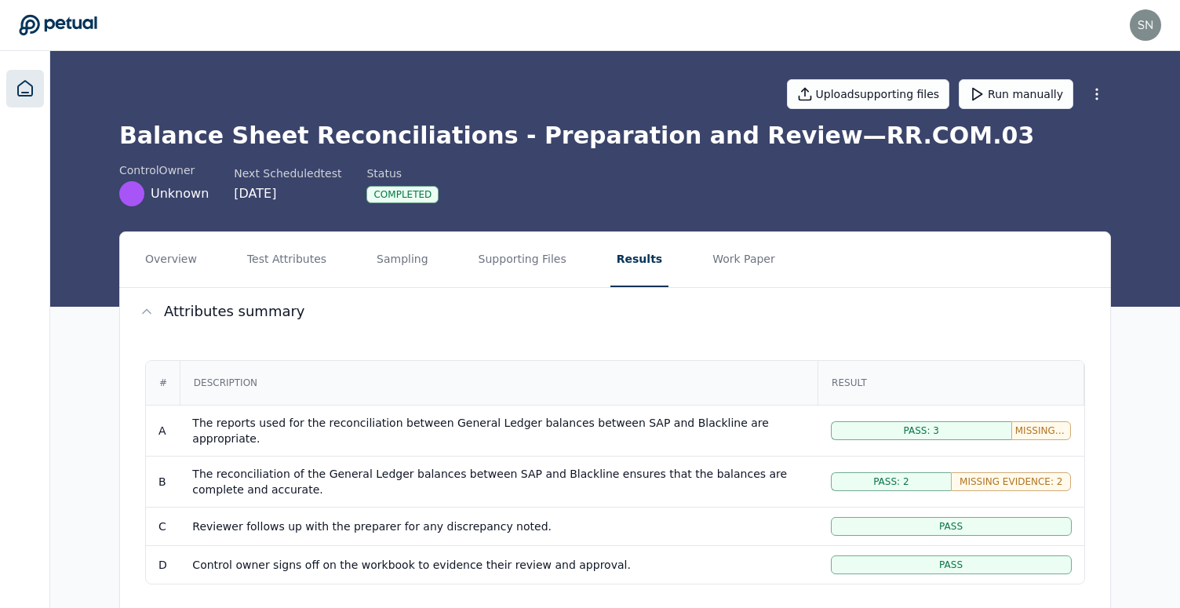
click at [12, 85] on link at bounding box center [25, 89] width 38 height 38
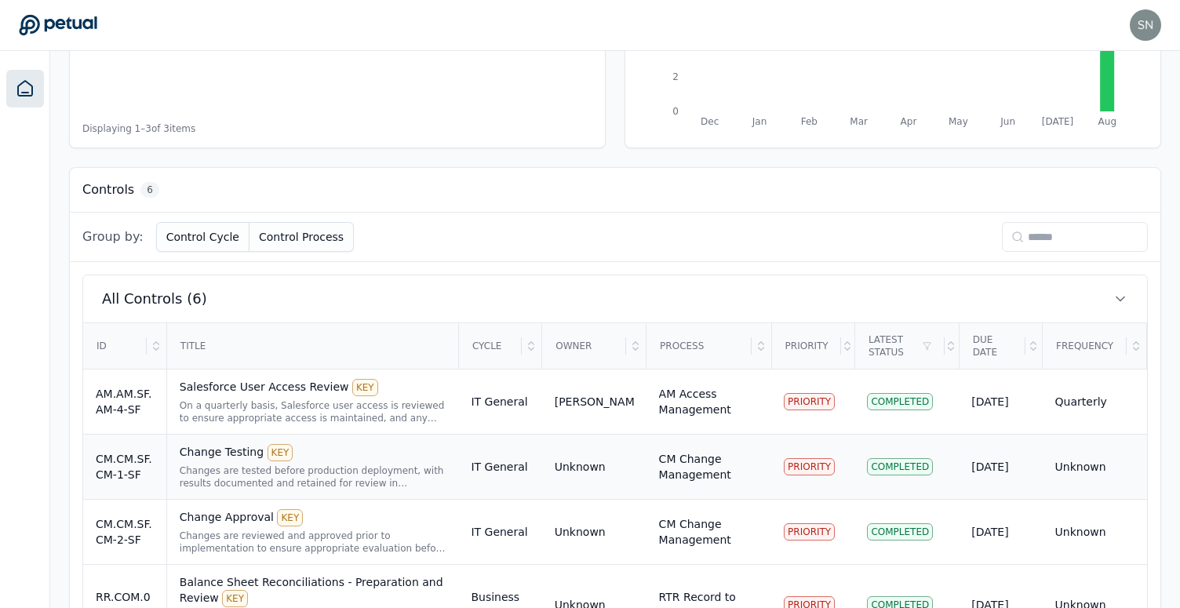
scroll to position [373, 0]
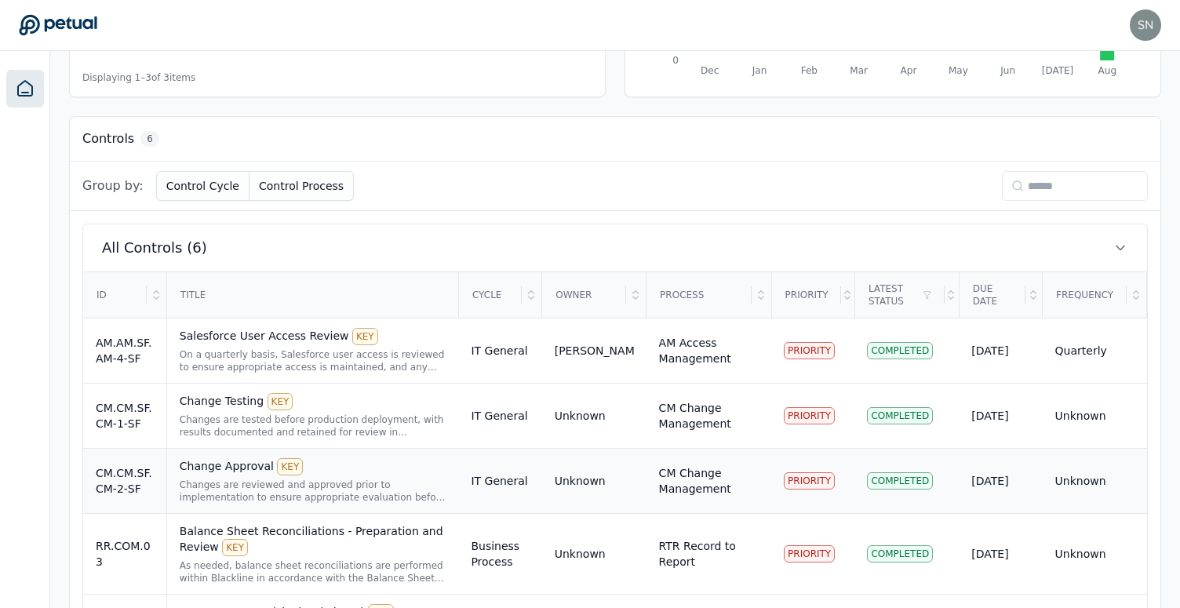
click at [277, 486] on div "Changes are reviewed and approved prior to implementation to ensure appropriate…" at bounding box center [313, 491] width 267 height 25
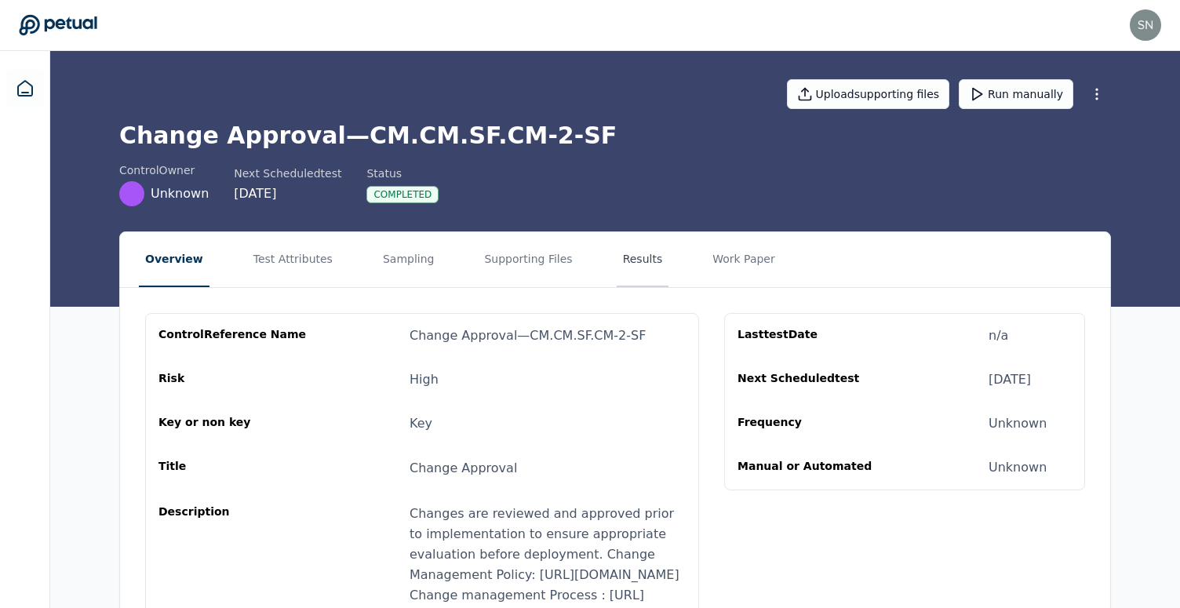
click at [617, 256] on button "Results" at bounding box center [643, 259] width 53 height 55
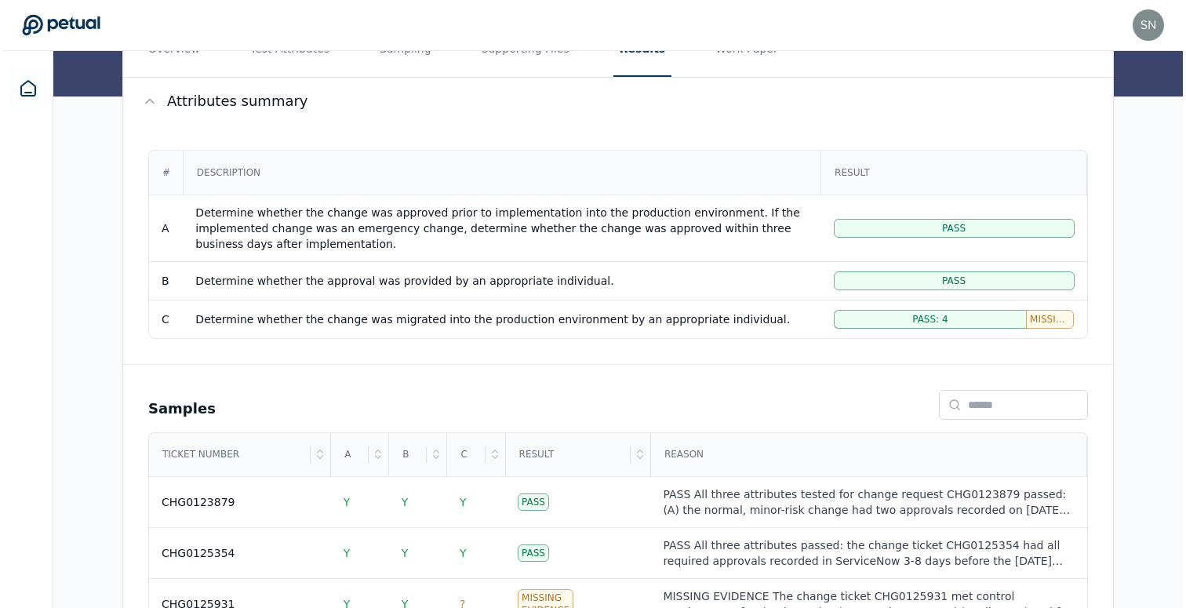
scroll to position [385, 0]
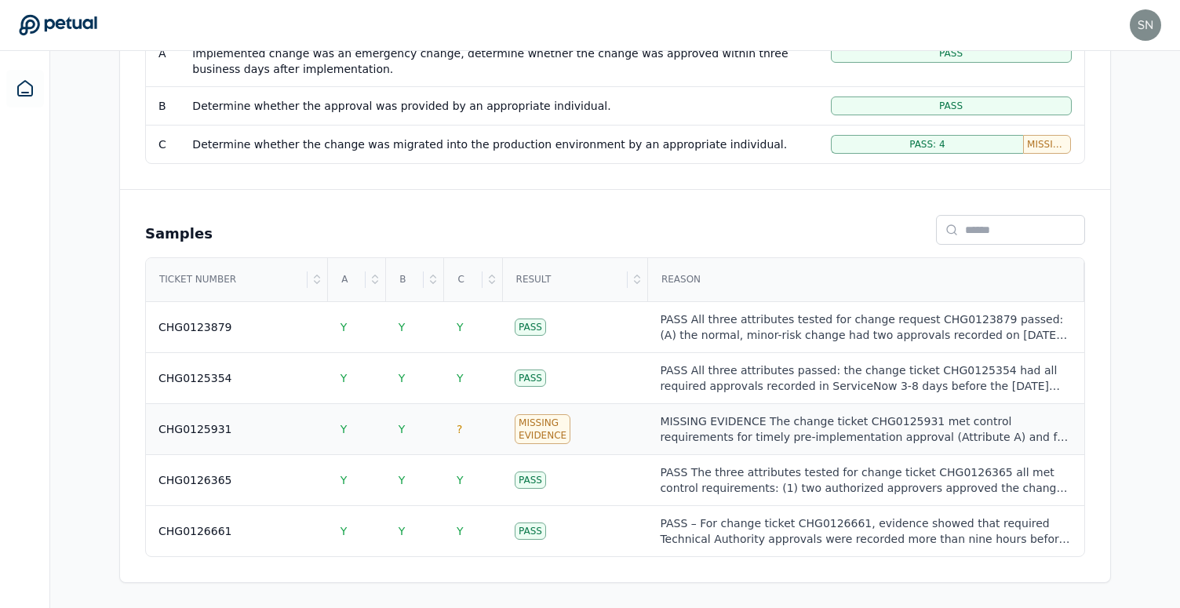
click at [802, 423] on div "MISSING EVIDENCE The change ticket CHG0125931 met control requirements for time…" at bounding box center [865, 428] width 411 height 31
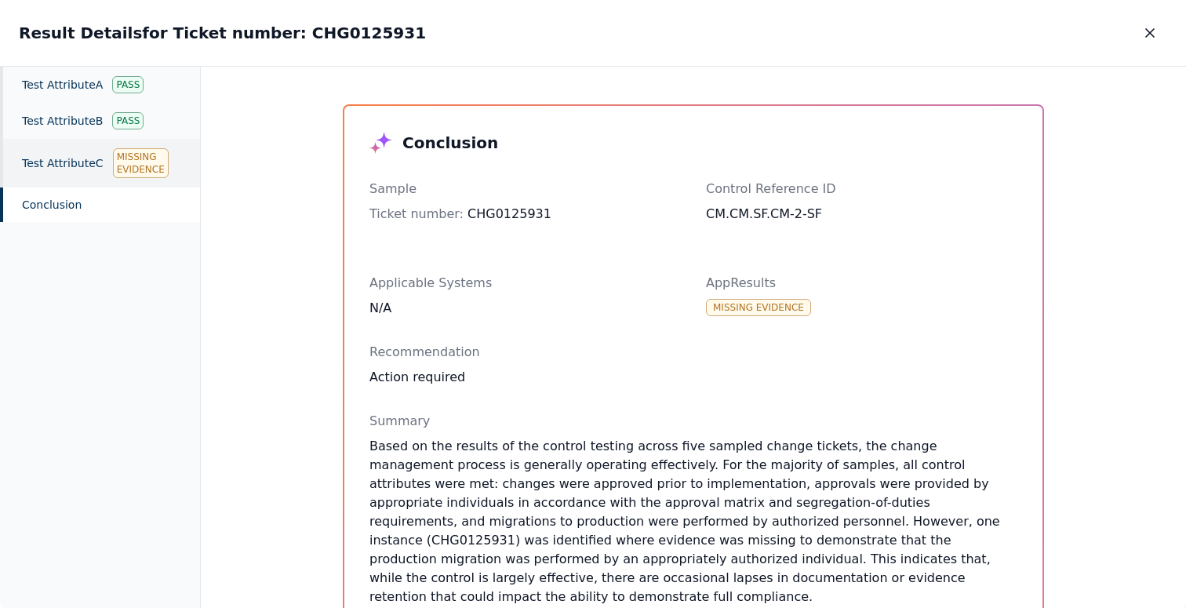
click at [41, 158] on div "Test Attribute C Missing Evidence" at bounding box center [100, 163] width 200 height 49
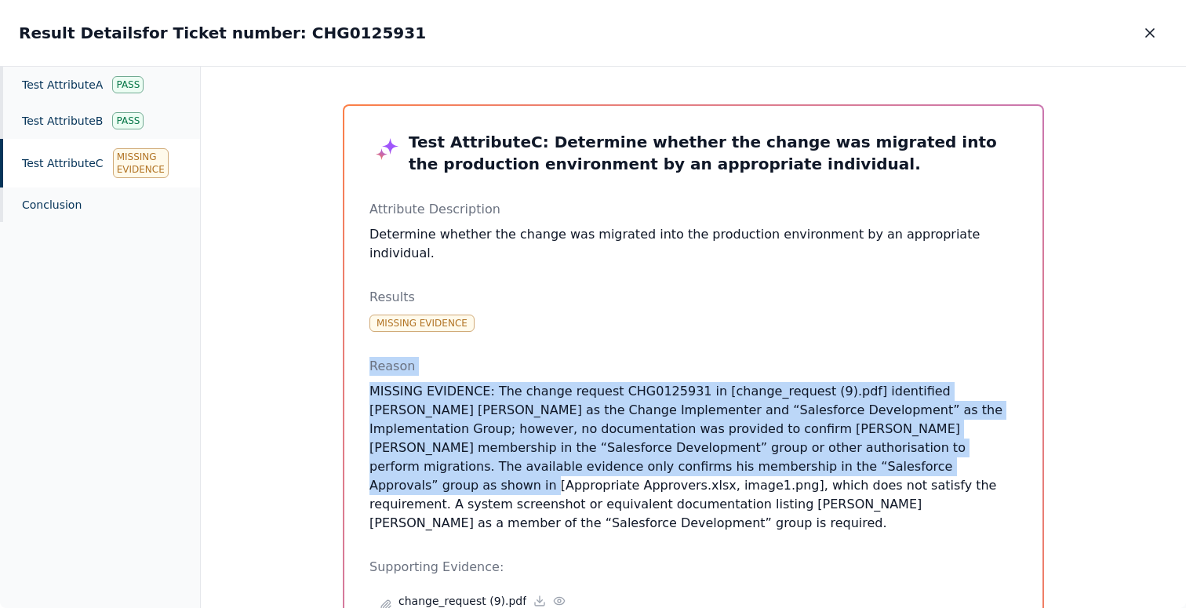
drag, startPoint x: 523, startPoint y: 333, endPoint x: 722, endPoint y: 453, distance: 231.5
click at [722, 453] on div "Test Attribute C : Determine whether the change was migrated into the productio…" at bounding box center [693, 424] width 648 height 587
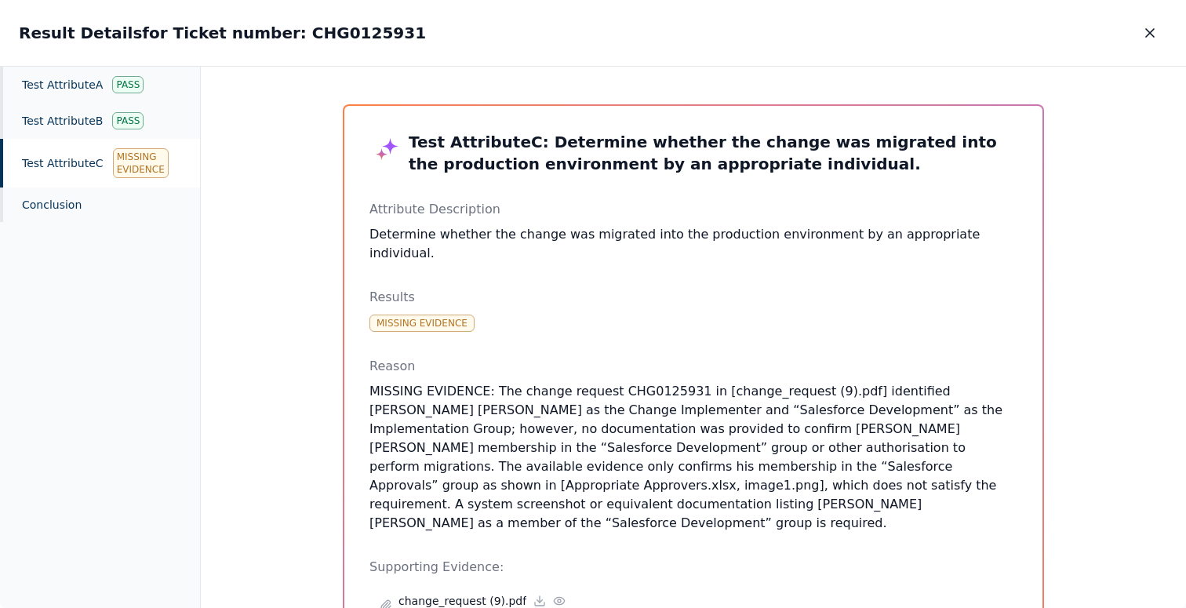
click at [689, 500] on div "Test Attribute C : Determine whether the change was migrated into the productio…" at bounding box center [693, 424] width 648 height 587
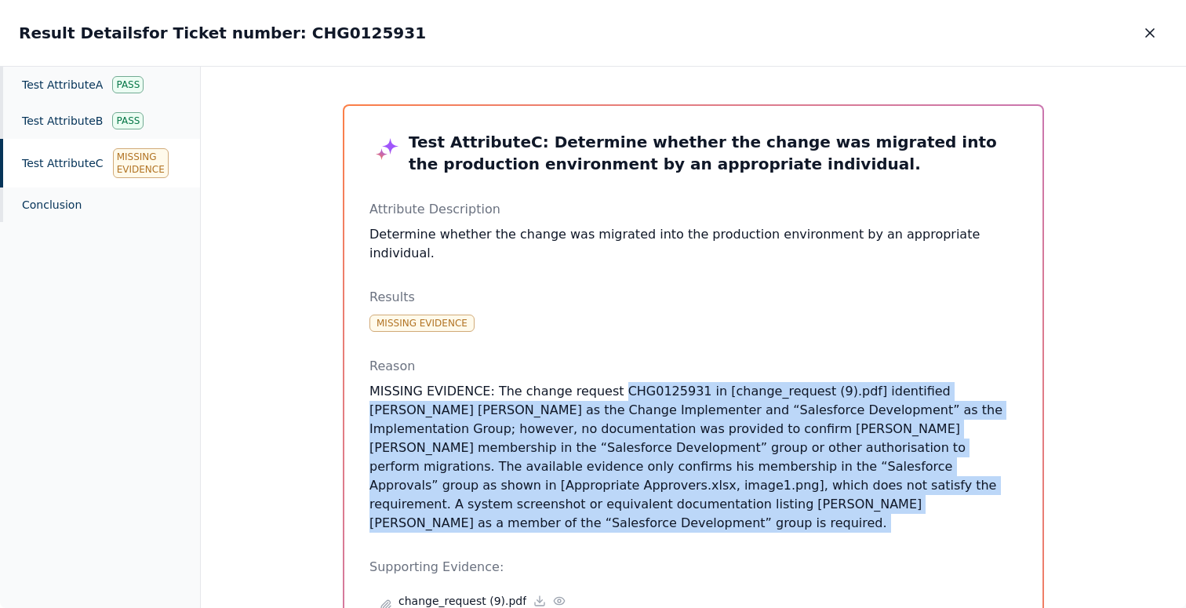
drag, startPoint x: 689, startPoint y: 500, endPoint x: 655, endPoint y: 379, distance: 125.4
click at [655, 379] on div "Test Attribute C : Determine whether the change was migrated into the productio…" at bounding box center [693, 424] width 648 height 587
click at [518, 435] on p "MISSING EVIDENCE: The change request CHG0125931 in [change_request (9).pdf] ide…" at bounding box center [693, 457] width 648 height 151
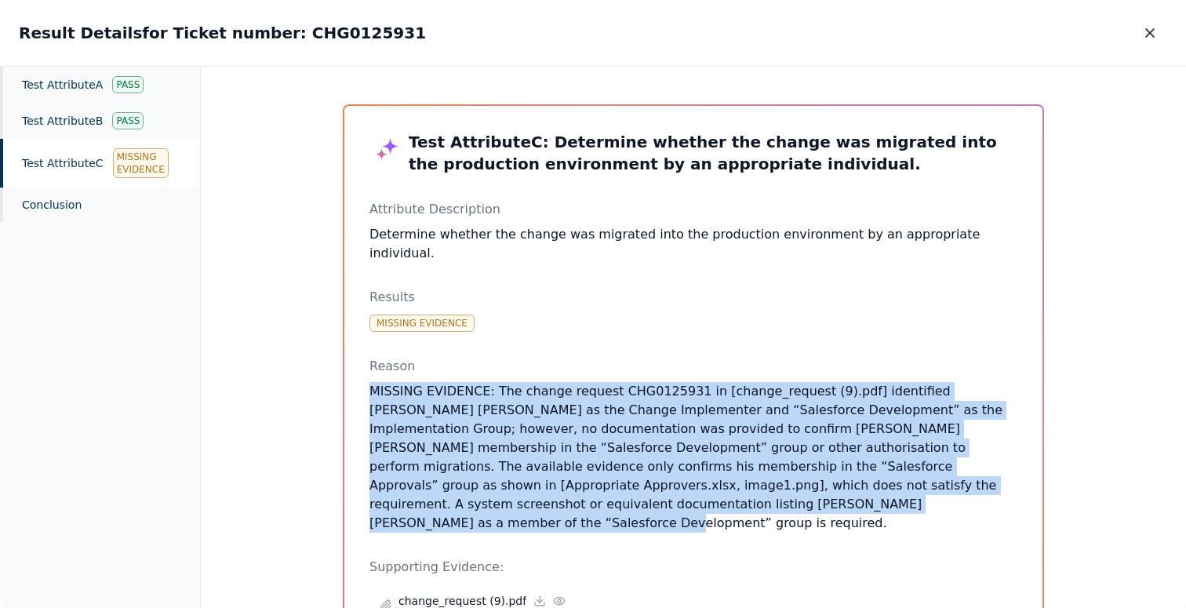
drag, startPoint x: 668, startPoint y: 485, endPoint x: 626, endPoint y: 359, distance: 132.5
click at [626, 359] on div "Reason MISSING EVIDENCE: The change request CHG0125931 in [change_request (9).p…" at bounding box center [693, 445] width 648 height 176
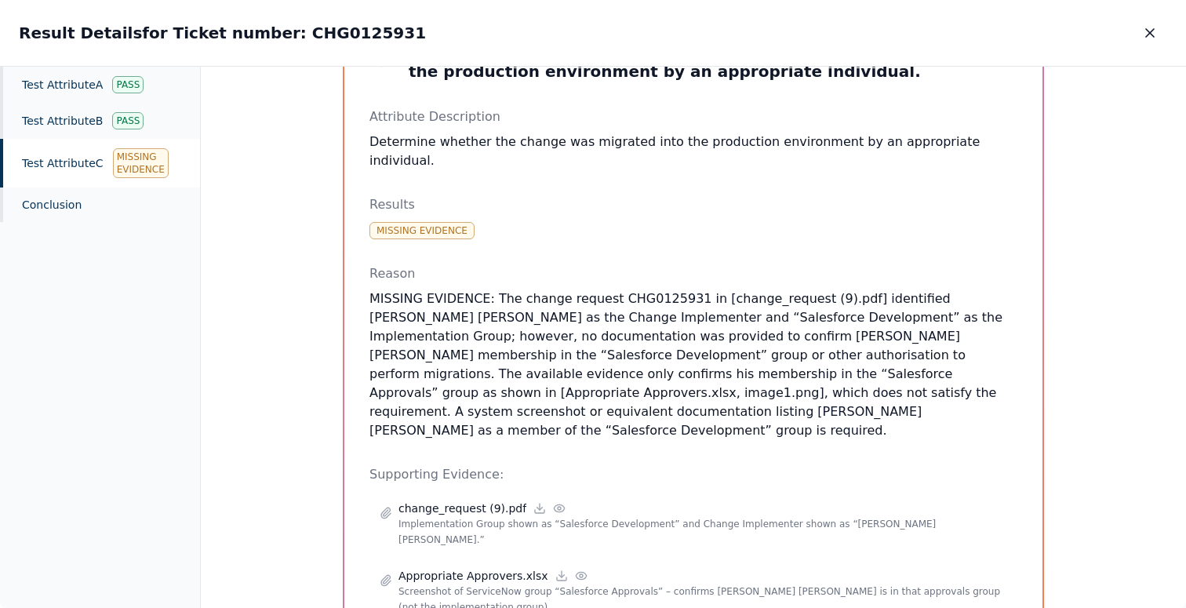
scroll to position [100, 0]
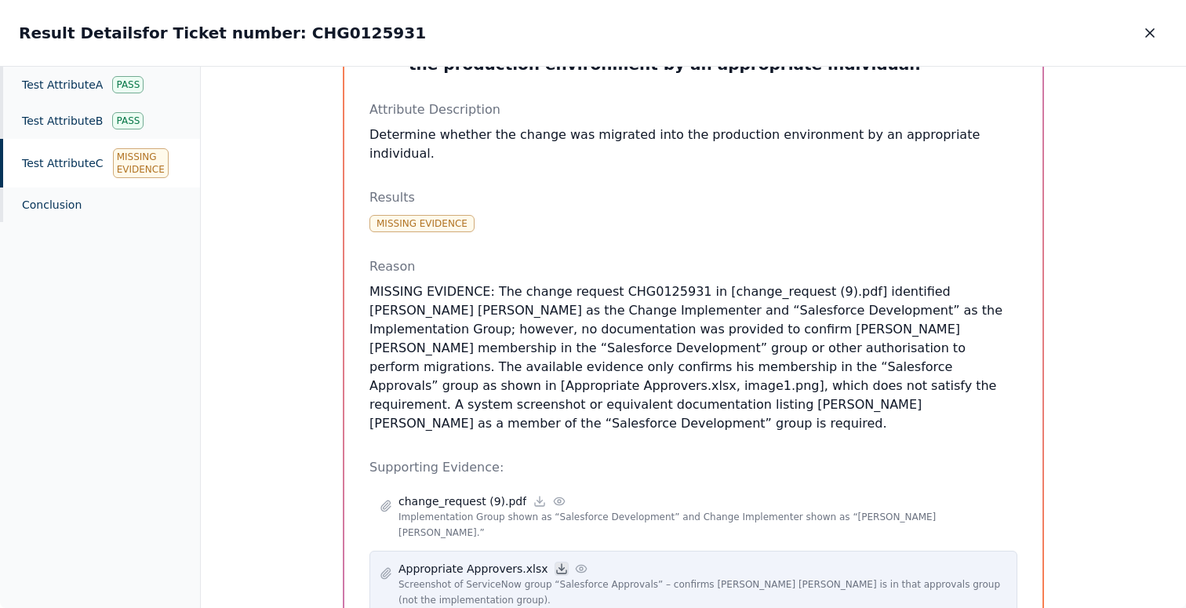
click at [559, 568] on icon at bounding box center [561, 569] width 5 height 2
